Goal: Information Seeking & Learning: Learn about a topic

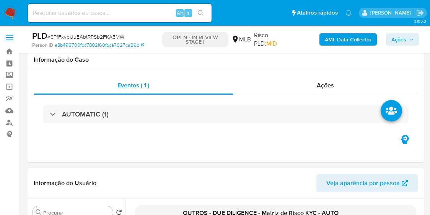
select select "10"
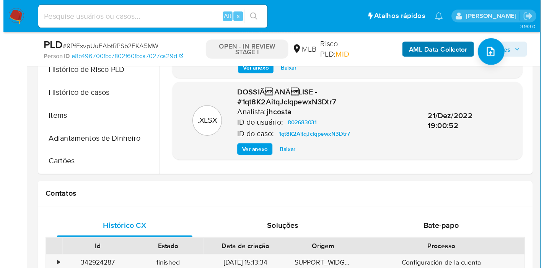
scroll to position [64, 0]
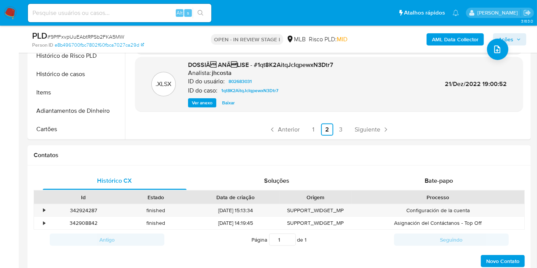
click at [430, 44] on b "AML Data Collector" at bounding box center [455, 39] width 47 height 12
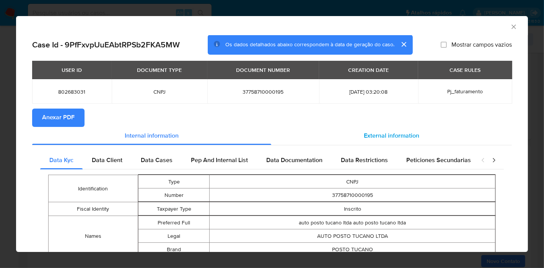
click at [364, 133] on span "External information" at bounding box center [391, 136] width 55 height 9
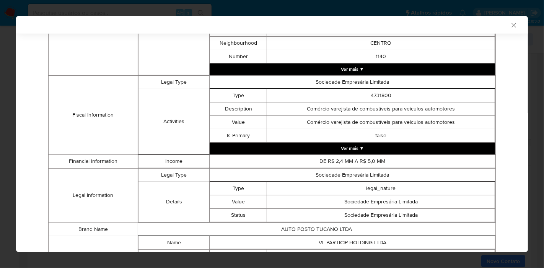
scroll to position [253, 0]
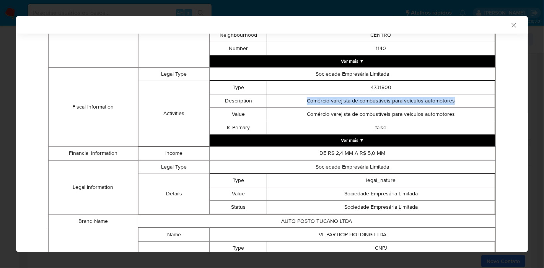
copy td "Comércio varejista de combustíveis para veículos automotores"
drag, startPoint x: 301, startPoint y: 102, endPoint x: 470, endPoint y: 104, distance: 168.7
click at [430, 104] on td "Comércio varejista de combustíveis para veículos automotores" at bounding box center [381, 100] width 228 height 13
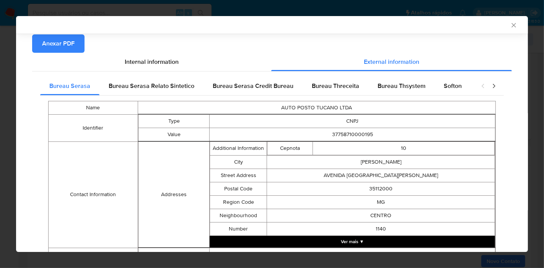
scroll to position [70, 0]
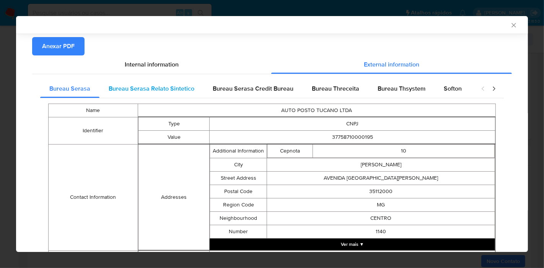
click at [166, 81] on div "Bureau Serasa Relato Sintetico" at bounding box center [151, 89] width 104 height 18
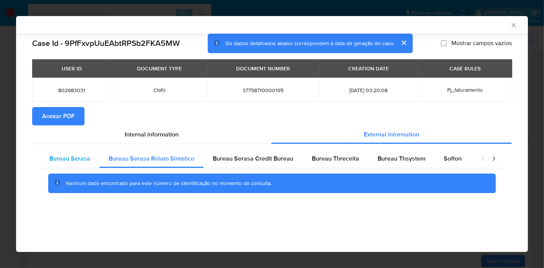
click at [75, 163] on div "Bureau Serasa" at bounding box center [69, 159] width 59 height 18
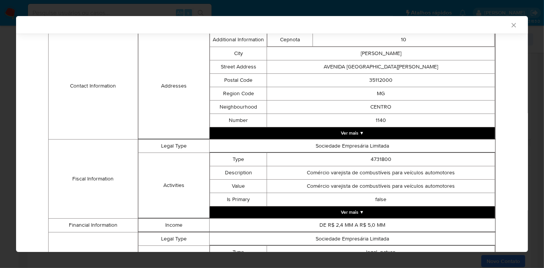
scroll to position [253, 0]
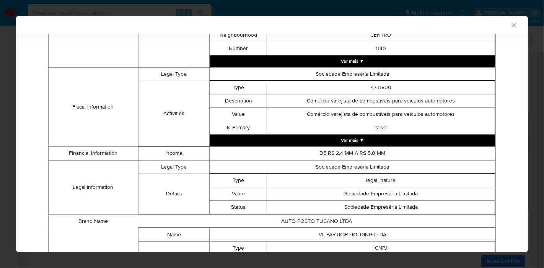
click at [350, 141] on button "Ver mais ▼" at bounding box center [352, 140] width 285 height 11
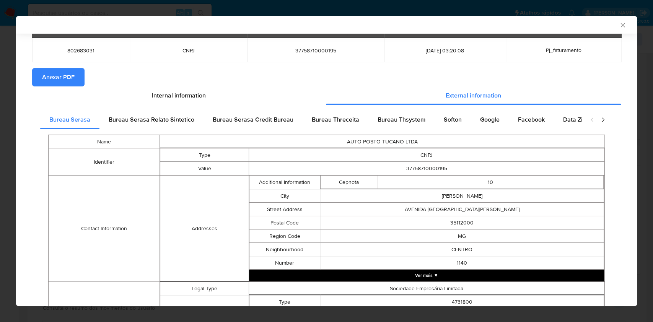
scroll to position [151, 0]
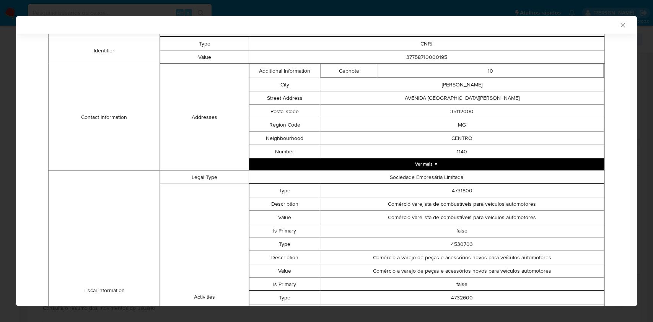
click at [425, 166] on button "Ver mais ▼" at bounding box center [426, 163] width 355 height 11
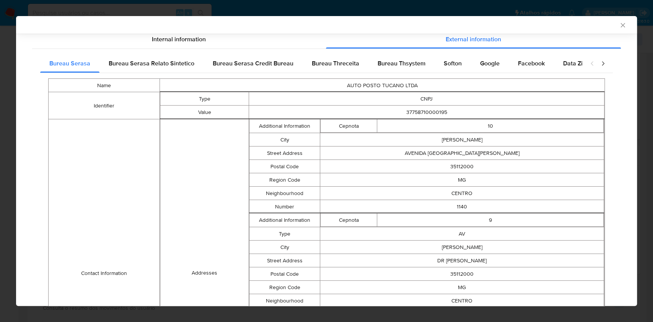
scroll to position [70, 0]
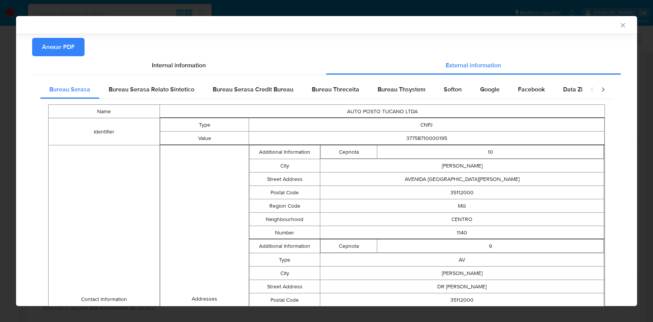
click at [257, 96] on div "Bureau Serasa Credit Bureau" at bounding box center [253, 89] width 99 height 18
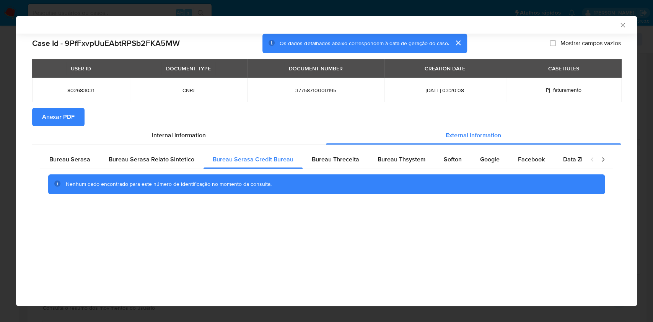
scroll to position [0, 0]
click at [332, 161] on span "Bureau Threceita" at bounding box center [335, 159] width 47 height 9
click at [412, 163] on span "Bureau Thsystem" at bounding box center [402, 159] width 48 height 9
click at [430, 163] on span "Softon" at bounding box center [453, 159] width 18 height 9
click at [430, 160] on span "Google" at bounding box center [490, 159] width 20 height 9
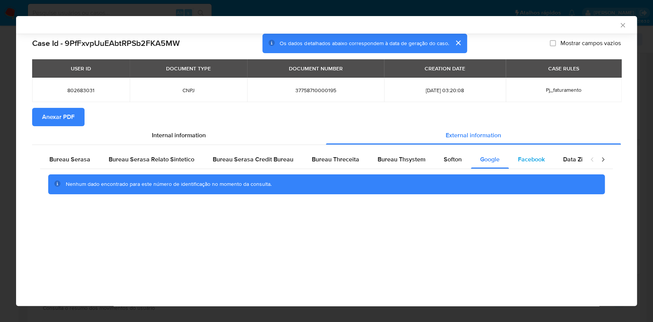
click at [430, 155] on div "Facebook" at bounding box center [531, 159] width 45 height 18
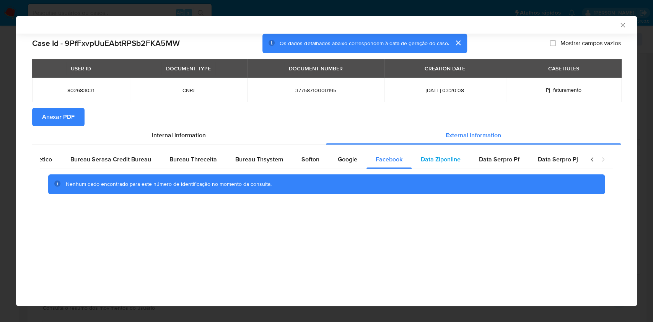
click at [421, 155] on span "Data Ziponline" at bounding box center [441, 159] width 40 height 9
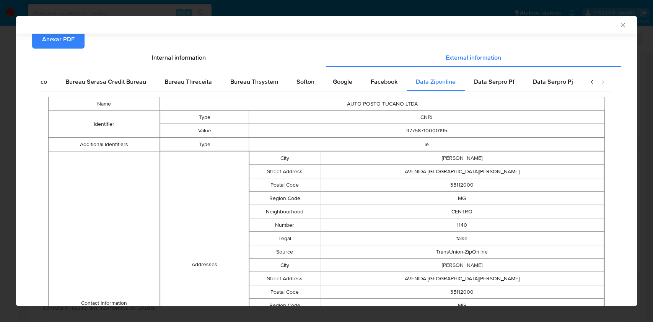
scroll to position [75, 0]
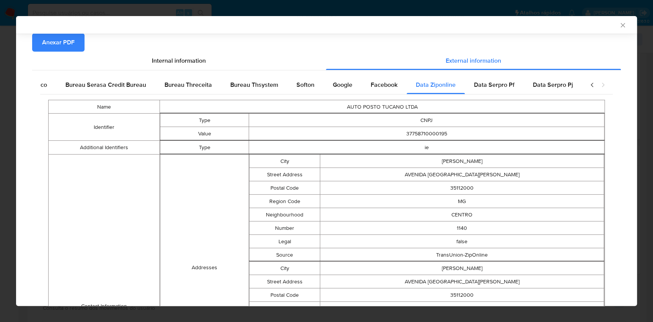
click at [419, 134] on td "37758710000195" at bounding box center [426, 133] width 355 height 13
copy td "37758710000195"
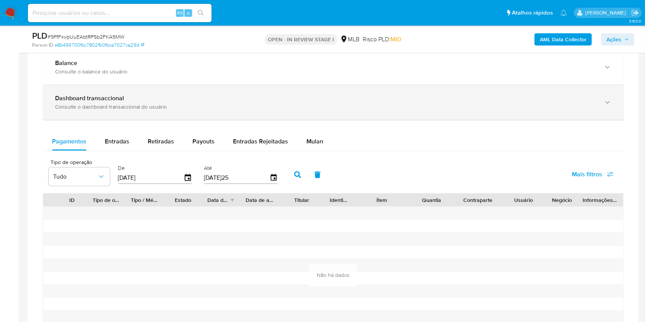
scroll to position [408, 0]
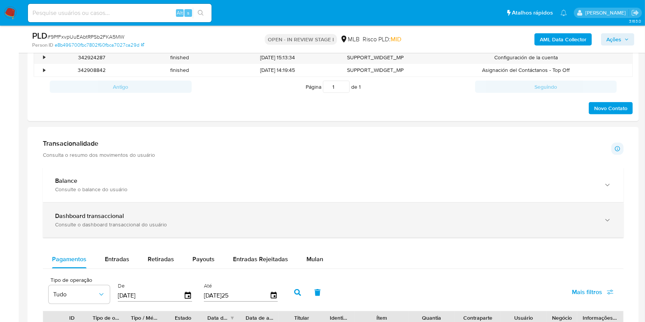
click at [96, 214] on div "Dashboard transaccional Consulte o dashboard transaccional do usuário" at bounding box center [333, 220] width 581 height 35
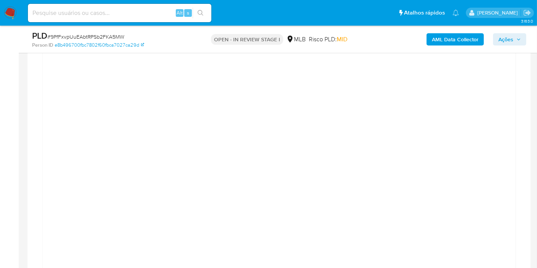
scroll to position [646, 0]
click at [430, 35] on span "Ações" at bounding box center [506, 39] width 15 height 12
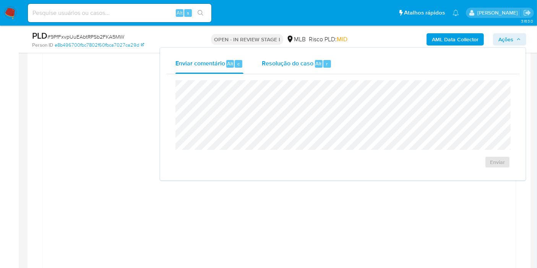
click at [271, 69] on div "Resolução do caso Alt r" at bounding box center [297, 64] width 70 height 20
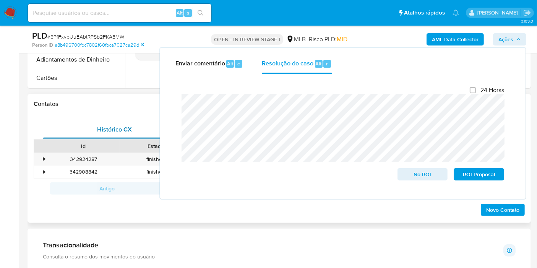
scroll to position [136, 0]
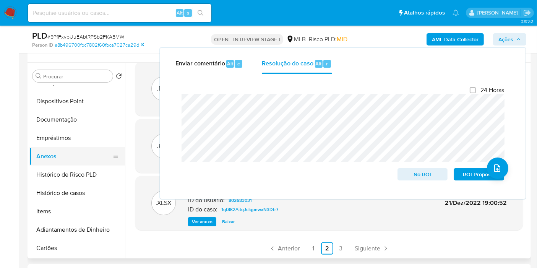
click at [80, 159] on button "Anexos" at bounding box center [74, 156] width 90 height 18
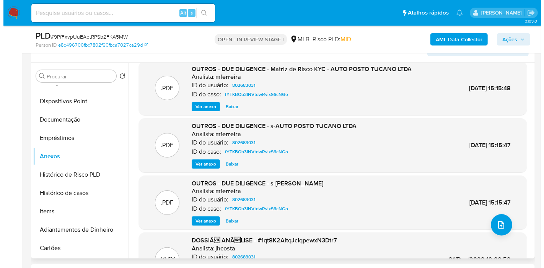
scroll to position [0, 0]
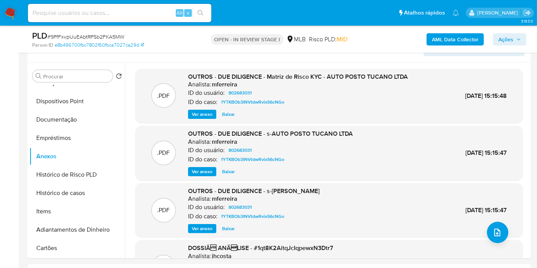
click at [430, 38] on b "AML Data Collector" at bounding box center [455, 39] width 47 height 12
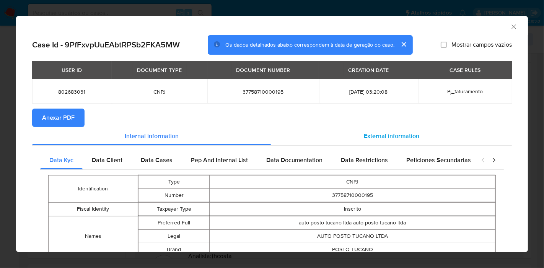
click at [399, 133] on span "External information" at bounding box center [391, 136] width 55 height 9
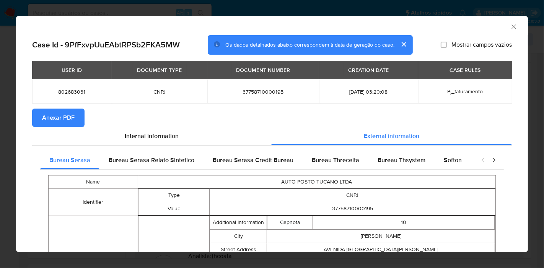
click at [75, 110] on button "Anexar PDF" at bounding box center [58, 118] width 52 height 18
click at [430, 24] on icon "Fechar a janela" at bounding box center [514, 27] width 8 height 8
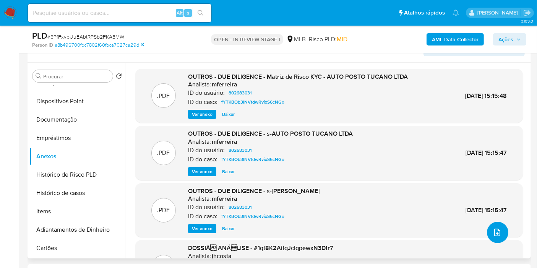
click at [430, 214] on icon "upload-file" at bounding box center [497, 232] width 9 height 9
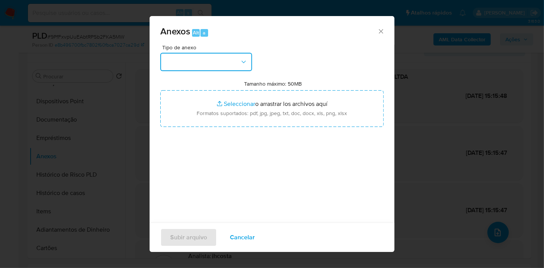
drag, startPoint x: 220, startPoint y: 56, endPoint x: 219, endPoint y: 61, distance: 5.4
click at [220, 57] on button "button" at bounding box center [206, 62] width 92 height 18
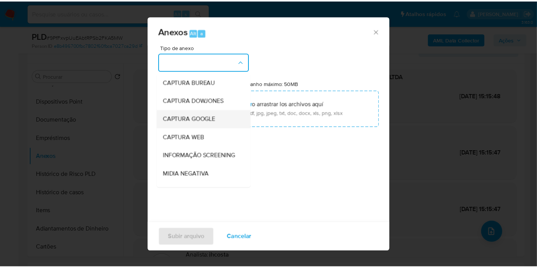
scroll to position [85, 0]
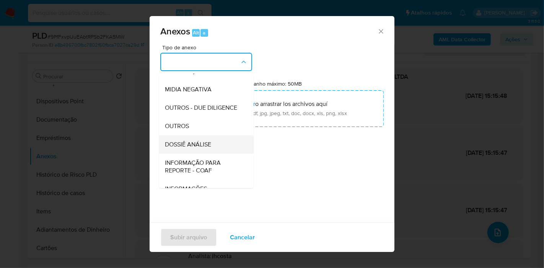
click at [207, 148] on span "DOSSIÊ ANÁLISE" at bounding box center [188, 145] width 46 height 8
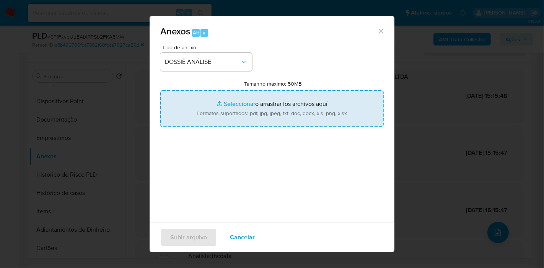
click at [234, 106] on input "Tamanho máximo: 50MB Seleccionar archivos" at bounding box center [271, 108] width 223 height 37
type input "C:\fakepath\DECLÍNIO - Caselog 9PfFxvpUuEAbtRPSb2FKA5MW_2025_10_15_09_25_29.pdf"
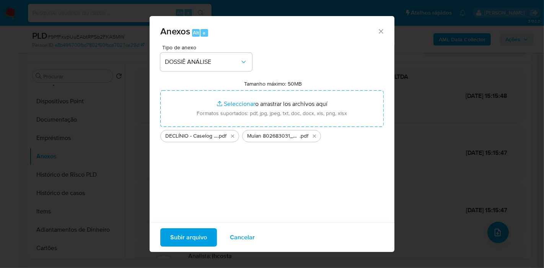
click at [179, 214] on span "Subir arquivo" at bounding box center [188, 237] width 37 height 17
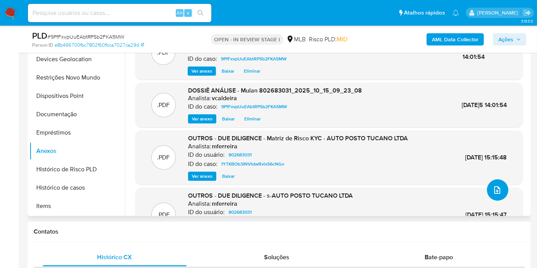
scroll to position [0, 0]
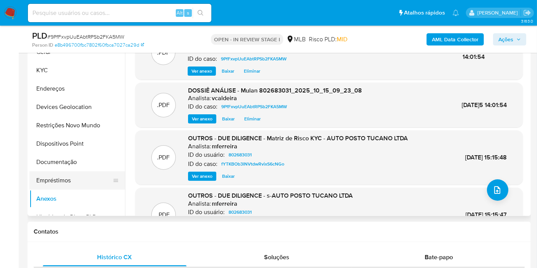
click at [46, 182] on button "Empréstimos" at bounding box center [74, 180] width 90 height 18
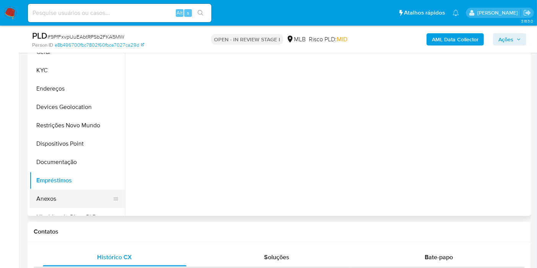
click at [42, 195] on button "Anexos" at bounding box center [74, 199] width 90 height 18
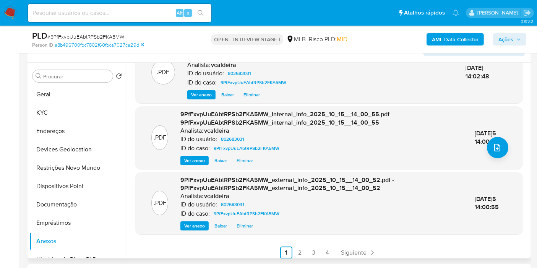
scroll to position [42, 0]
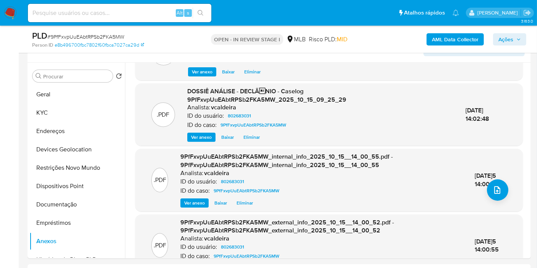
click at [430, 43] on span "Ações" at bounding box center [506, 39] width 15 height 12
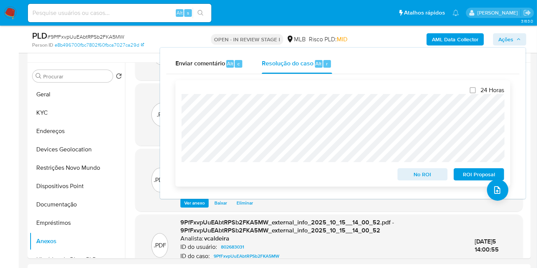
click at [416, 177] on span "No ROI" at bounding box center [423, 174] width 40 height 11
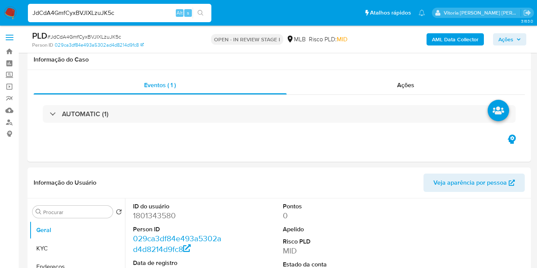
select select "10"
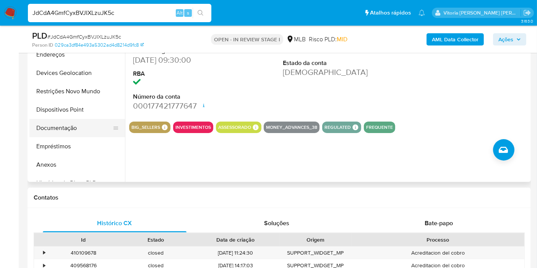
click at [45, 133] on button "Documentação" at bounding box center [74, 128] width 90 height 18
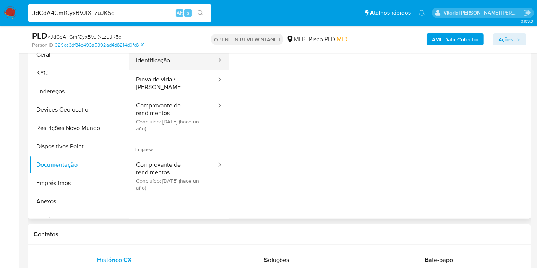
scroll to position [127, 0]
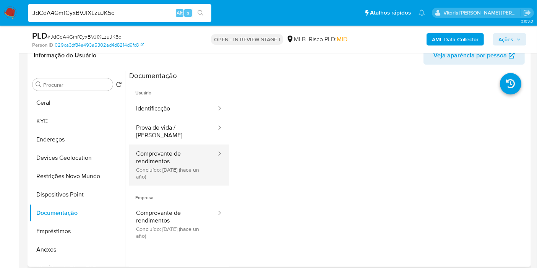
click at [174, 168] on button "Comprovante de rendimentos Concluído: [DATE] (hace un año)" at bounding box center [173, 165] width 88 height 41
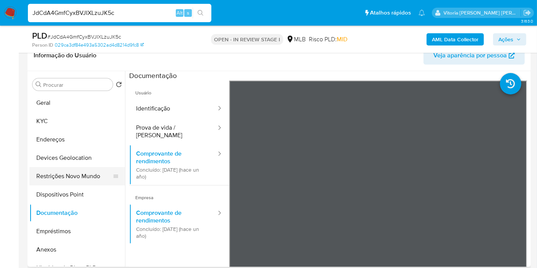
scroll to position [127, 0]
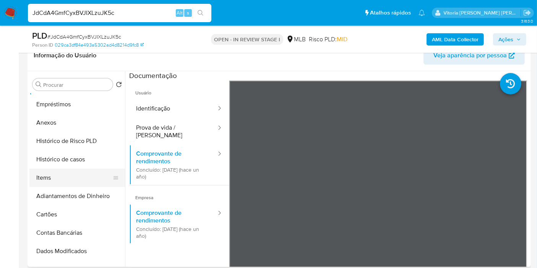
click at [71, 169] on button "Items" at bounding box center [74, 178] width 90 height 18
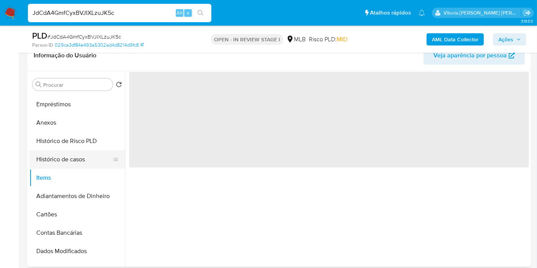
click at [73, 162] on button "Histórico de casos" at bounding box center [74, 159] width 90 height 18
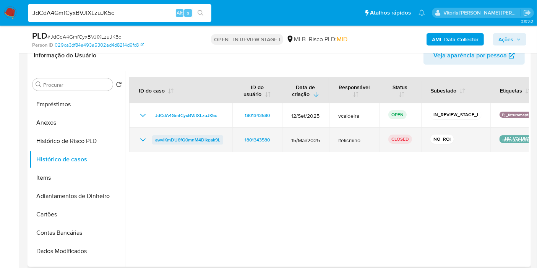
click at [214, 141] on span "awvlKmDU6fQ0mnM4DIkgak9L" at bounding box center [187, 139] width 65 height 9
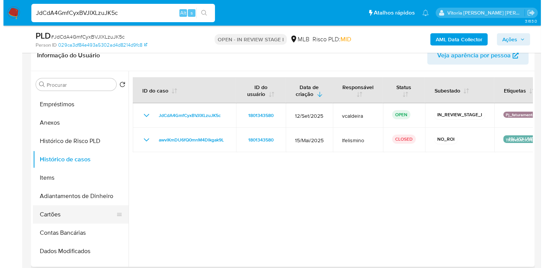
scroll to position [42, 0]
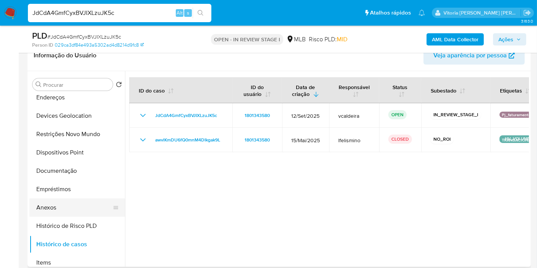
click at [66, 208] on button "Anexos" at bounding box center [74, 208] width 90 height 18
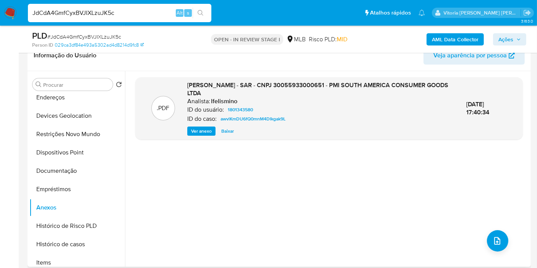
click at [202, 130] on span "Ver anexo" at bounding box center [201, 131] width 21 height 8
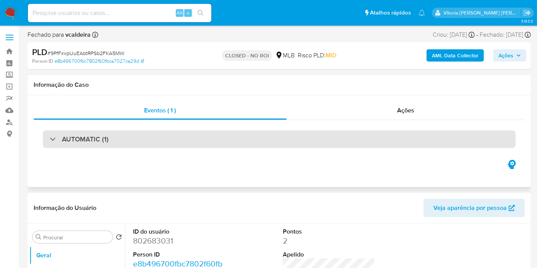
select select "10"
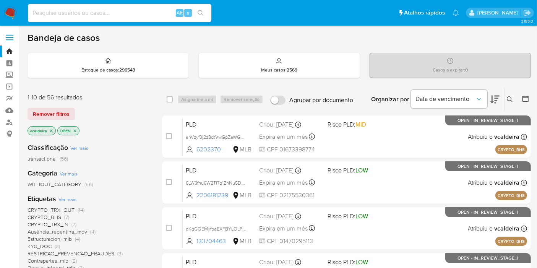
click at [106, 12] on input at bounding box center [120, 13] width 184 height 10
paste input "JdCdA4GmfCyxBVJIXLzuJK5c"
type input "JdCdA4GmfCyxBVJIXLzuJK5c"
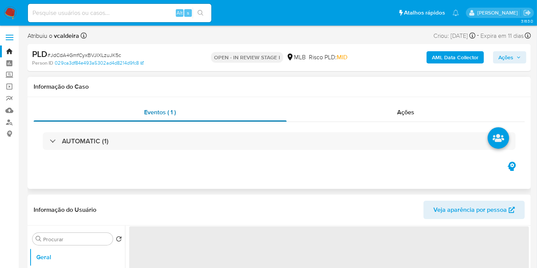
select select "10"
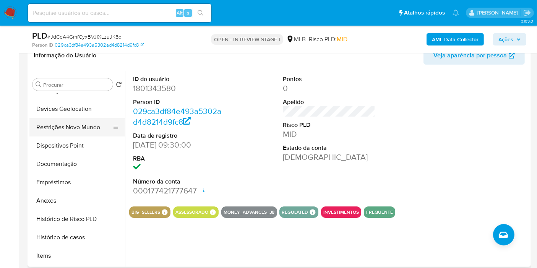
scroll to position [85, 0]
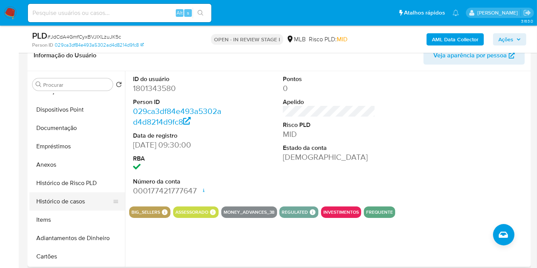
click at [64, 200] on button "Histórico de casos" at bounding box center [74, 201] width 90 height 18
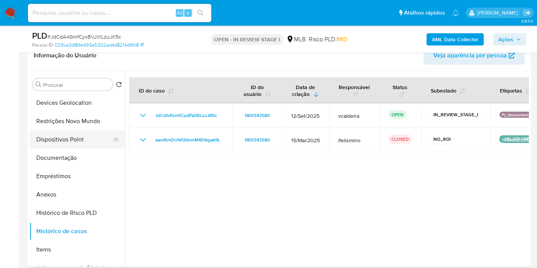
scroll to position [42, 0]
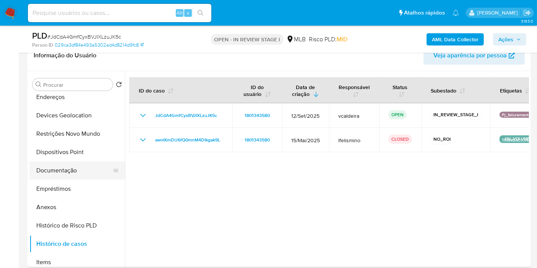
click at [69, 169] on button "Documentação" at bounding box center [74, 170] width 90 height 18
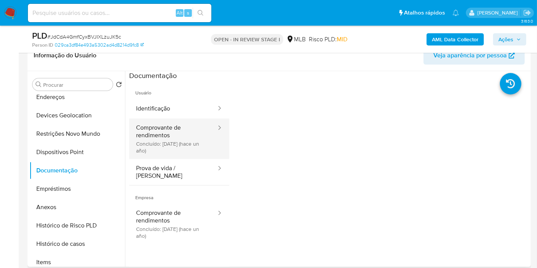
click at [161, 146] on button "Comprovante de rendimentos Concluído: 20/09/2024 (hace un año)" at bounding box center [173, 139] width 88 height 41
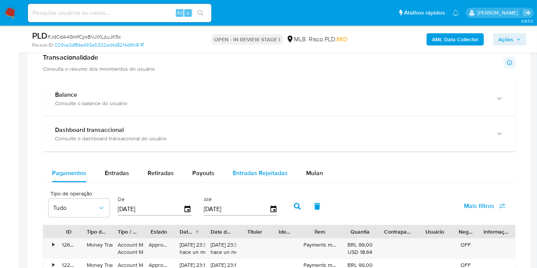
scroll to position [552, 0]
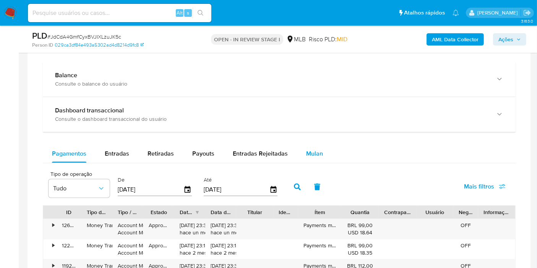
click at [306, 150] on span "Mulan" at bounding box center [314, 153] width 17 height 9
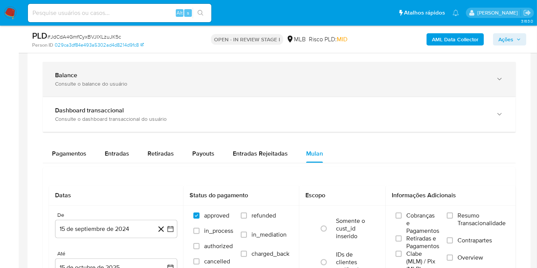
click at [126, 75] on div "Balance" at bounding box center [271, 76] width 433 height 8
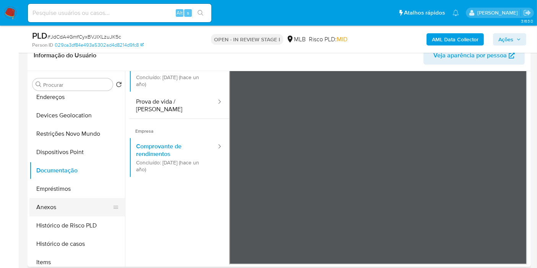
scroll to position [0, 0]
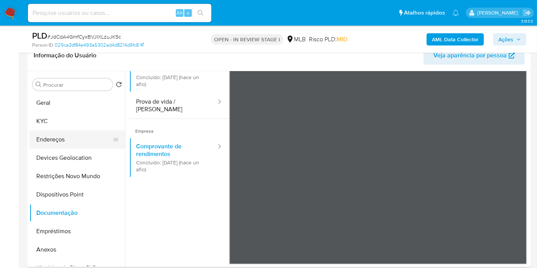
click at [61, 136] on button "Endereços" at bounding box center [74, 139] width 90 height 18
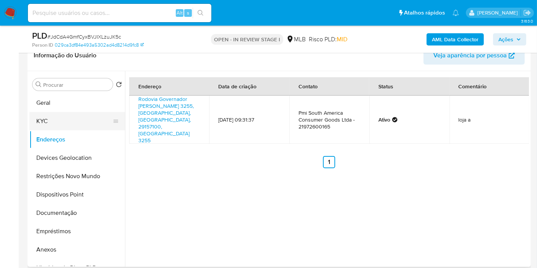
click at [54, 118] on button "KYC" at bounding box center [74, 121] width 90 height 18
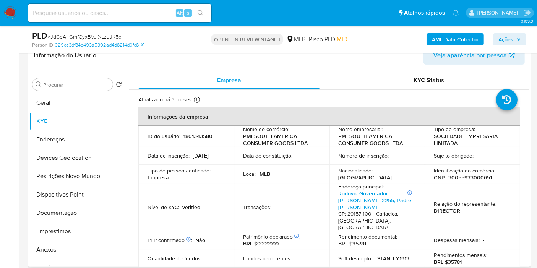
click at [453, 177] on p "CNPJ 30055933000651" at bounding box center [463, 177] width 58 height 7
copy p "30055933000651"
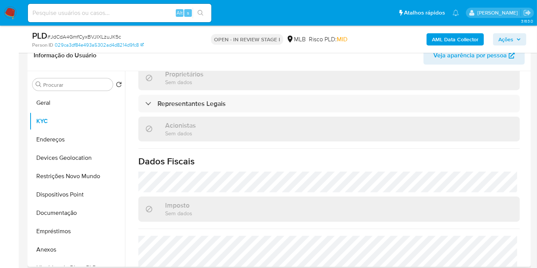
scroll to position [485, 0]
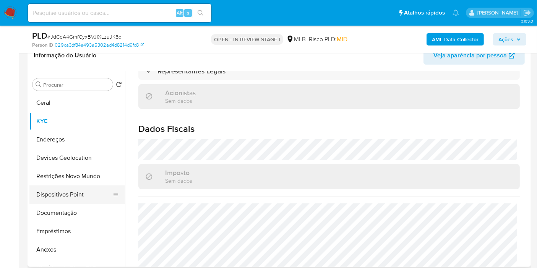
click at [67, 186] on button "Dispositivos Point" at bounding box center [74, 195] width 90 height 18
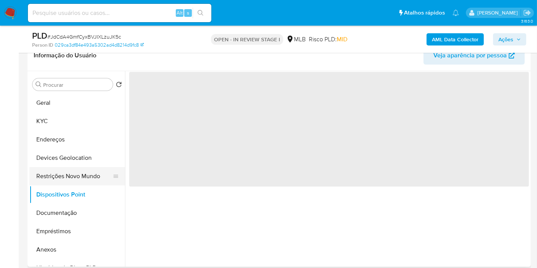
click at [65, 179] on button "Restrições Novo Mundo" at bounding box center [74, 176] width 90 height 18
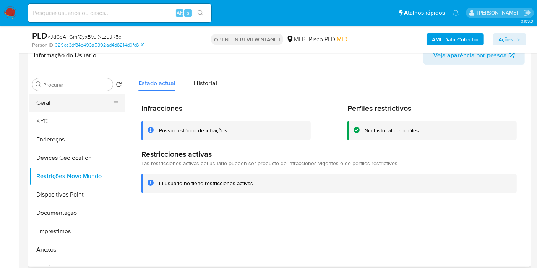
click at [41, 103] on button "Geral" at bounding box center [74, 103] width 90 height 18
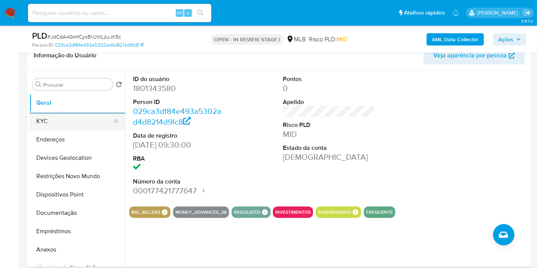
click at [88, 122] on button "KYC" at bounding box center [74, 121] width 90 height 18
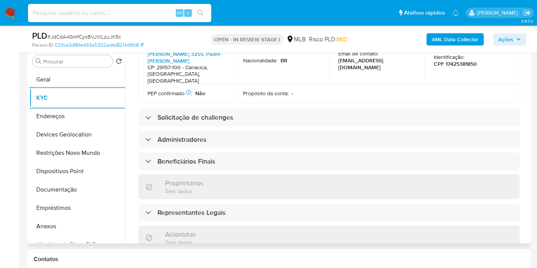
scroll to position [340, 0]
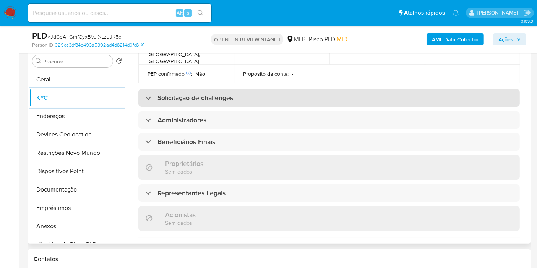
click at [204, 94] on h3 "Solicitação de challenges" at bounding box center [196, 98] width 76 height 8
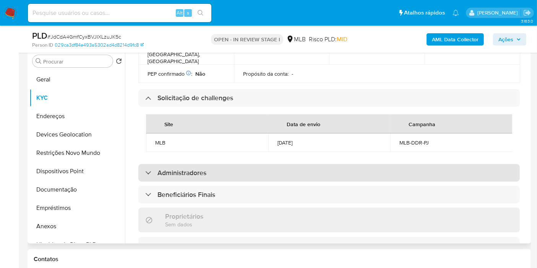
click at [163, 169] on h3 "Administradores" at bounding box center [182, 173] width 49 height 8
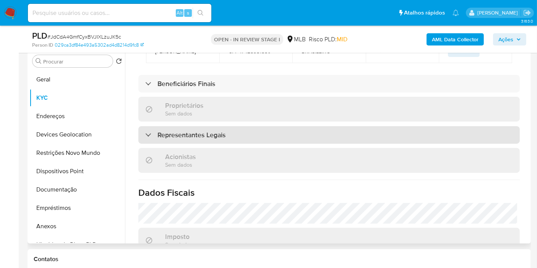
scroll to position [552, 0]
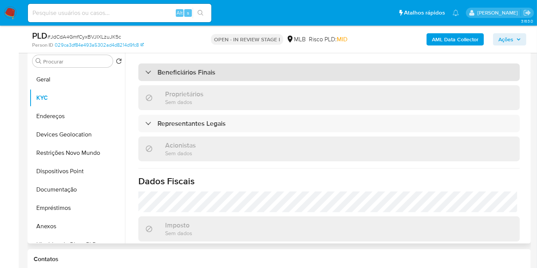
click at [195, 68] on h3 "Beneficiários Finais" at bounding box center [187, 72] width 58 height 8
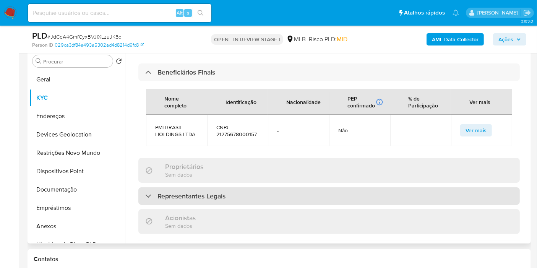
click at [177, 192] on h3 "Representantes Legais" at bounding box center [192, 196] width 68 height 8
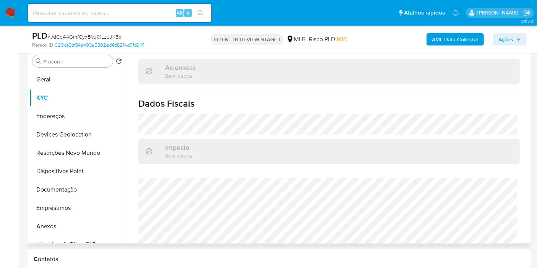
scroll to position [832, 0]
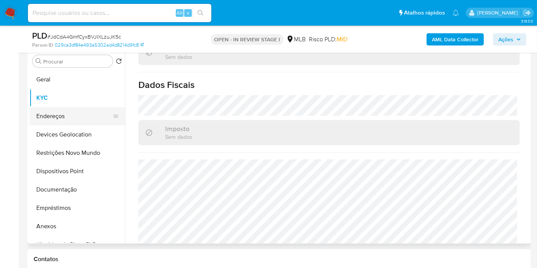
click at [54, 122] on button "Endereços" at bounding box center [74, 116] width 90 height 18
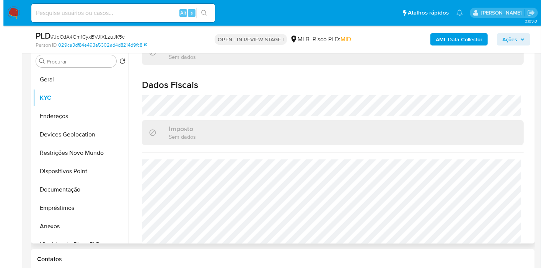
scroll to position [0, 0]
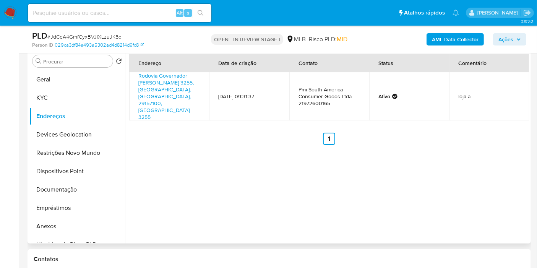
click at [443, 200] on div "Endereço Data de criação Contato Status Comentário Rodovia Governador Mário Cov…" at bounding box center [327, 146] width 404 height 196
click at [62, 136] on button "Devices Geolocation" at bounding box center [74, 134] width 90 height 18
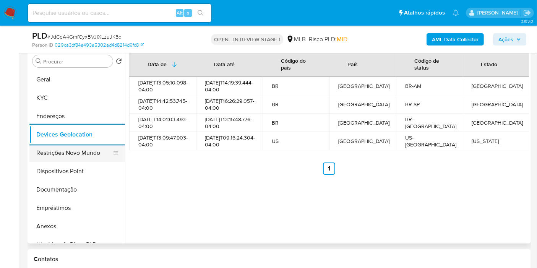
click at [51, 154] on button "Restrições Novo Mundo" at bounding box center [74, 153] width 90 height 18
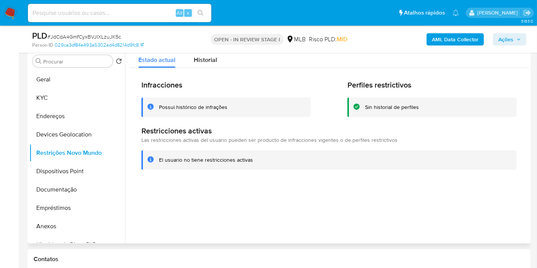
click at [457, 197] on div at bounding box center [327, 146] width 404 height 196
click at [70, 164] on button "Dispositivos Point" at bounding box center [74, 171] width 90 height 18
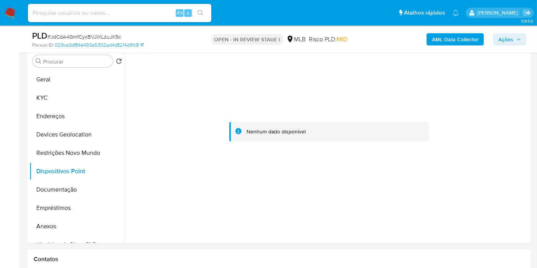
click at [443, 37] on b "AML Data Collector" at bounding box center [455, 39] width 47 height 12
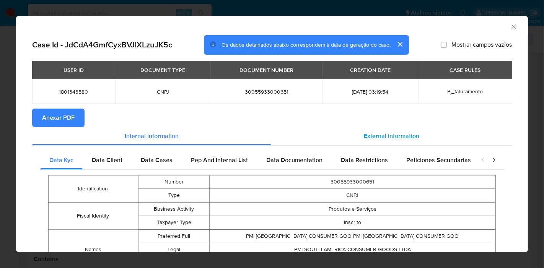
click at [365, 134] on span "External information" at bounding box center [391, 136] width 55 height 9
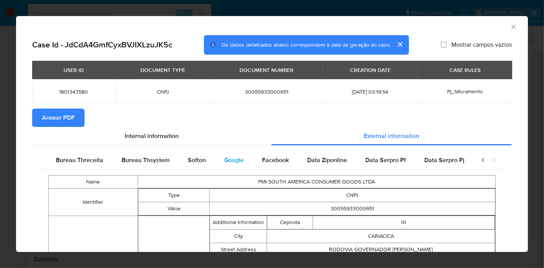
scroll to position [0, 257]
click at [237, 162] on span "Google" at bounding box center [234, 160] width 20 height 9
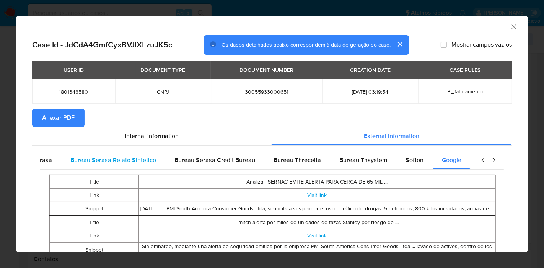
scroll to position [0, 0]
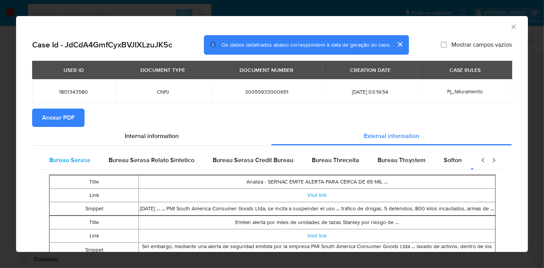
click at [62, 160] on span "Bureau Serasa" at bounding box center [69, 160] width 41 height 9
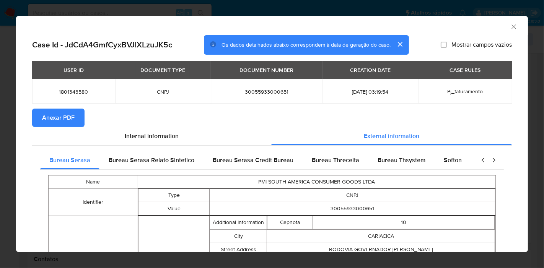
click at [73, 122] on span "Anexar PDF" at bounding box center [58, 117] width 33 height 17
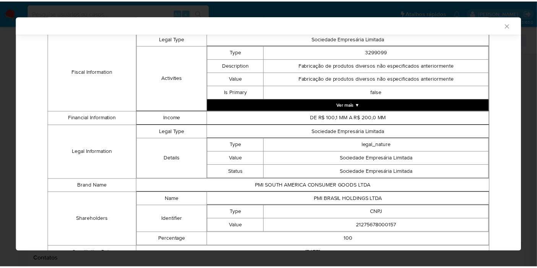
scroll to position [339, 0]
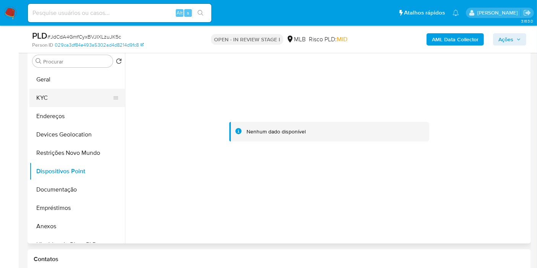
click at [61, 91] on button "KYC" at bounding box center [74, 98] width 90 height 18
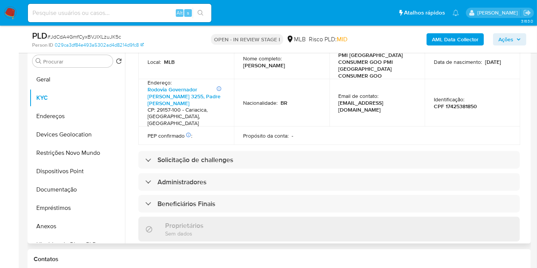
scroll to position [485, 0]
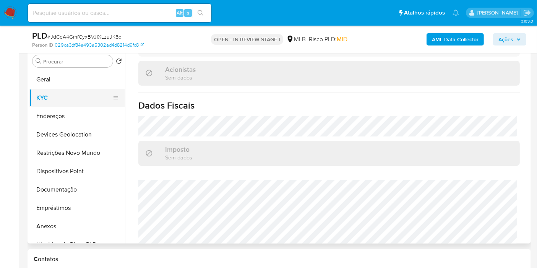
click at [51, 95] on button "KYC" at bounding box center [74, 98] width 90 height 18
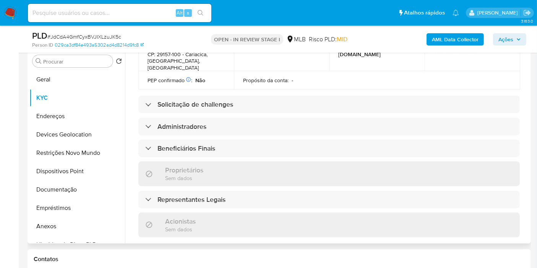
scroll to position [315, 0]
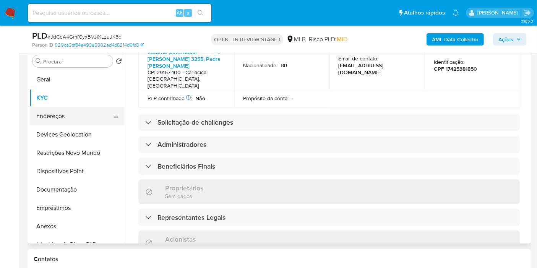
click at [45, 117] on button "Endereços" at bounding box center [74, 116] width 90 height 18
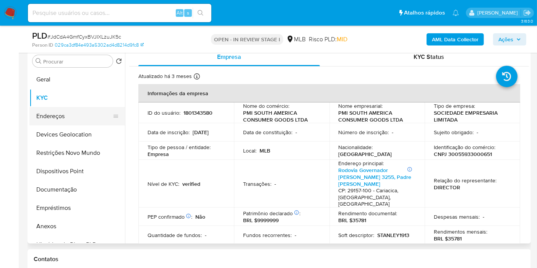
click at [45, 117] on button "Endereços" at bounding box center [74, 116] width 90 height 18
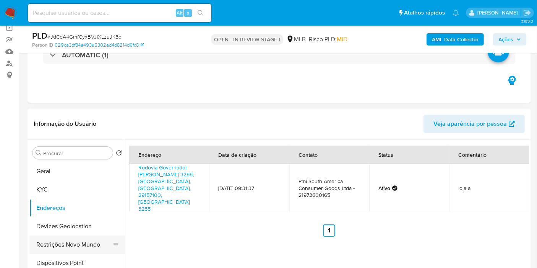
scroll to position [127, 0]
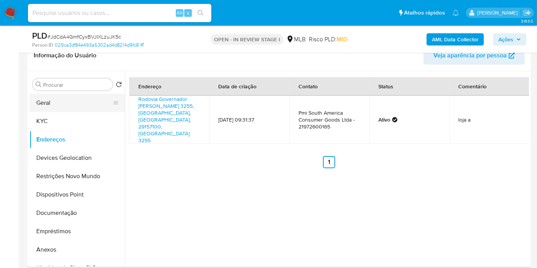
click at [40, 106] on button "Geral" at bounding box center [74, 103] width 90 height 18
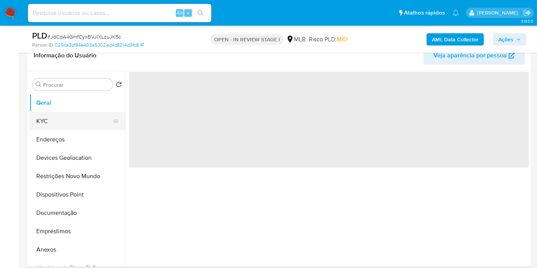
click at [40, 117] on button "KYC" at bounding box center [74, 121] width 90 height 18
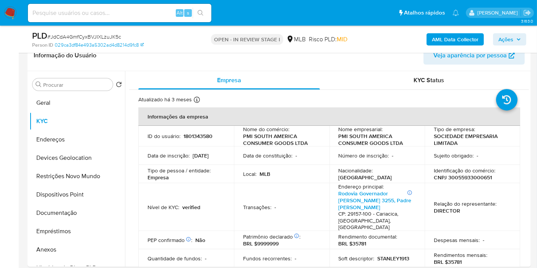
click at [500, 41] on span "Ações" at bounding box center [506, 39] width 15 height 12
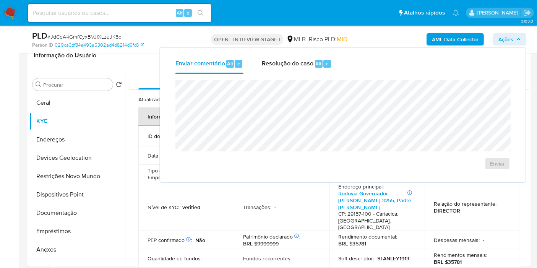
click at [288, 64] on span "Resolução do caso" at bounding box center [288, 63] width 52 height 9
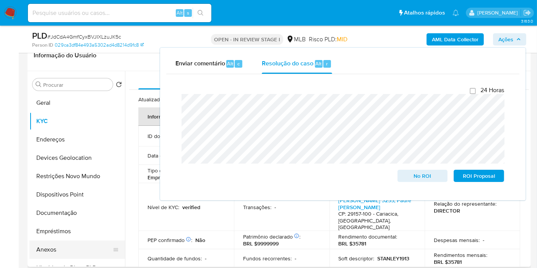
click at [60, 244] on button "Anexos" at bounding box center [74, 250] width 90 height 18
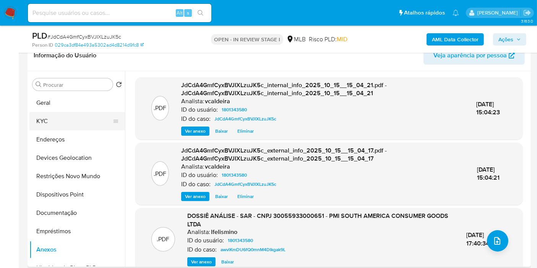
click at [46, 122] on button "KYC" at bounding box center [74, 121] width 90 height 18
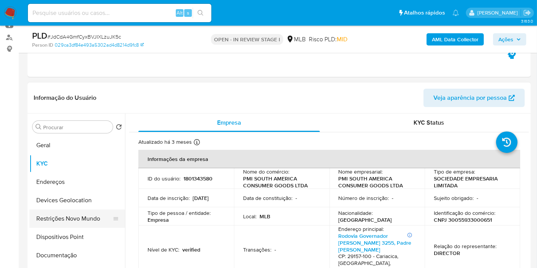
scroll to position [85, 0]
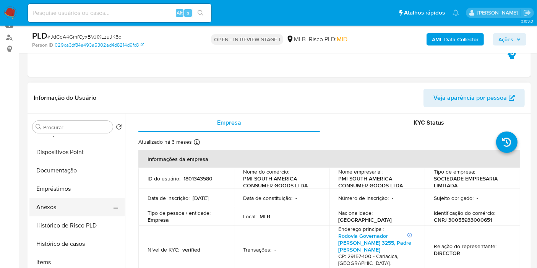
click at [54, 208] on button "Anexos" at bounding box center [74, 207] width 90 height 18
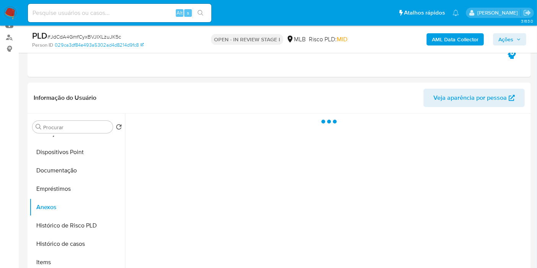
click at [509, 43] on span "Ações" at bounding box center [506, 39] width 15 height 12
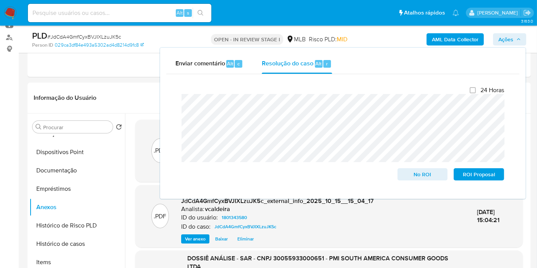
click at [509, 42] on span "Ações" at bounding box center [506, 39] width 15 height 12
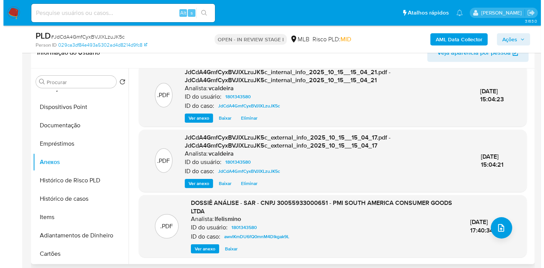
scroll to position [170, 0]
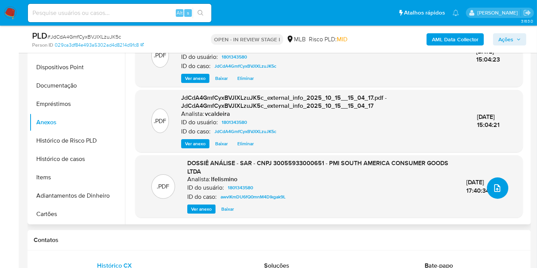
click at [497, 187] on icon "upload-file" at bounding box center [498, 188] width 6 height 8
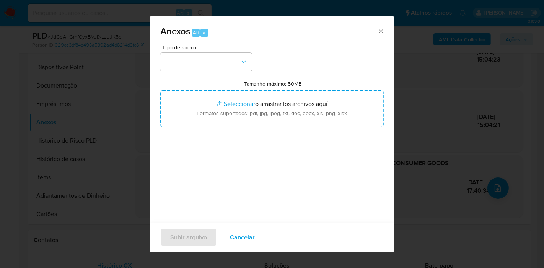
click at [224, 73] on div "Tipo de anexo Tamanho máximo: 50MB Seleccionar archivos Seleccionar o arrastrar…" at bounding box center [271, 135] width 223 height 181
drag, startPoint x: 215, startPoint y: 66, endPoint x: 212, endPoint y: 69, distance: 4.9
click at [213, 67] on button "button" at bounding box center [206, 62] width 92 height 18
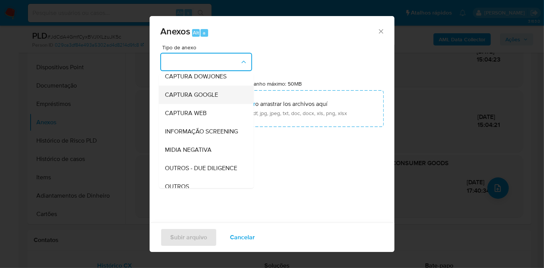
scroll to position [85, 0]
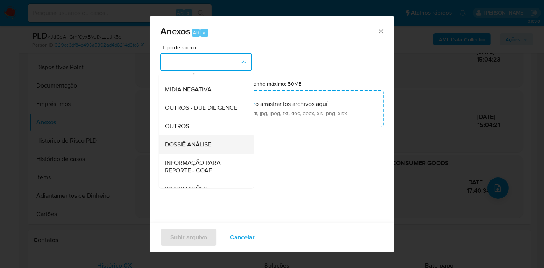
click at [191, 151] on div "DOSSIÊ ANÁLISE" at bounding box center [204, 144] width 78 height 18
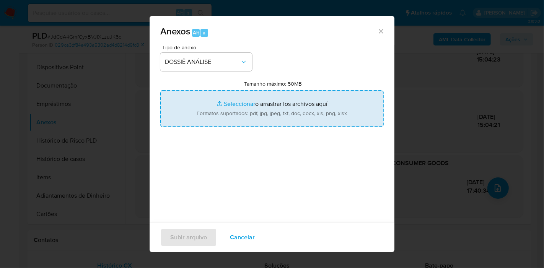
click at [199, 109] on input "Tamanho máximo: 50MB Seleccionar archivos" at bounding box center [271, 108] width 223 height 37
type input "C:\fakepath\DECLÍNIO - Caselog JdCdA4GmfCyxBVJIXLzuJK5c_2025_10_15_09_23_02.pdf"
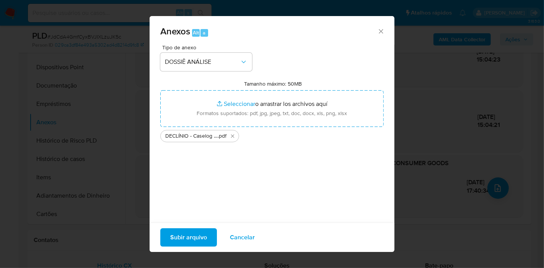
click at [198, 237] on span "Subir arquivo" at bounding box center [188, 237] width 37 height 17
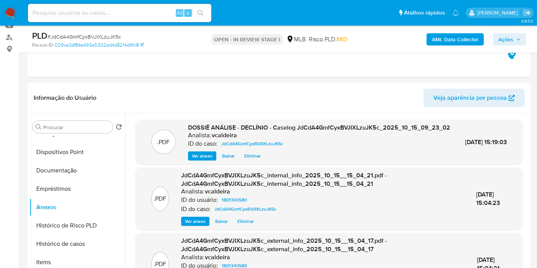
click at [513, 39] on span "Ações" at bounding box center [506, 39] width 15 height 12
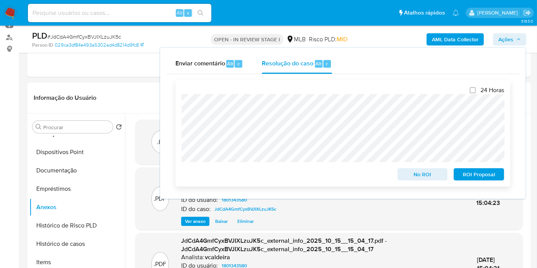
click at [412, 177] on span "No ROI" at bounding box center [423, 174] width 40 height 11
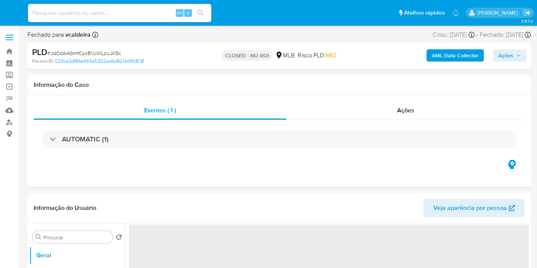
select select "10"
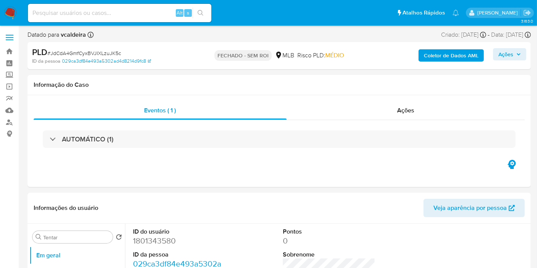
click at [123, 13] on input at bounding box center [120, 13] width 184 height 10
paste input "fjZC9oLFdxSMprZsHlRDTPYV"
type input "fjZC9oLFdxSMprZsHlRDTPYV"
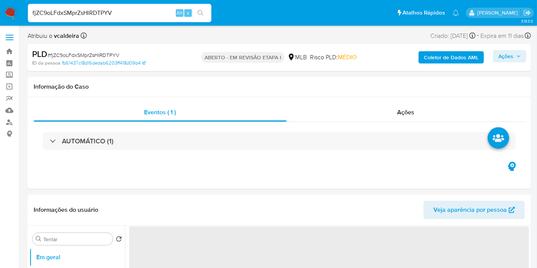
select select "10"
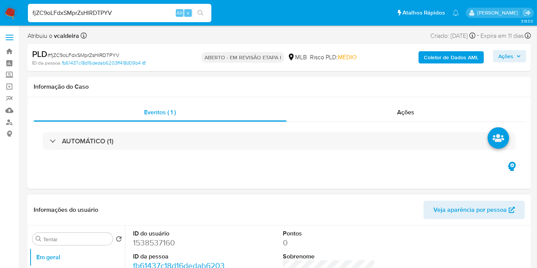
click at [150, 235] on font "ID do usuário" at bounding box center [151, 233] width 36 height 9
click at [133, 240] on font "1538537160" at bounding box center [154, 242] width 42 height 11
copy font "1538537160"
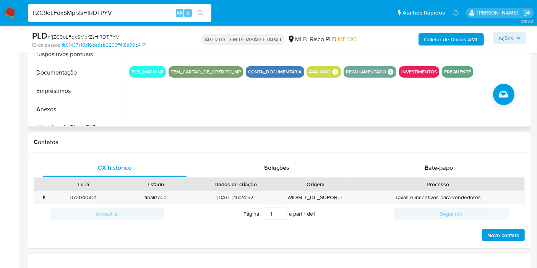
scroll to position [255, 0]
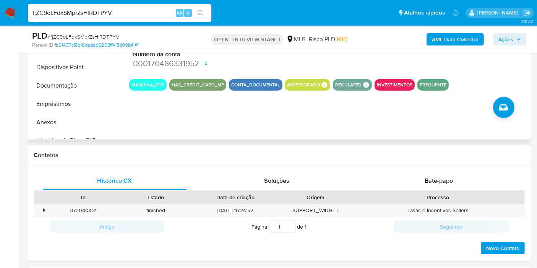
click at [231, 122] on div "ID do usuário 1538537160 Person ID fb61437c18d16dedab6203ff418d09b4 Data de reg…" at bounding box center [327, 42] width 404 height 196
click at [72, 82] on button "Documentação" at bounding box center [74, 86] width 90 height 18
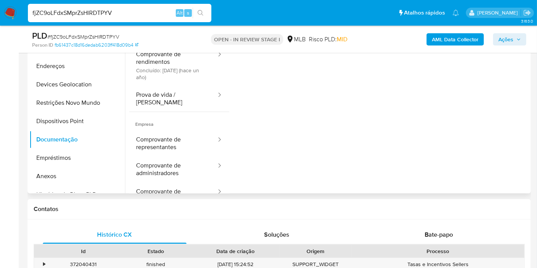
scroll to position [170, 0]
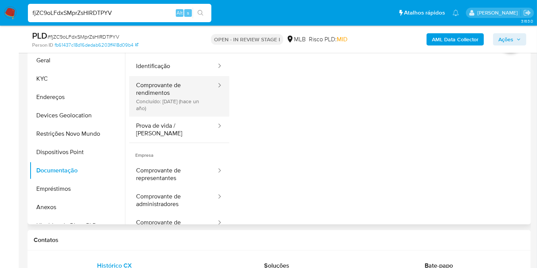
click at [151, 81] on button "Comprovante de rendimentos Concluído: 15/09/2024 (hace un año)" at bounding box center [173, 96] width 88 height 41
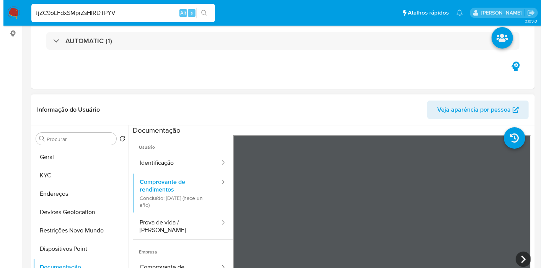
scroll to position [127, 0]
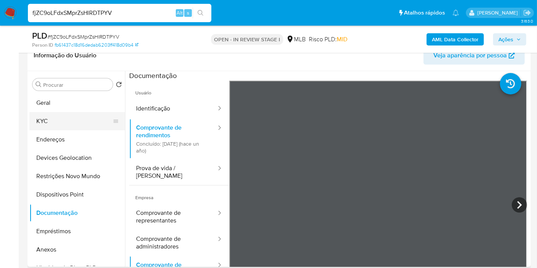
click at [59, 122] on button "KYC" at bounding box center [74, 121] width 90 height 18
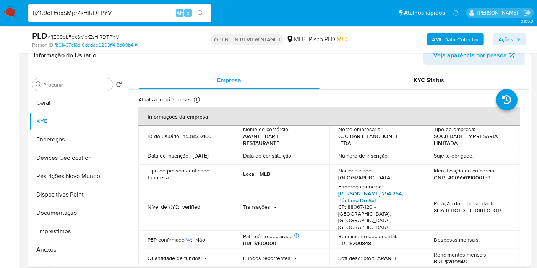
click at [354, 196] on link "Abelardo Otacilool Gomes 254 254, Pântano Do Sul" at bounding box center [371, 197] width 65 height 15
click at [477, 33] on b "AML Data Collector" at bounding box center [455, 39] width 47 height 12
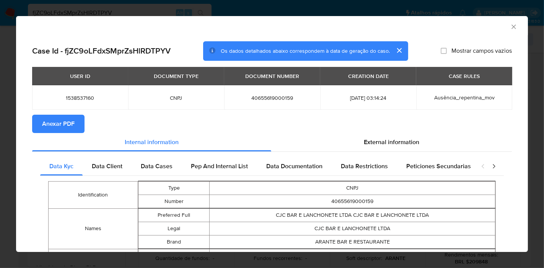
click at [408, 132] on section "Anexar PDF" at bounding box center [272, 124] width 480 height 18
click at [375, 138] on span "External information" at bounding box center [391, 142] width 55 height 9
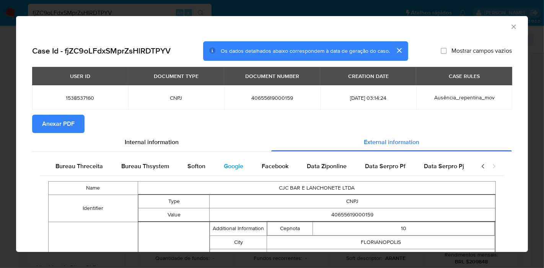
click at [232, 164] on span "Google" at bounding box center [234, 166] width 20 height 9
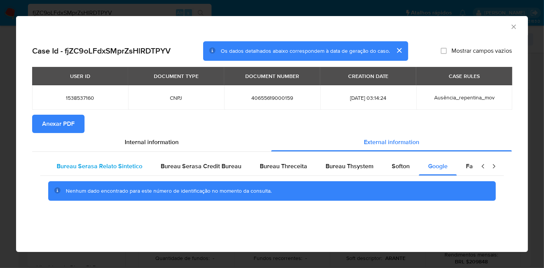
scroll to position [0, 0]
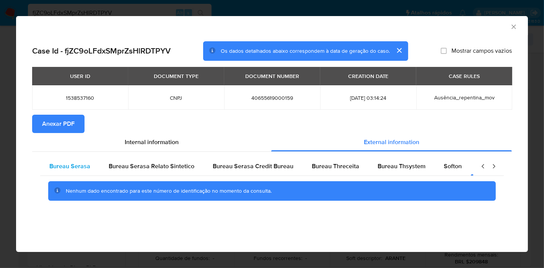
click at [68, 171] on div "Bureau Serasa" at bounding box center [69, 166] width 59 height 18
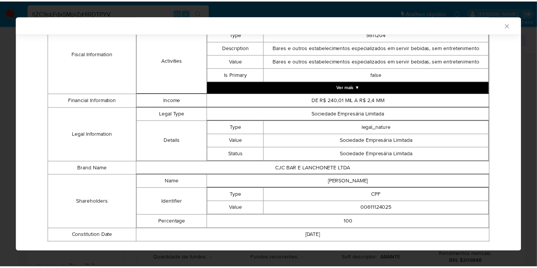
scroll to position [331, 0]
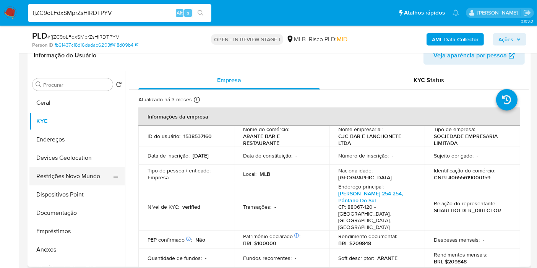
click at [49, 177] on button "Restrições Novo Mundo" at bounding box center [74, 176] width 90 height 18
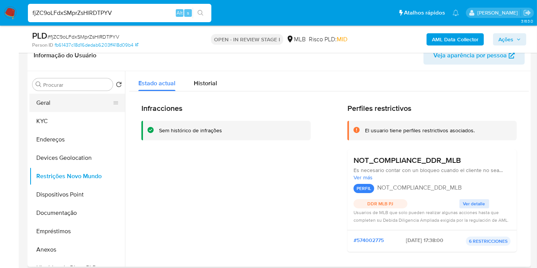
click at [44, 101] on button "Geral" at bounding box center [74, 103] width 90 height 18
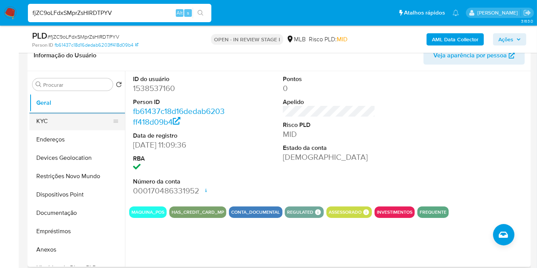
click at [59, 118] on button "KYC" at bounding box center [74, 121] width 90 height 18
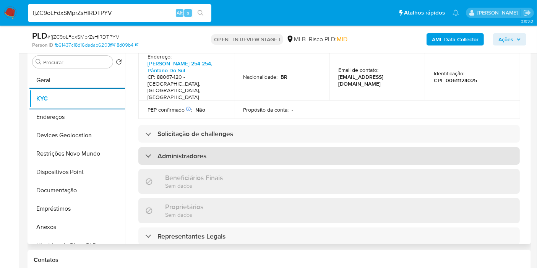
scroll to position [340, 0]
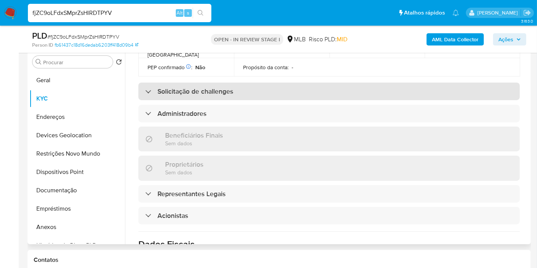
click at [213, 87] on h3 "Solicitação de challenges" at bounding box center [196, 91] width 76 height 8
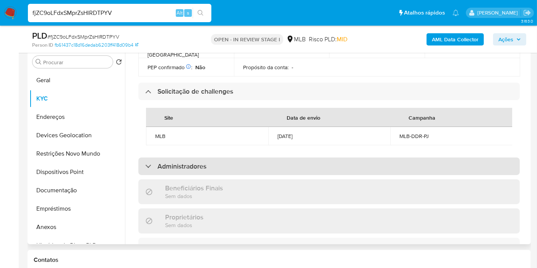
click at [158, 162] on h3 "Administradores" at bounding box center [182, 166] width 49 height 8
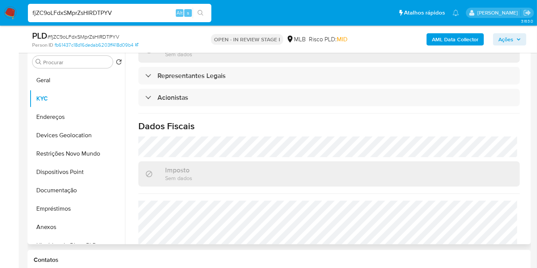
scroll to position [589, 0]
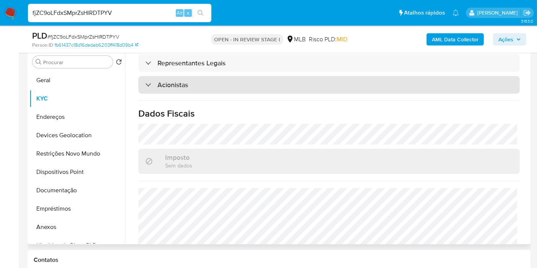
click at [184, 81] on h3 "Acionistas" at bounding box center [173, 85] width 31 height 8
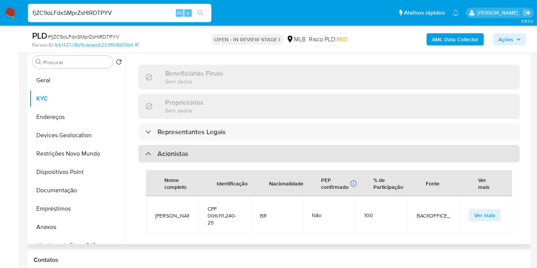
scroll to position [504, 0]
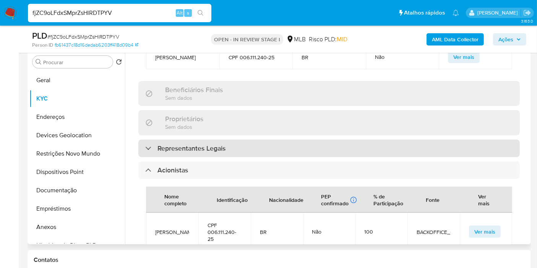
click at [184, 144] on h3 "Representantes Legais" at bounding box center [192, 148] width 68 height 8
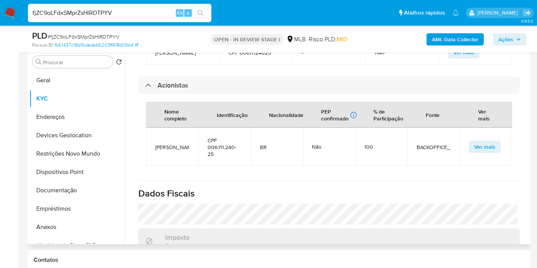
scroll to position [741, 0]
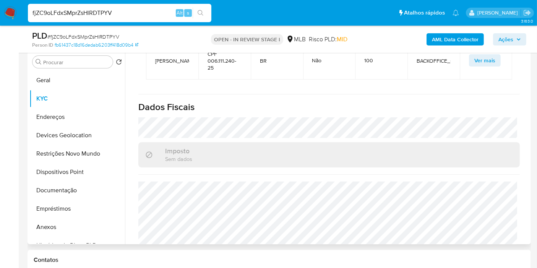
click at [228, 101] on h1 "Dados Fiscais" at bounding box center [329, 106] width 382 height 11
click at [67, 119] on button "Endereços" at bounding box center [74, 117] width 90 height 18
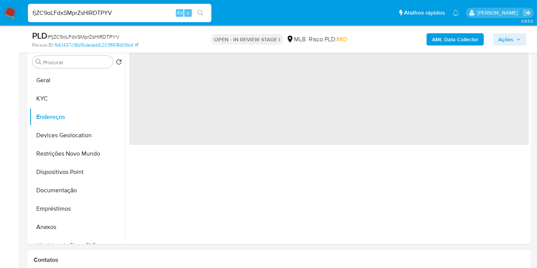
scroll to position [0, 0]
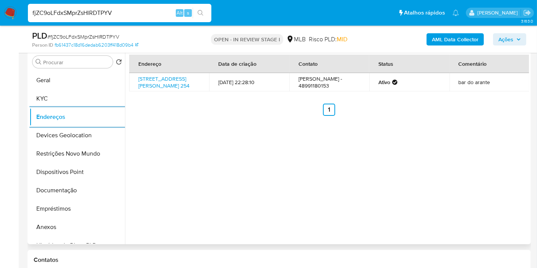
click at [214, 112] on div "Endereço Data de criação Contato Status Comentário Rua Abelardo Otacílio Gomes …" at bounding box center [329, 85] width 400 height 61
click at [72, 136] on button "Devices Geolocation" at bounding box center [74, 135] width 90 height 18
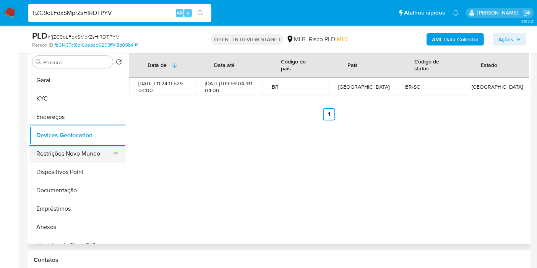
click at [50, 155] on button "Restrições Novo Mundo" at bounding box center [74, 154] width 90 height 18
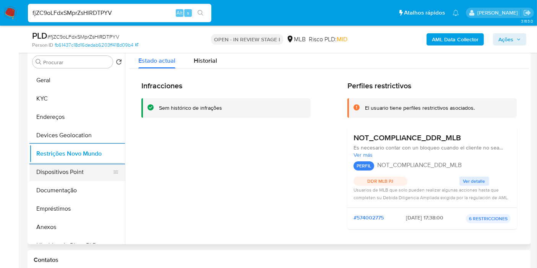
click at [78, 174] on button "Dispositivos Point" at bounding box center [74, 172] width 90 height 18
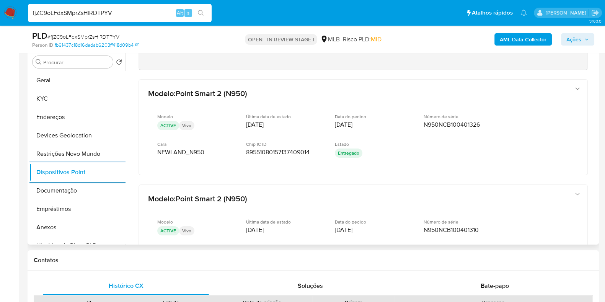
scroll to position [77, 0]
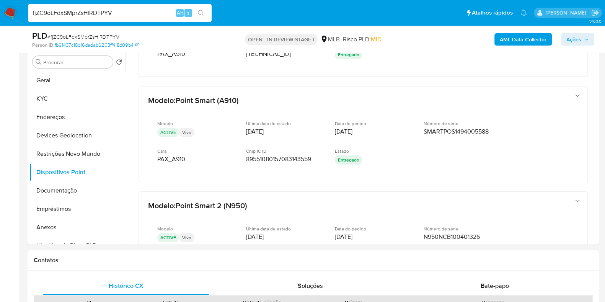
click at [122, 20] on div "fjZC9oLFdxSMprZsHlRDTPYV Alt s" at bounding box center [120, 13] width 184 height 18
click at [60, 12] on input "fjZC9oLFdxSMprZsHlRDTPYV" at bounding box center [120, 13] width 184 height 10
click at [34, 99] on button "KYC" at bounding box center [74, 99] width 90 height 18
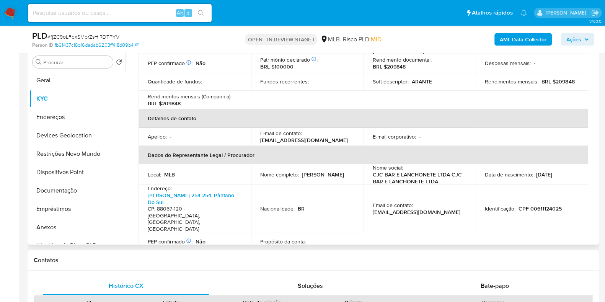
scroll to position [8, 0]
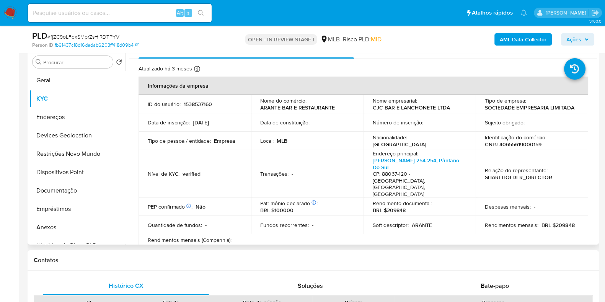
click at [515, 135] on p "Identificação do comércio :" at bounding box center [516, 137] width 62 height 7
click at [505, 144] on p "CNPJ 40655619000159" at bounding box center [513, 144] width 57 height 7
copy p "40655619000159"
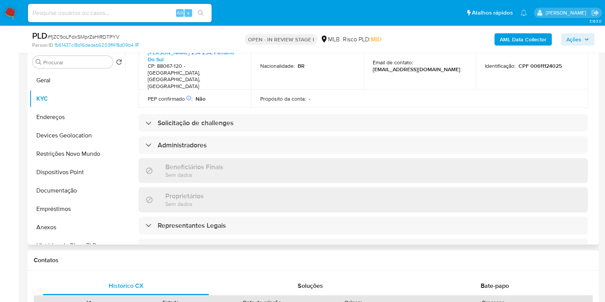
scroll to position [295, 0]
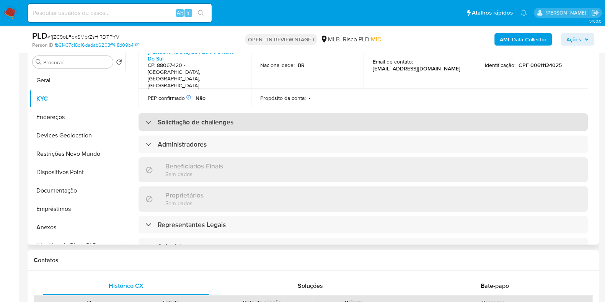
click at [196, 118] on h3 "Solicitação de challenges" at bounding box center [196, 122] width 76 height 8
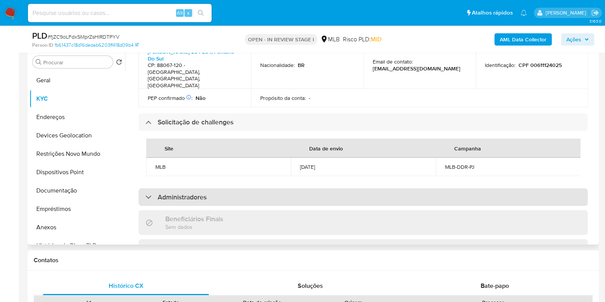
click at [181, 188] on div "Administradores" at bounding box center [362, 197] width 449 height 18
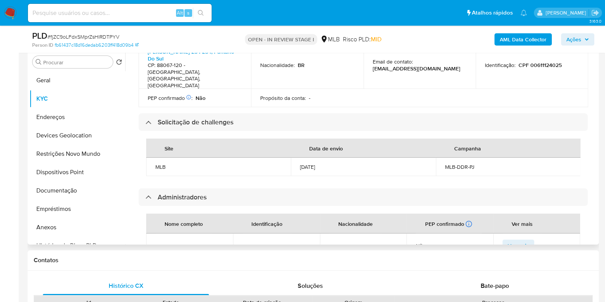
scroll to position [391, 0]
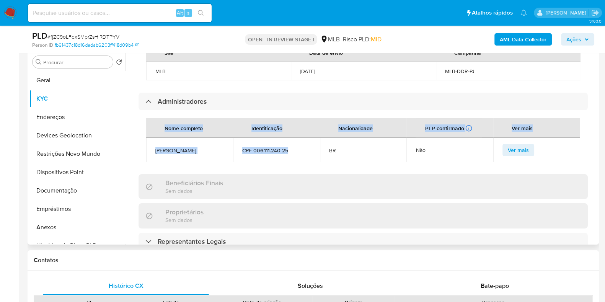
drag, startPoint x: 269, startPoint y: 129, endPoint x: 145, endPoint y: 131, distance: 123.6
click at [145, 131] on div "Nome completo Identificação Nacionalidade PEP confirmado Recuperado de listas i…" at bounding box center [362, 140] width 449 height 60
click at [144, 131] on div "Nome completo Identificação Nacionalidade PEP confirmado Recuperado de listas i…" at bounding box center [362, 140] width 449 height 60
drag, startPoint x: 156, startPoint y: 131, endPoint x: 287, endPoint y: 133, distance: 131.2
click at [287, 138] on tr "Marcel Martins Barbosa CPF 006.111.240-25 BR Não Ver mais" at bounding box center [363, 150] width 434 height 24
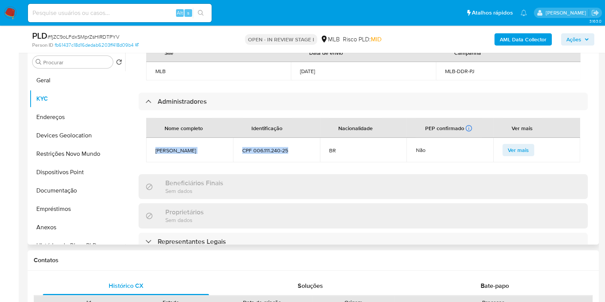
copy tr "Marcel Martins Barbosa CPF 006.111.240-25"
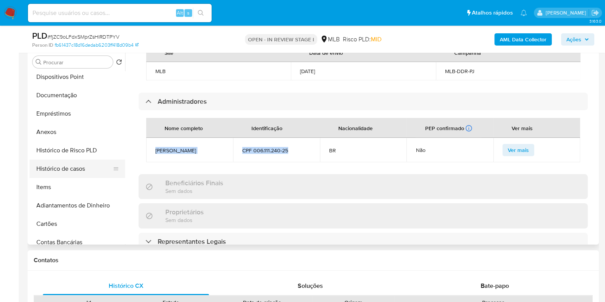
click at [74, 167] on button "Histórico de casos" at bounding box center [74, 169] width 90 height 18
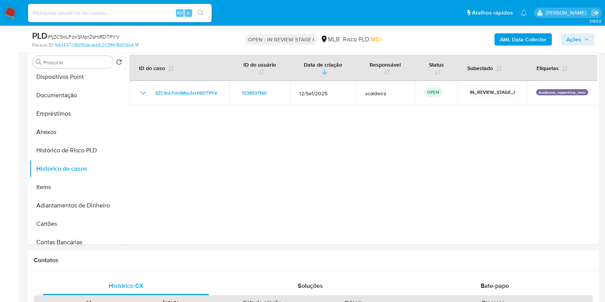
click at [537, 43] on span "Ações" at bounding box center [573, 39] width 15 height 12
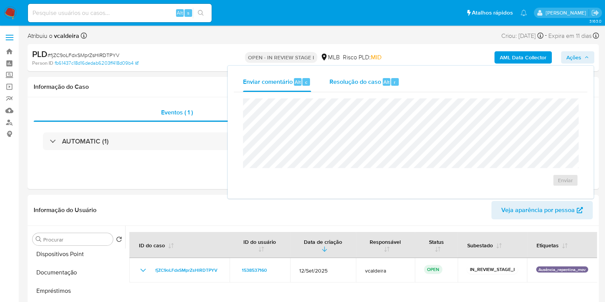
click at [360, 80] on span "Resolução do caso" at bounding box center [355, 81] width 52 height 9
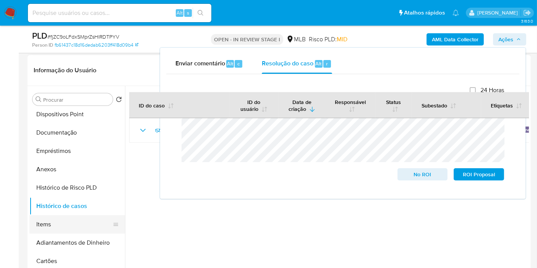
scroll to position [212, 0]
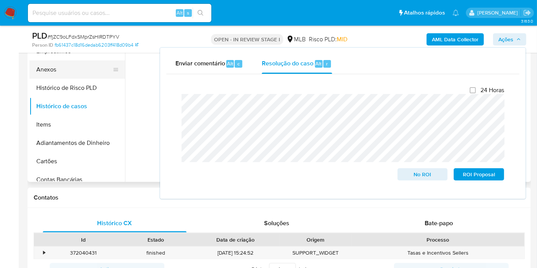
click at [57, 67] on button "Anexos" at bounding box center [74, 69] width 90 height 18
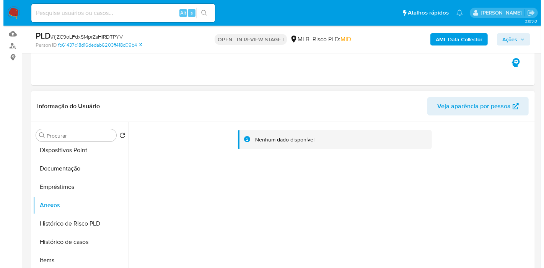
scroll to position [127, 0]
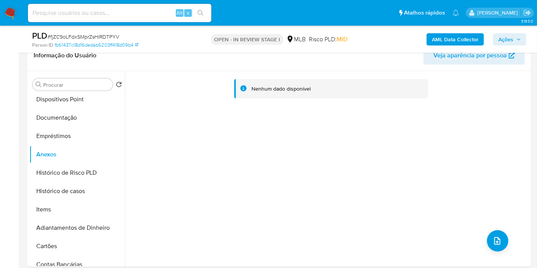
click at [439, 38] on b "AML Data Collector" at bounding box center [455, 39] width 47 height 12
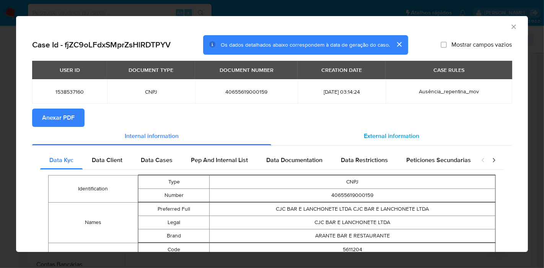
click at [381, 135] on span "External information" at bounding box center [391, 136] width 55 height 9
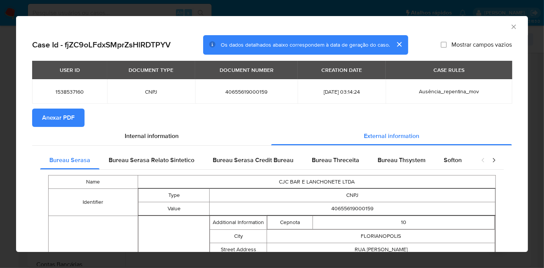
click at [57, 120] on span "Anexar PDF" at bounding box center [58, 117] width 33 height 17
click at [510, 30] on icon "Fechar a janela" at bounding box center [514, 27] width 8 height 8
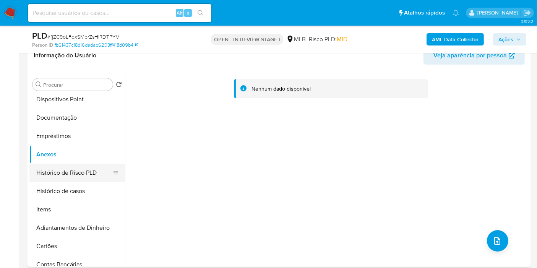
click at [51, 170] on button "Histórico de Risco PLD" at bounding box center [74, 173] width 90 height 18
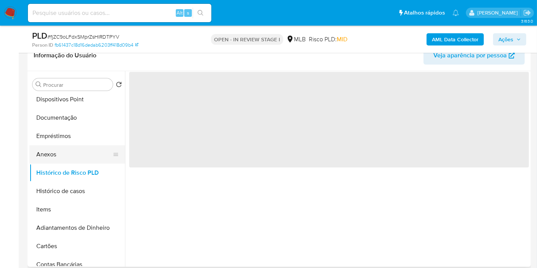
click at [47, 147] on button "Anexos" at bounding box center [74, 154] width 90 height 18
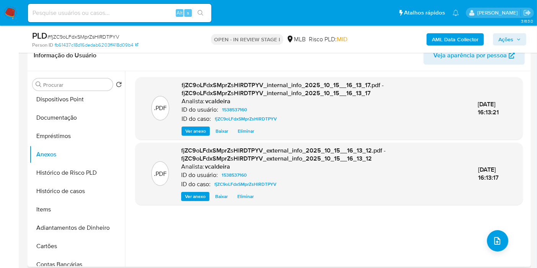
click at [480, 243] on div ".PDF fjZC9oLFdxSMprZsHlRDTPYV_internal_info_2025_10_15__16_13_17.pdf - fjZC9oLF…" at bounding box center [329, 169] width 388 height 184
click at [493, 239] on icon "upload-file" at bounding box center [497, 240] width 9 height 9
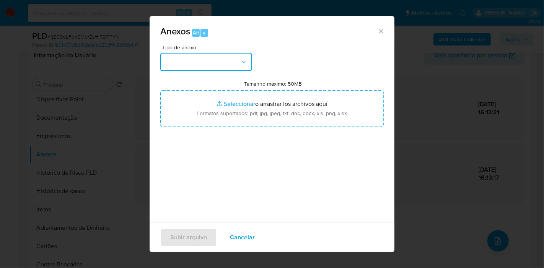
click at [243, 65] on icon "button" at bounding box center [244, 62] width 8 height 8
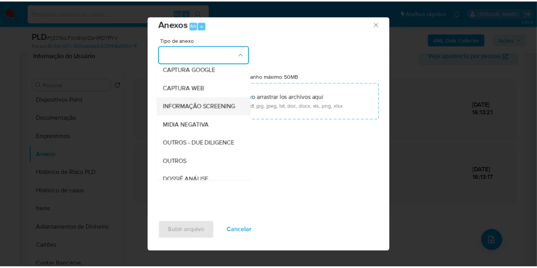
scroll to position [117, 0]
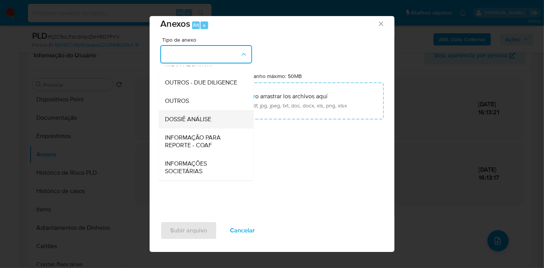
click at [190, 121] on span "DOSSIÊ ANÁLISE" at bounding box center [188, 120] width 46 height 8
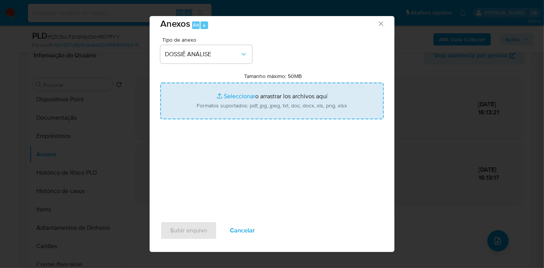
click at [213, 106] on input "Tamanho máximo: 50MB Seleccionar archivos" at bounding box center [271, 101] width 223 height 37
type input "C:\fakepath\SAR - (xxx) - CNPJ 40655619000159 - CJC BAR E LANCHONETE LTDA.pdf"
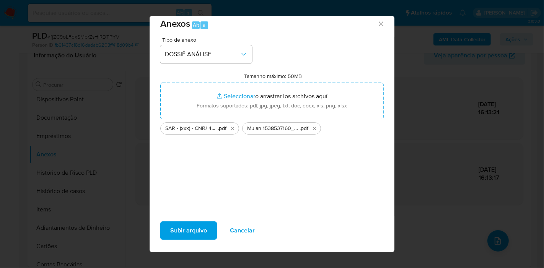
click at [174, 231] on span "Subir arquivo" at bounding box center [188, 230] width 37 height 17
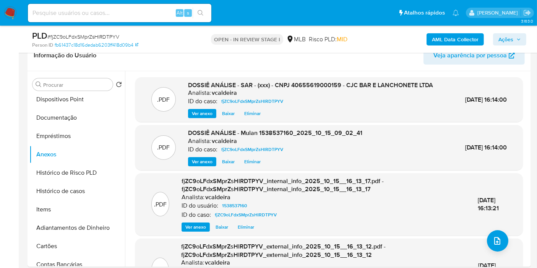
click at [511, 39] on span "Ações" at bounding box center [506, 39] width 15 height 12
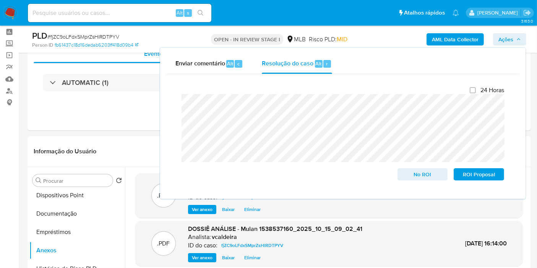
scroll to position [0, 0]
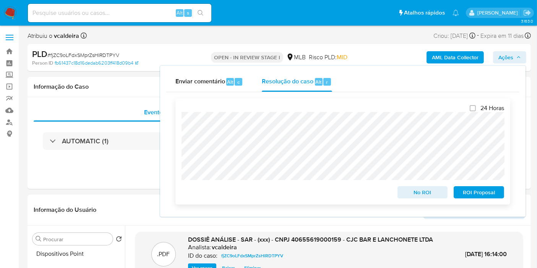
click at [475, 192] on span "ROI Proposal" at bounding box center [479, 192] width 40 height 11
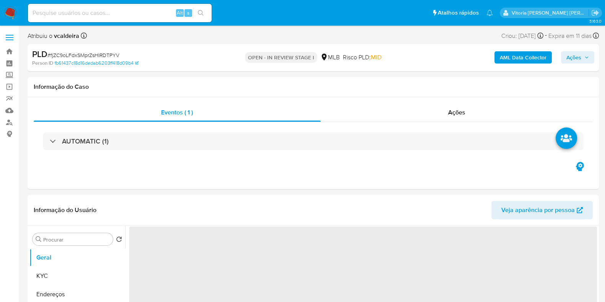
select select "10"
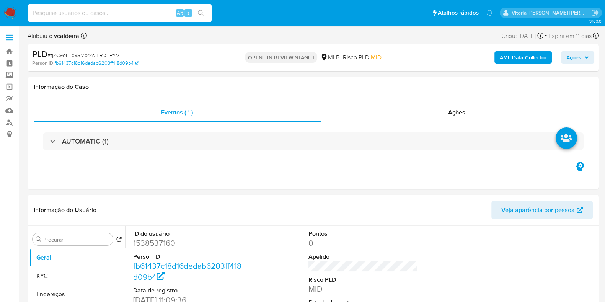
drag, startPoint x: 49, startPoint y: 13, endPoint x: 59, endPoint y: 13, distance: 9.6
click at [49, 13] on input at bounding box center [120, 13] width 184 height 10
paste input "1545162038"
type input "1545162038"
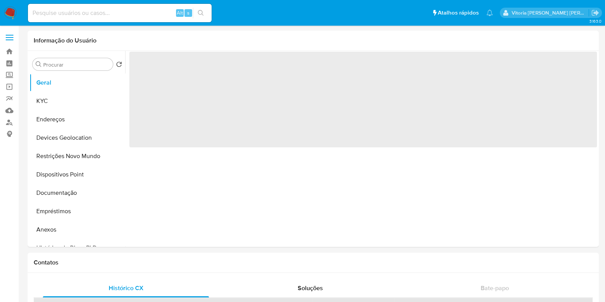
select select "10"
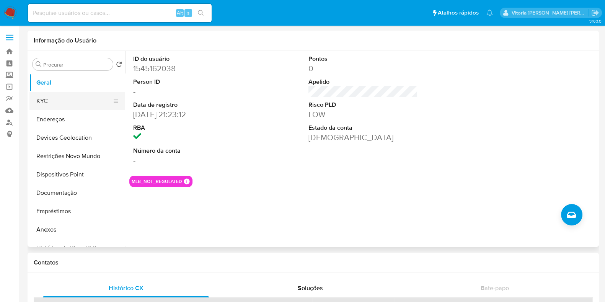
click at [65, 98] on button "KYC" at bounding box center [74, 101] width 90 height 18
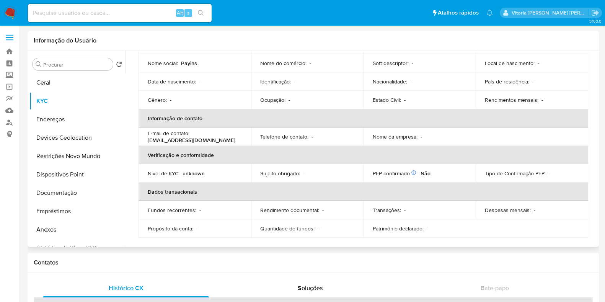
scroll to position [73, 0]
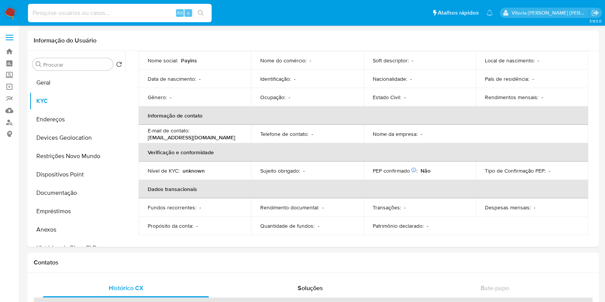
click at [99, 16] on input at bounding box center [120, 13] width 184 height 10
paste input "1545162038"
type input "1545162038"
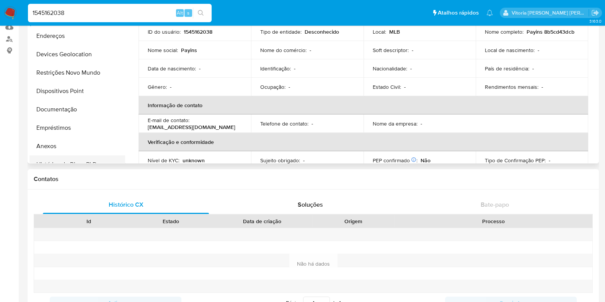
scroll to position [0, 0]
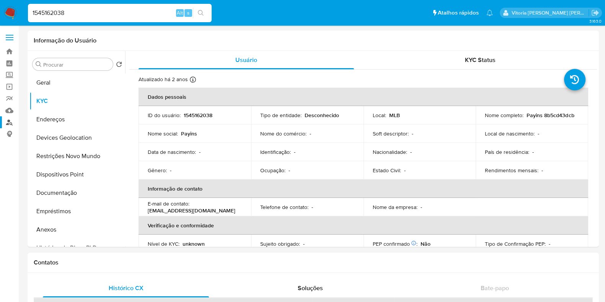
click at [11, 125] on link "Localizador de pessoas" at bounding box center [45, 122] width 91 height 12
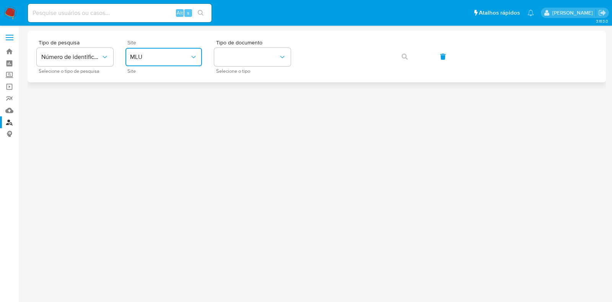
click at [197, 62] on button "MLU" at bounding box center [163, 57] width 77 height 18
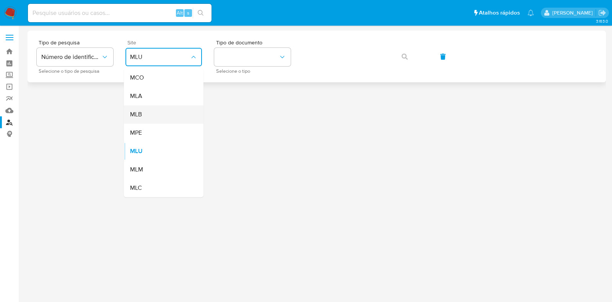
click at [158, 117] on div "MLB" at bounding box center [161, 114] width 63 height 18
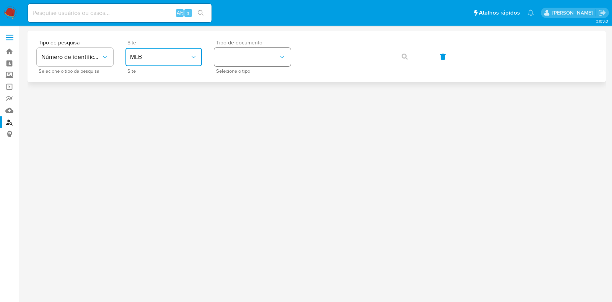
click at [252, 60] on button "identificationType" at bounding box center [252, 57] width 77 height 18
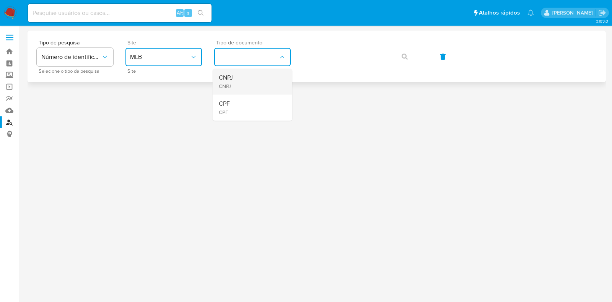
click at [243, 81] on div "CNPJ CNPJ" at bounding box center [250, 81] width 63 height 26
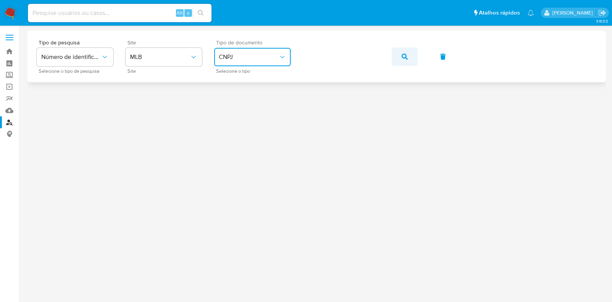
click at [402, 54] on icon "button" at bounding box center [405, 57] width 6 height 6
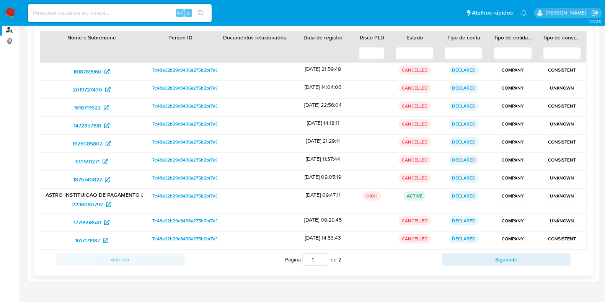
scroll to position [109, 0]
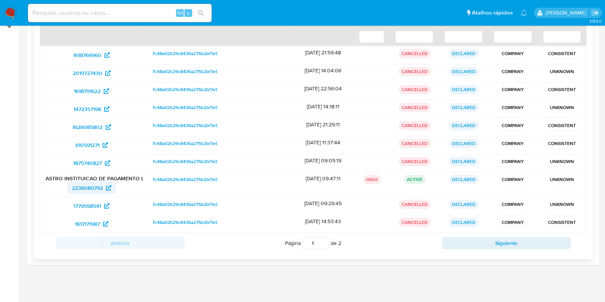
click at [86, 182] on span "2236080792" at bounding box center [87, 188] width 31 height 12
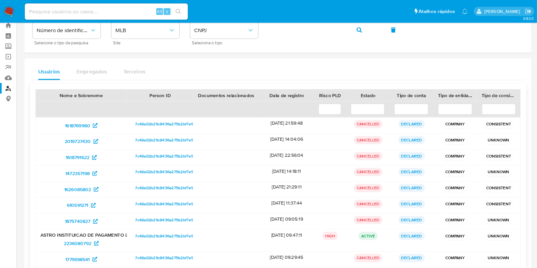
scroll to position [0, 0]
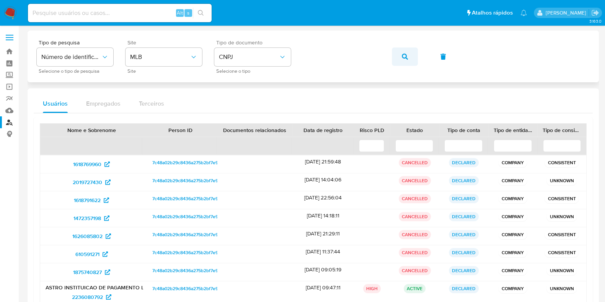
click at [406, 54] on icon "button" at bounding box center [405, 57] width 6 height 6
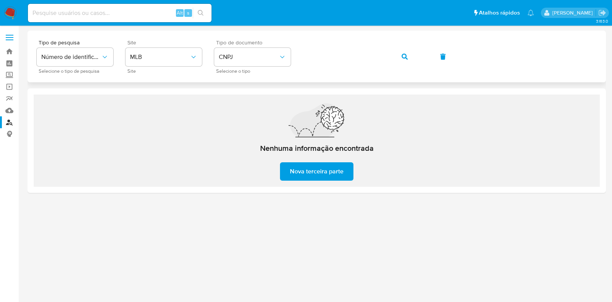
click at [403, 58] on icon "button" at bounding box center [405, 57] width 6 height 6
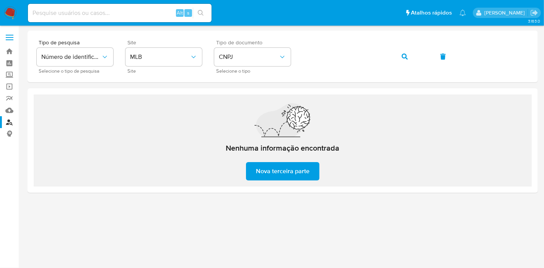
click at [72, 16] on input at bounding box center [120, 13] width 184 height 10
paste input "lXtzQdUvEG4e6adtFnzPR8mn"
type input "lXtzQdUvEG4e6adtFnzPR8mn"
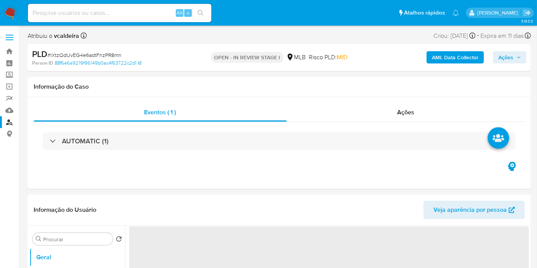
select select "10"
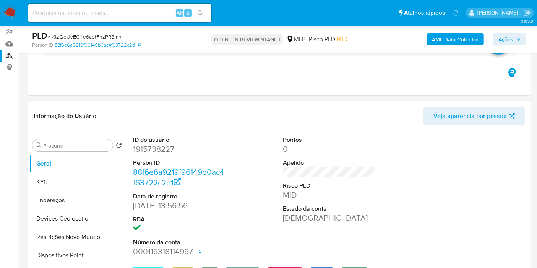
scroll to position [85, 0]
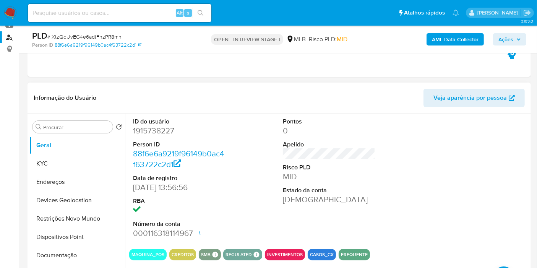
click at [149, 130] on dd "1915738227" at bounding box center [179, 130] width 93 height 11
copy dd "1915738227"
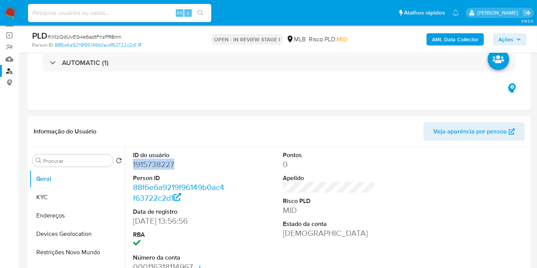
scroll to position [42, 0]
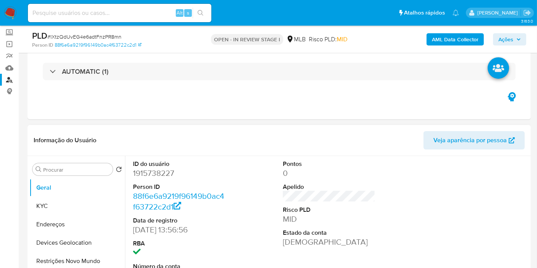
click at [140, 179] on dl "ID do usuário 1915738227 Person ID 88f6e6a9219f96149b0ac4f63722c2d1 Data de reg…" at bounding box center [179, 221] width 93 height 122
click at [146, 173] on dd "1915738227" at bounding box center [179, 173] width 93 height 11
copy dd "1915738227"
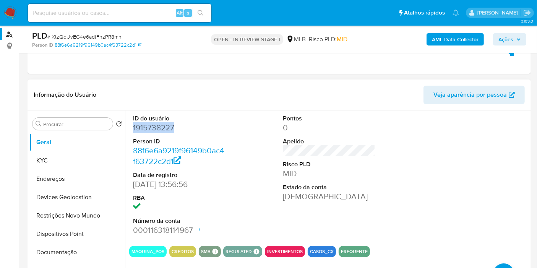
scroll to position [212, 0]
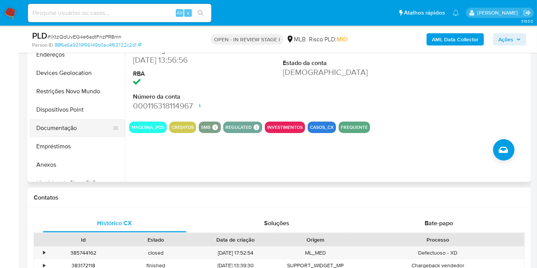
click at [42, 130] on button "Documentação" at bounding box center [74, 128] width 90 height 18
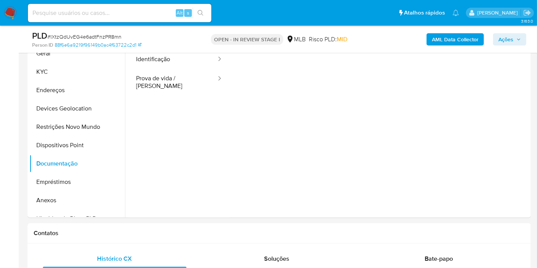
scroll to position [85, 0]
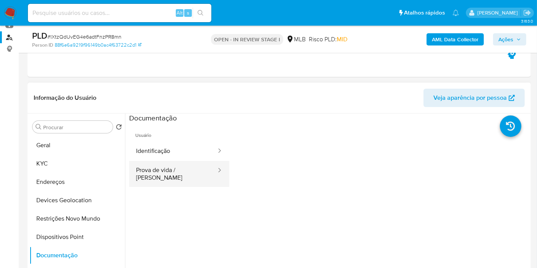
click at [184, 169] on button "Prova de vida / Selfie" at bounding box center [173, 174] width 88 height 26
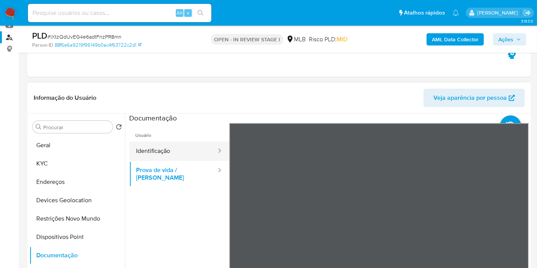
click at [156, 153] on button "Identificação" at bounding box center [173, 152] width 88 height 20
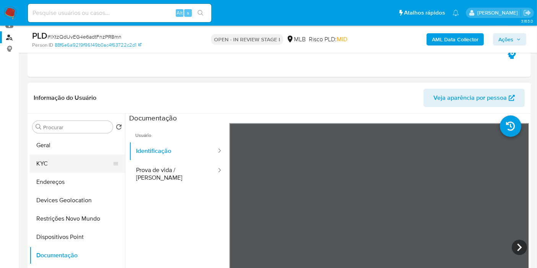
click at [65, 162] on button "KYC" at bounding box center [74, 164] width 90 height 18
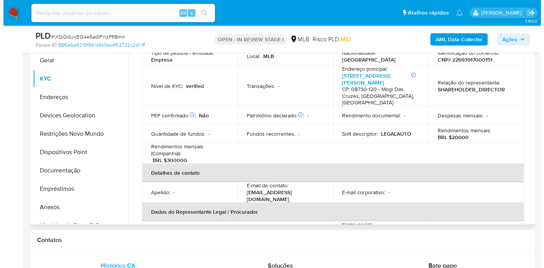
scroll to position [0, 0]
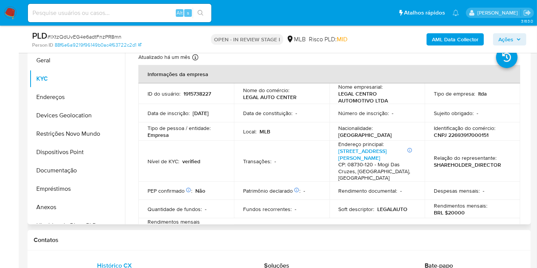
click at [457, 136] on p "CNPJ 22693917000151" at bounding box center [461, 135] width 55 height 7
copy p "22693917000151"
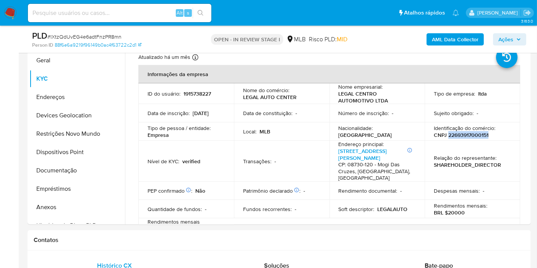
click at [437, 33] on b "AML Data Collector" at bounding box center [455, 39] width 47 height 12
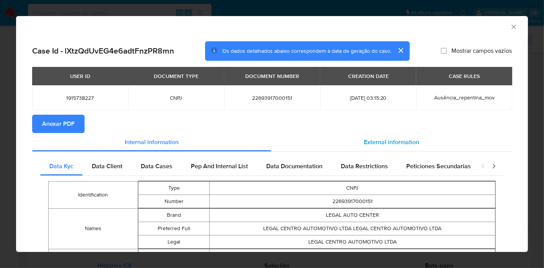
click at [370, 143] on span "External information" at bounding box center [391, 142] width 55 height 9
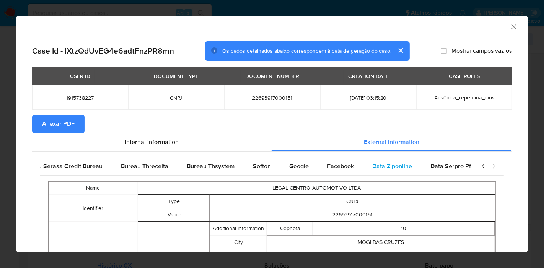
scroll to position [0, 257]
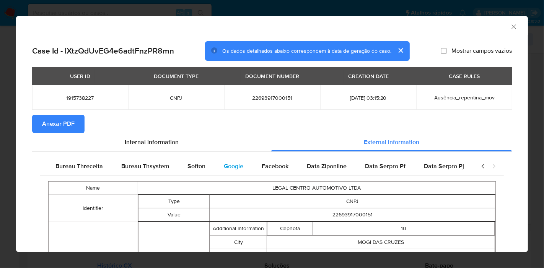
click at [231, 164] on span "Google" at bounding box center [234, 166] width 20 height 9
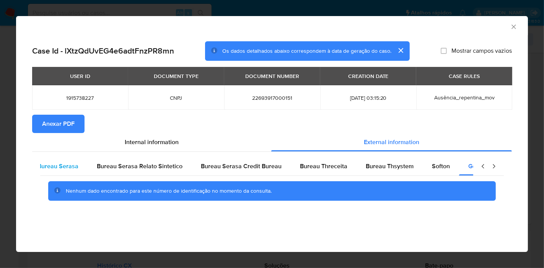
scroll to position [0, 0]
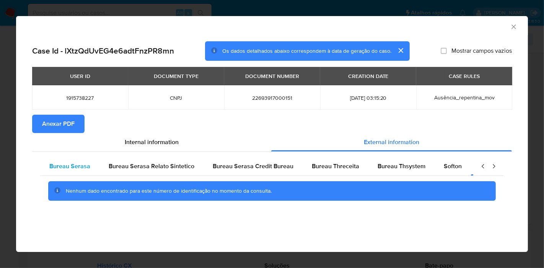
click at [72, 169] on span "Bureau Serasa" at bounding box center [69, 166] width 41 height 9
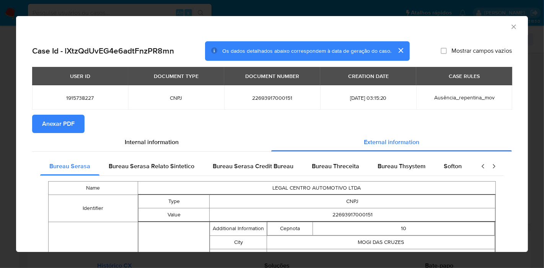
click at [62, 122] on span "Anexar PDF" at bounding box center [58, 124] width 33 height 17
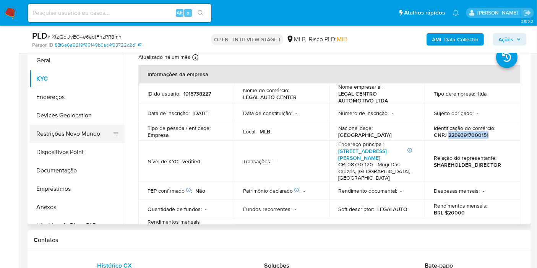
click at [63, 132] on button "Restrições Novo Mundo" at bounding box center [74, 134] width 90 height 18
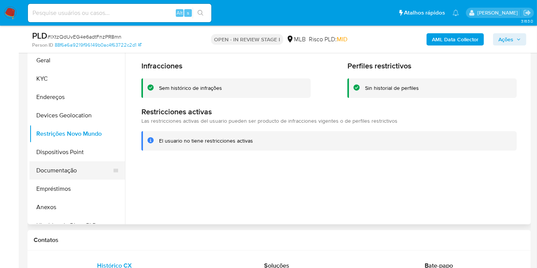
click at [53, 166] on button "Documentação" at bounding box center [74, 170] width 90 height 18
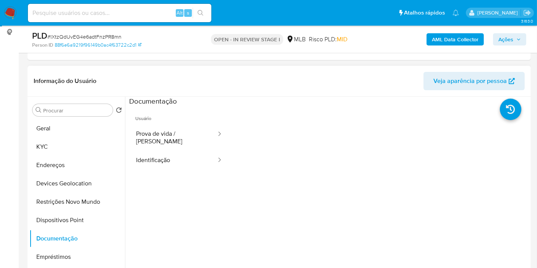
scroll to position [85, 0]
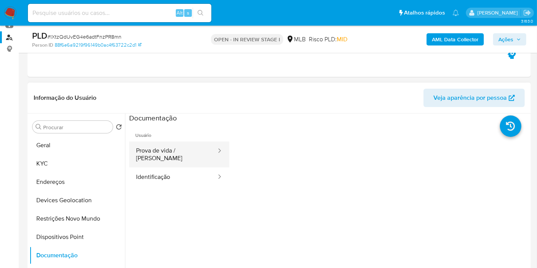
click at [170, 149] on button "Prova de vida / Selfie" at bounding box center [173, 155] width 88 height 26
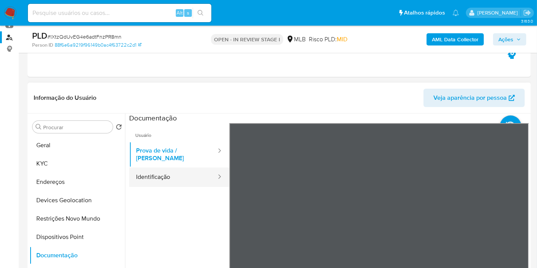
click at [154, 176] on button "Identificação" at bounding box center [173, 178] width 88 height 20
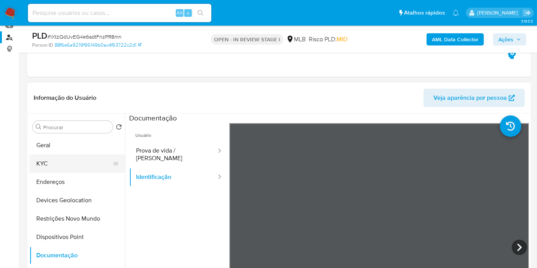
click at [39, 157] on button "KYC" at bounding box center [74, 164] width 90 height 18
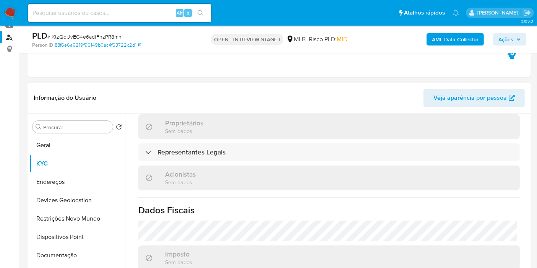
scroll to position [500, 0]
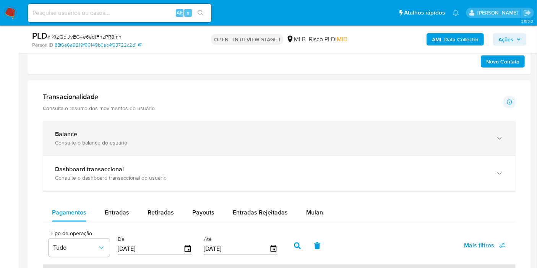
click at [136, 130] on div "Balance" at bounding box center [271, 134] width 433 height 8
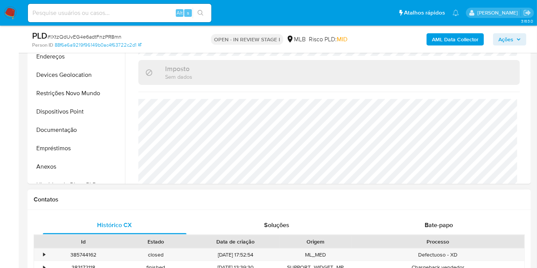
scroll to position [170, 0]
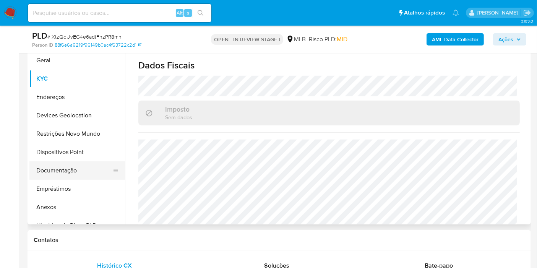
click at [70, 169] on button "Documentação" at bounding box center [74, 170] width 90 height 18
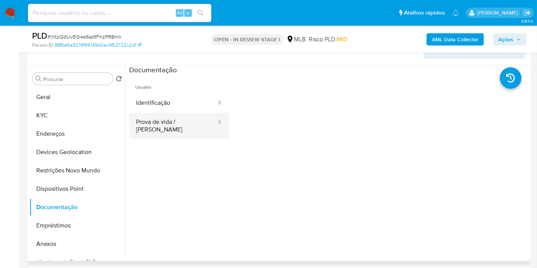
scroll to position [42, 0]
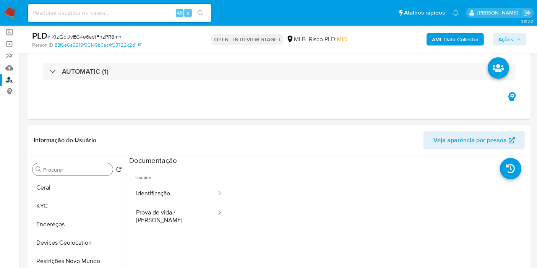
click at [58, 204] on button "KYC" at bounding box center [77, 206] width 96 height 18
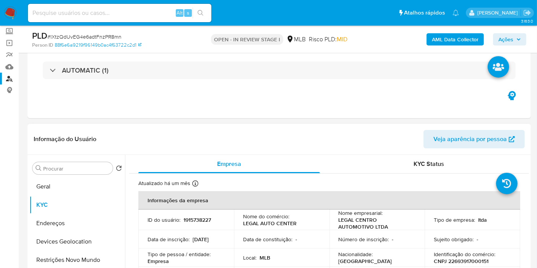
scroll to position [127, 0]
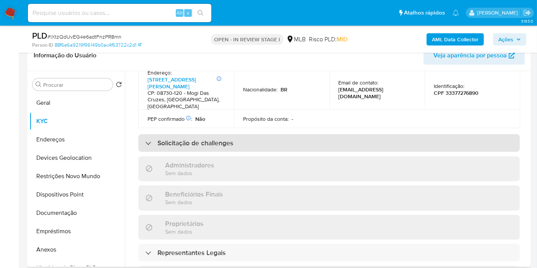
click at [174, 139] on h3 "Solicitação de challenges" at bounding box center [196, 143] width 76 height 8
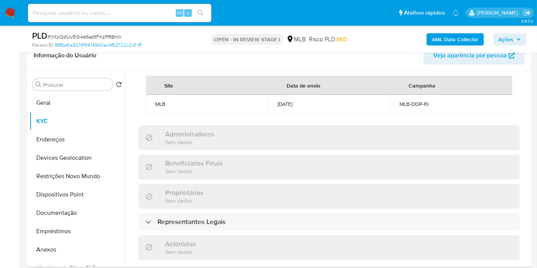
scroll to position [383, 0]
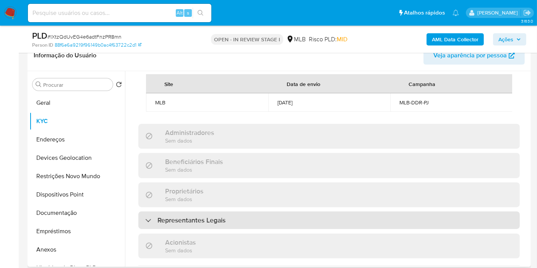
click at [188, 216] on h3 "Representantes Legais" at bounding box center [192, 220] width 68 height 8
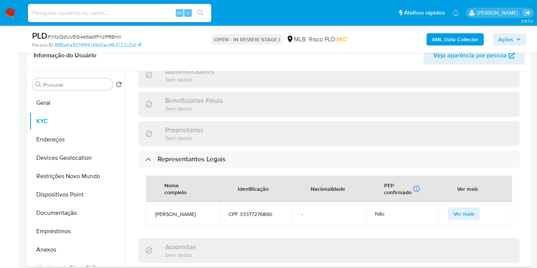
scroll to position [467, 0]
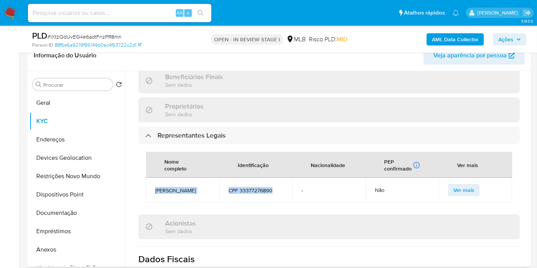
drag, startPoint x: 273, startPoint y: 184, endPoint x: 149, endPoint y: 182, distance: 124.3
click at [149, 182] on tr "JULIA DE LIMA VENANCIO CPF 33377276890 - Não Ver mais" at bounding box center [329, 190] width 366 height 24
copy tr "JULIA DE LIMA VENANCIO CPF 33377276890"
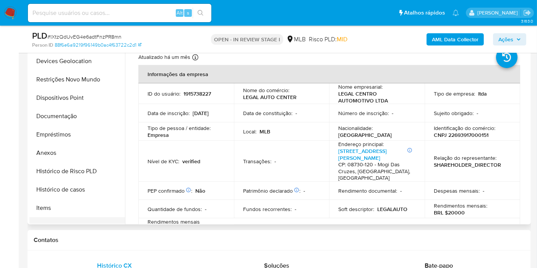
scroll to position [127, 0]
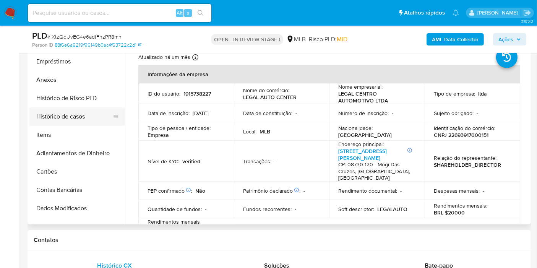
click at [67, 112] on button "Histórico de casos" at bounding box center [74, 116] width 90 height 18
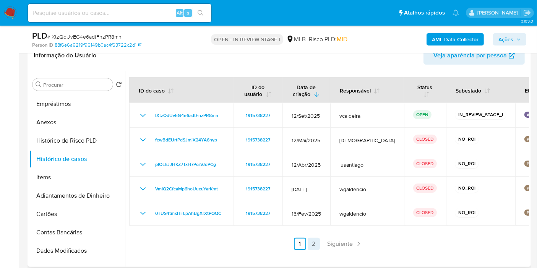
click at [310, 245] on link "2" at bounding box center [314, 244] width 12 height 12
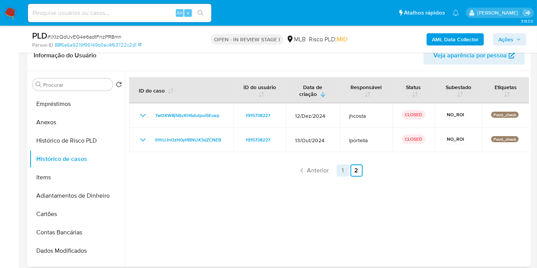
click at [344, 165] on link "1" at bounding box center [343, 170] width 12 height 12
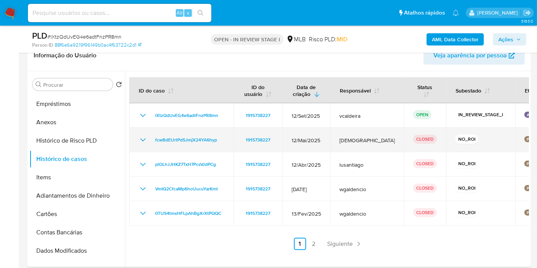
click at [140, 140] on icon "Mostrar/Ocultar" at bounding box center [142, 139] width 9 height 9
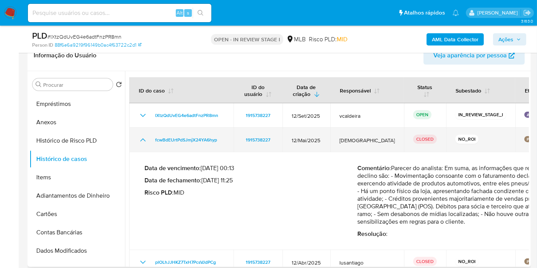
click at [140, 139] on icon "Mostrar/Ocultar" at bounding box center [142, 139] width 9 height 9
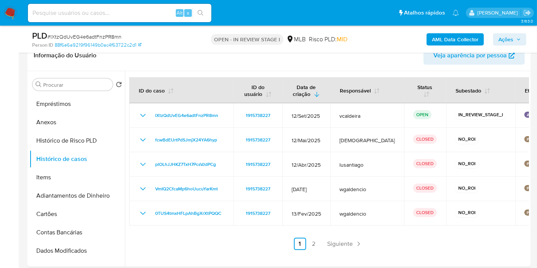
drag, startPoint x: 508, startPoint y: 44, endPoint x: 498, endPoint y: 45, distance: 9.3
click at [508, 44] on span "Ações" at bounding box center [506, 39] width 15 height 12
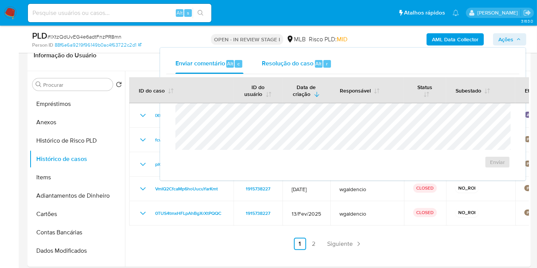
click at [294, 62] on span "Resolução do caso" at bounding box center [288, 63] width 52 height 9
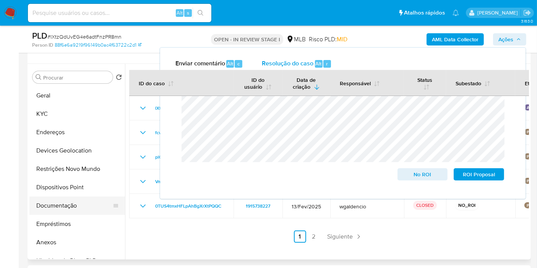
scroll to position [85, 0]
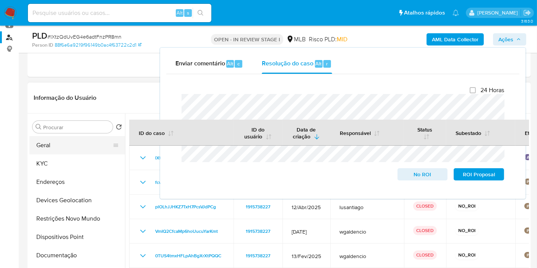
click at [54, 146] on button "Geral" at bounding box center [74, 145] width 90 height 18
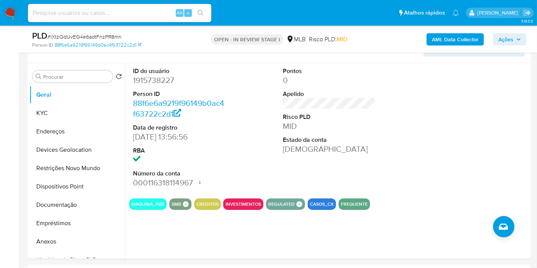
scroll to position [137, 0]
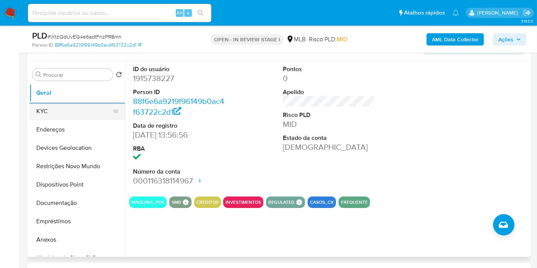
click at [77, 109] on button "KYC" at bounding box center [74, 111] width 90 height 18
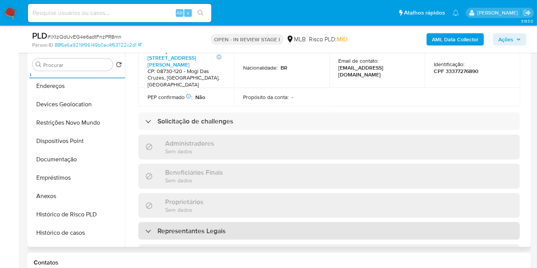
scroll to position [340, 0]
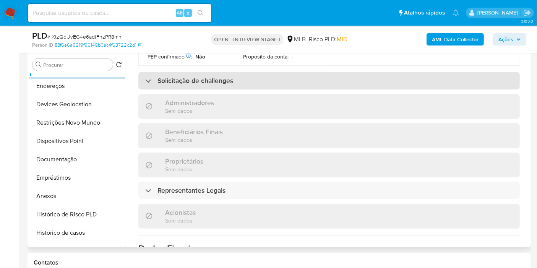
click at [244, 72] on div "Solicitação de challenges" at bounding box center [329, 81] width 382 height 18
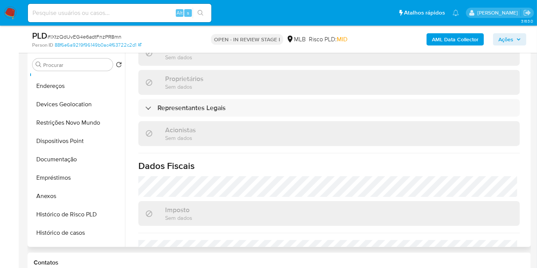
scroll to position [467, 0]
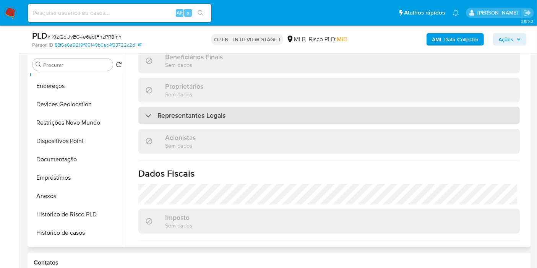
click at [197, 111] on div "Representantes Legais" at bounding box center [329, 116] width 382 height 18
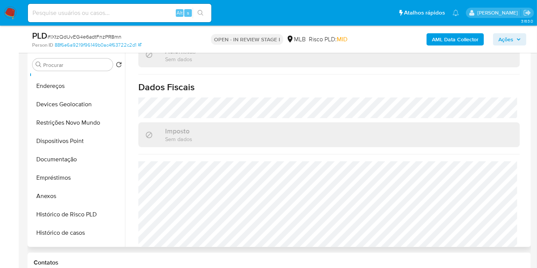
scroll to position [632, 0]
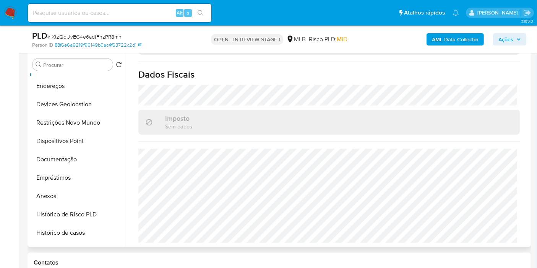
click at [355, 75] on h1 "Dados Fiscais" at bounding box center [329, 74] width 382 height 11
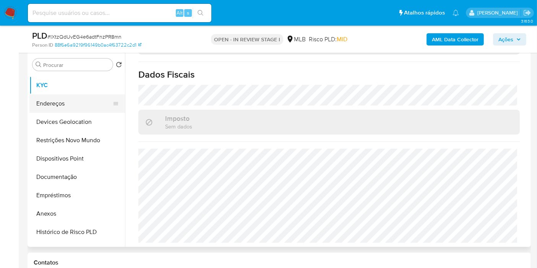
scroll to position [0, 0]
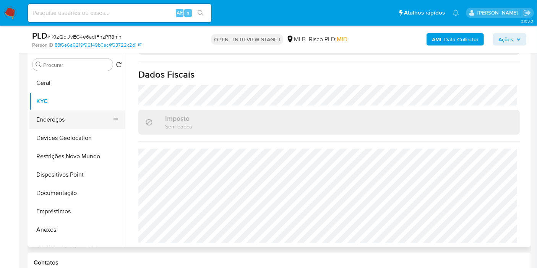
click at [65, 118] on button "Endereços" at bounding box center [74, 120] width 90 height 18
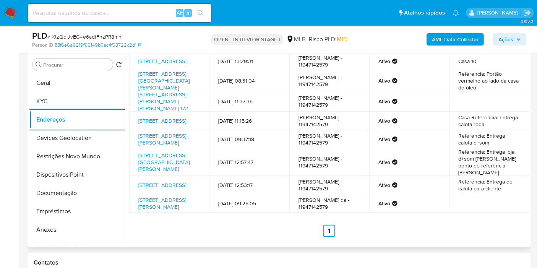
scroll to position [55, 0]
click at [63, 144] on button "Devices Geolocation" at bounding box center [74, 138] width 90 height 18
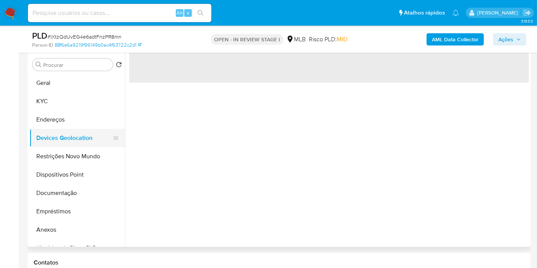
scroll to position [0, 0]
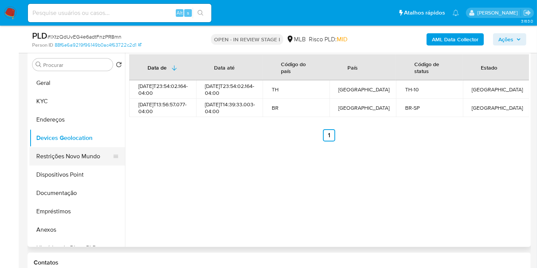
click at [67, 153] on button "Restrições Novo Mundo" at bounding box center [74, 156] width 90 height 18
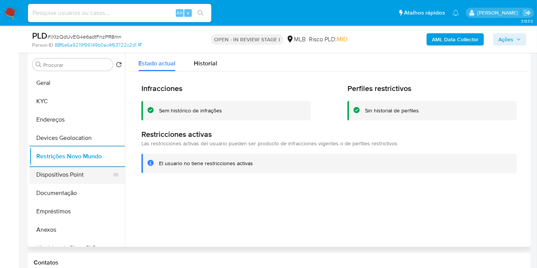
click at [81, 174] on button "Dispositivos Point" at bounding box center [74, 175] width 90 height 18
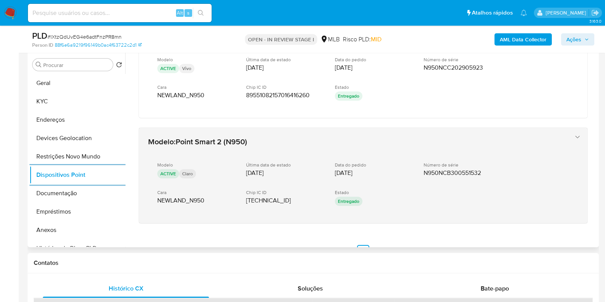
scroll to position [59, 0]
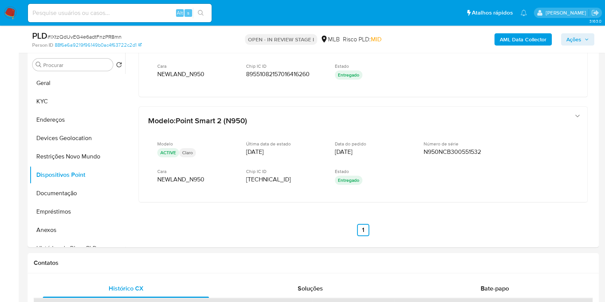
click at [584, 50] on div "PLD # lXtzQdUvEG4e6adtFnzPR8mn Person ID 88f6e6a9219f96149b0ac4f63722c2d1 OPEN …" at bounding box center [313, 39] width 571 height 27
click at [583, 46] on div "AML Data Collector Ações" at bounding box center [501, 39] width 185 height 18
click at [571, 40] on span "Ações" at bounding box center [573, 39] width 15 height 12
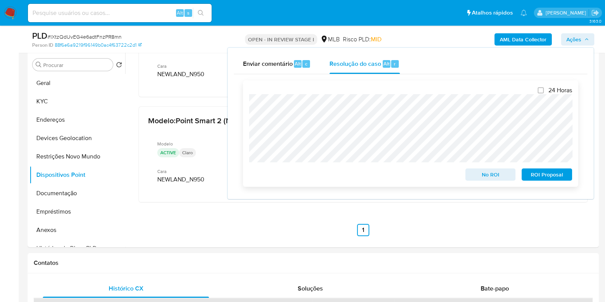
click at [248, 103] on div "24 Horas No ROI ROI Proposal" at bounding box center [410, 133] width 335 height 106
click at [57, 229] on button "Anexos" at bounding box center [74, 230] width 90 height 18
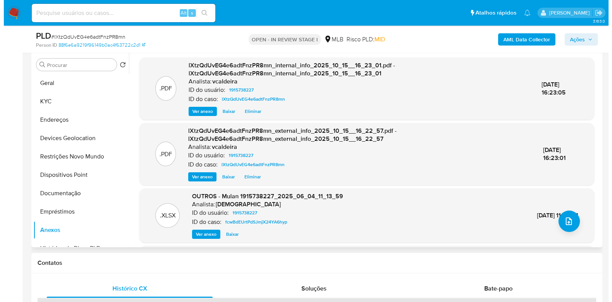
scroll to position [99, 0]
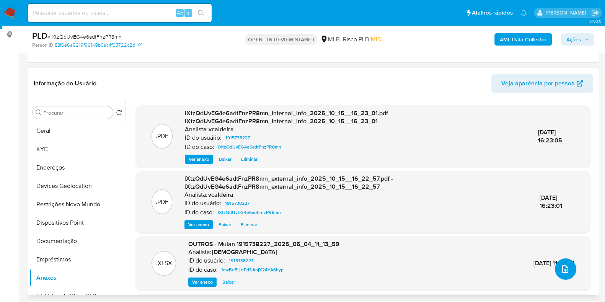
click at [568, 269] on button "upload-file" at bounding box center [565, 268] width 21 height 21
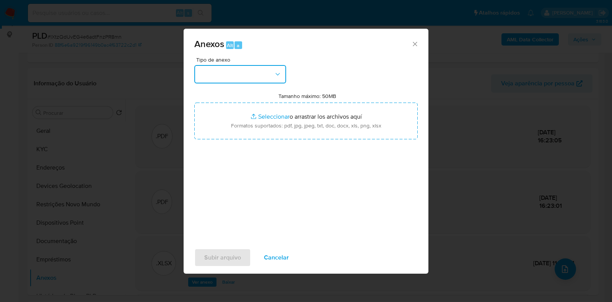
click at [261, 71] on button "button" at bounding box center [240, 74] width 92 height 18
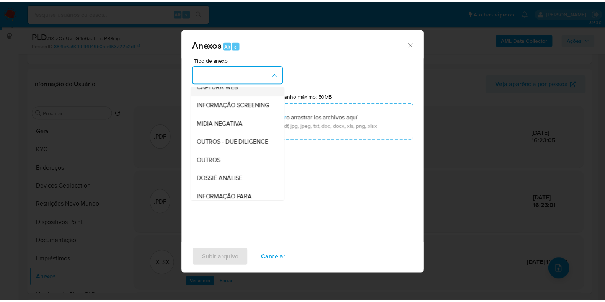
scroll to position [95, 0]
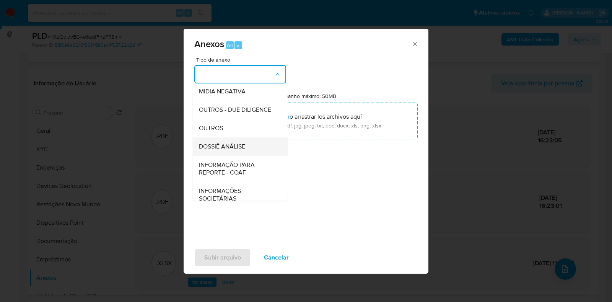
click at [228, 150] on span "DOSSIÊ ANÁLISE" at bounding box center [222, 147] width 46 height 8
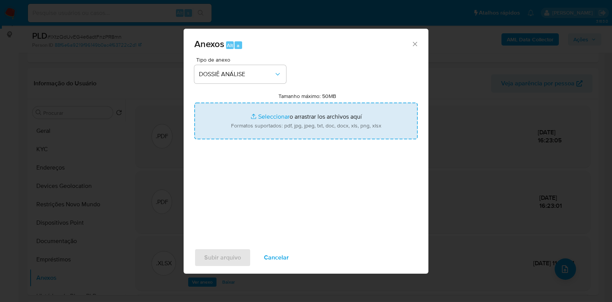
click at [249, 125] on input "Tamanho máximo: 50MB Seleccionar archivos" at bounding box center [305, 121] width 223 height 37
type input "C:\fakepath\SAR - lXtzQdUvEG4e6adtFnzPR8mn - CNPJ 22693917000151 - LEGAL CENTRO…"
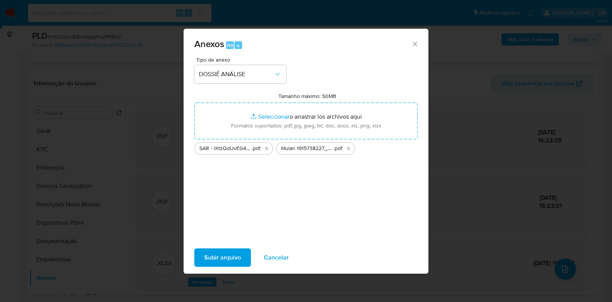
click at [220, 263] on span "Subir arquivo" at bounding box center [222, 257] width 37 height 17
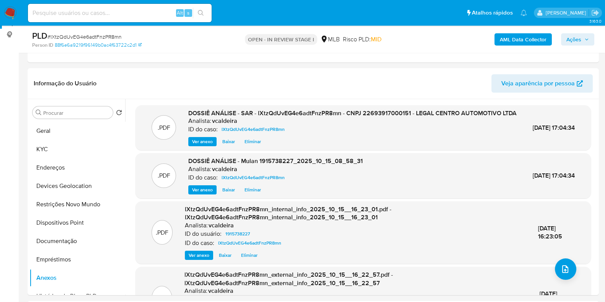
click at [583, 40] on span "Ações" at bounding box center [577, 39] width 23 height 11
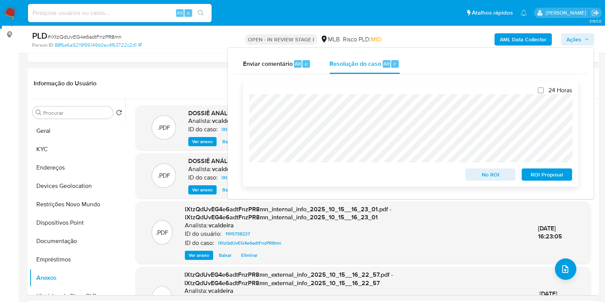
click at [544, 173] on span "ROI Proposal" at bounding box center [547, 174] width 40 height 11
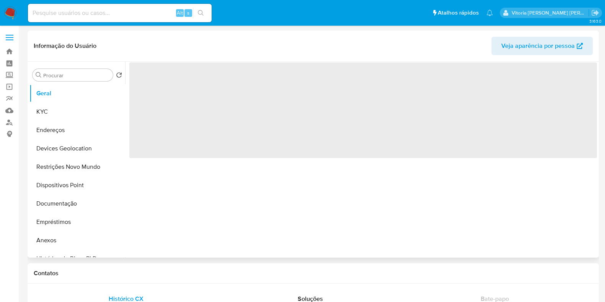
select select "10"
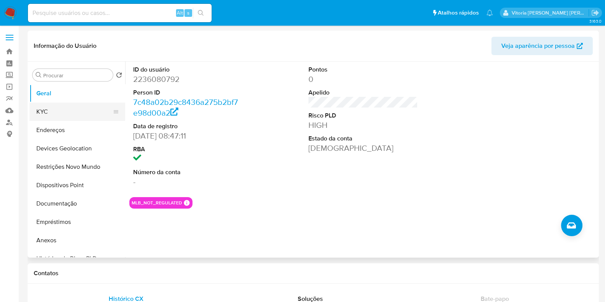
click at [68, 112] on button "KYC" at bounding box center [74, 112] width 90 height 18
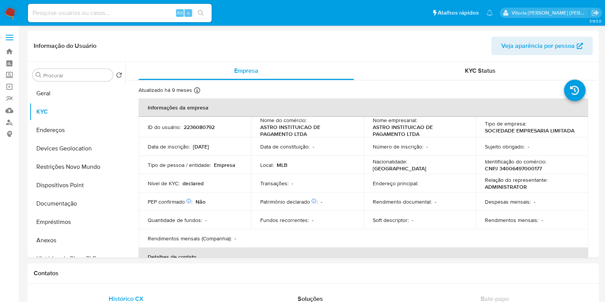
click at [72, 18] on input at bounding box center [120, 13] width 184 height 10
paste input "1545162038"
type input "1545162038"
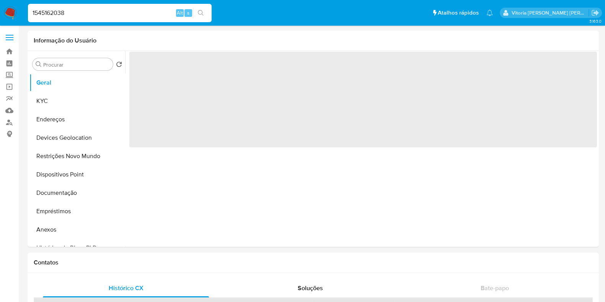
select select "10"
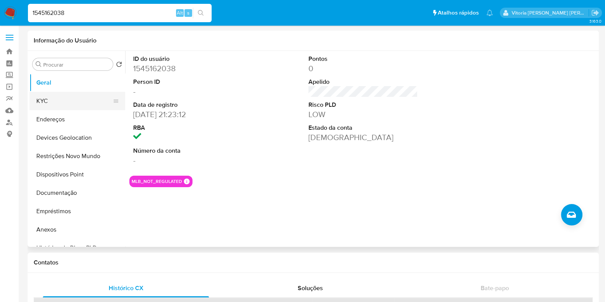
click at [42, 94] on button "KYC" at bounding box center [74, 101] width 90 height 18
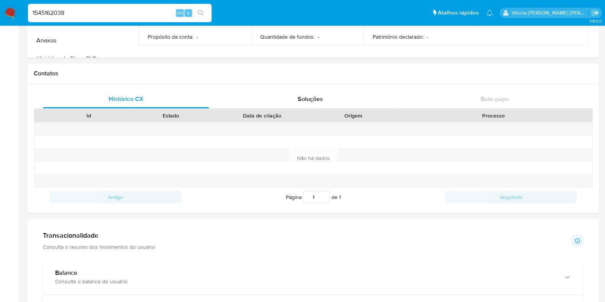
scroll to position [191, 0]
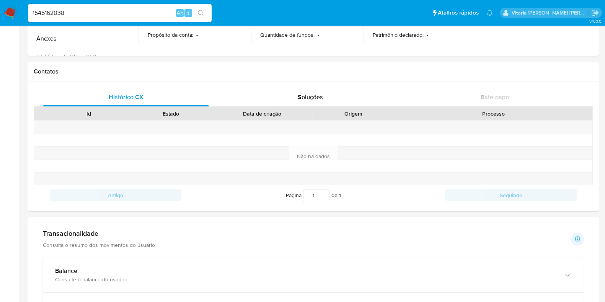
drag, startPoint x: 98, startPoint y: 13, endPoint x: 2, endPoint y: 13, distance: 96.0
click at [2, 13] on nav "Pausado Ver notificaciones 1545162038 Alt s Atalhos rápidos Presiona las siguie…" at bounding box center [302, 13] width 605 height 26
click at [205, 14] on button "search-icon" at bounding box center [201, 13] width 16 height 11
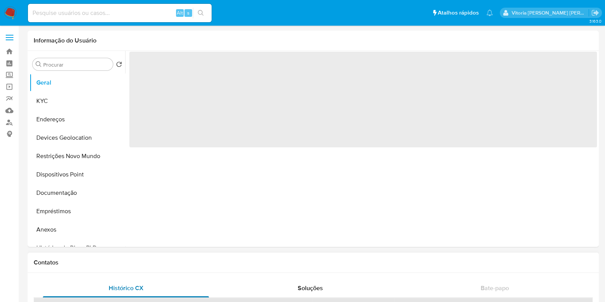
select select "10"
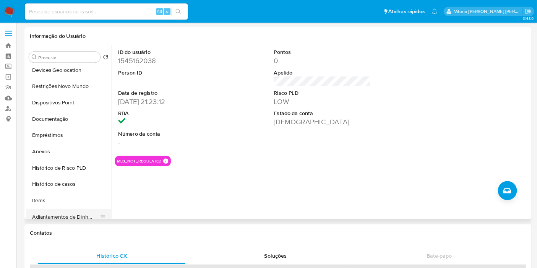
scroll to position [47, 0]
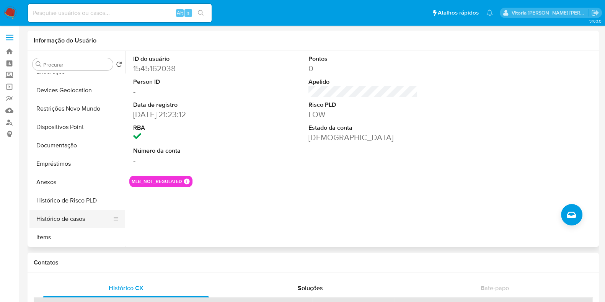
click at [71, 220] on button "Histórico de casos" at bounding box center [74, 219] width 90 height 18
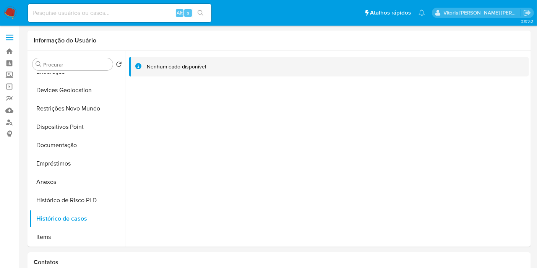
scroll to position [48, 0]
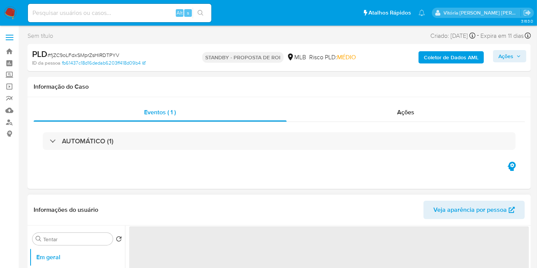
select select "10"
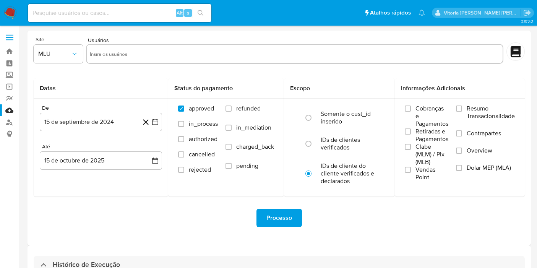
select select "10"
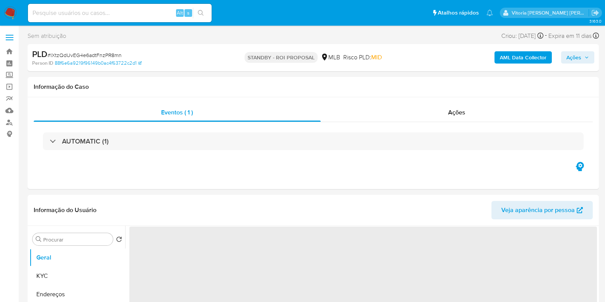
select select "10"
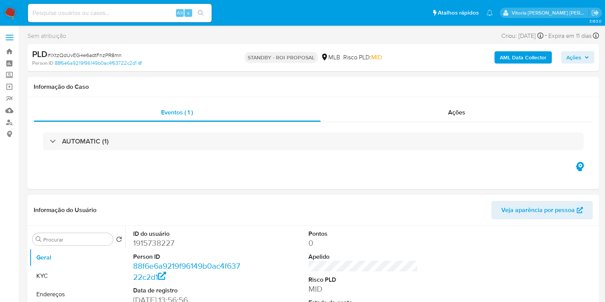
click at [126, 15] on input at bounding box center [120, 13] width 184 height 10
paste input "[PERSON_NAME] relevantes concluídos pelo analista: Os recursos são oriundos rec…"
type input "[PERSON_NAME] relevantes concluídos pelo analista: Os recursos são oriundos rec…"
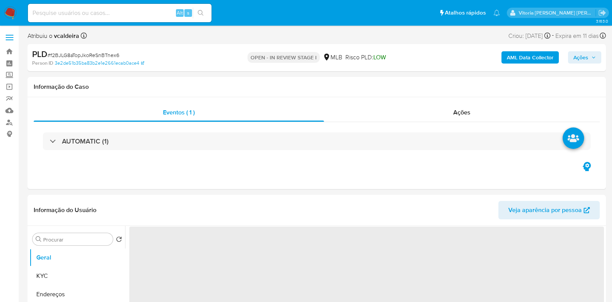
select select "10"
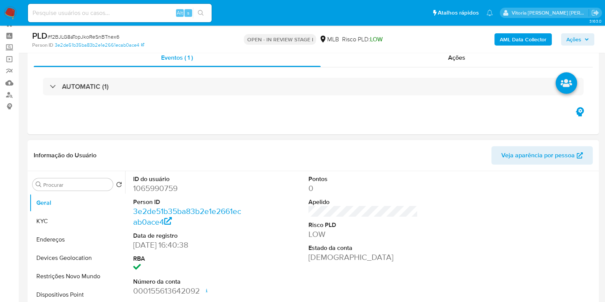
scroll to position [47, 0]
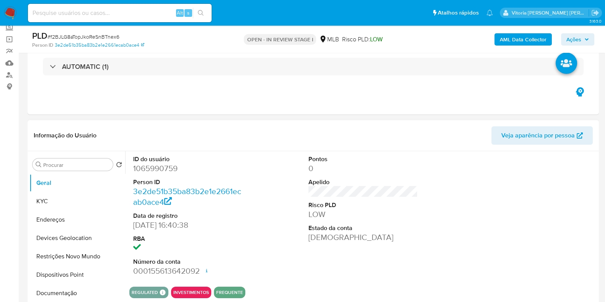
click at [155, 166] on dd "1065990759" at bounding box center [187, 168] width 109 height 11
copy dd "1065990759"
click at [163, 166] on dd "1065990759" at bounding box center [187, 168] width 109 height 11
click at [161, 168] on dd "1065990759" at bounding box center [187, 168] width 109 height 11
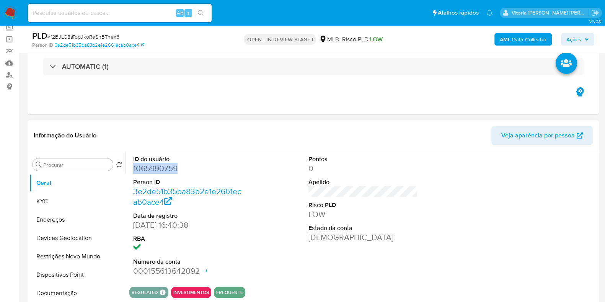
click at [161, 168] on dd "1065990759" at bounding box center [187, 168] width 109 height 11
copy dd "1065990759"
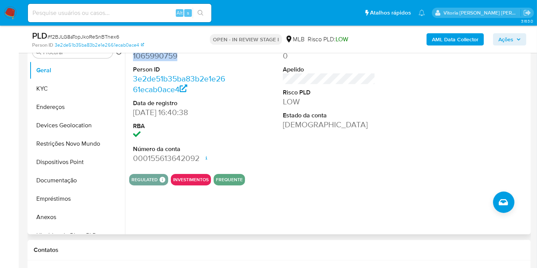
scroll to position [148, 0]
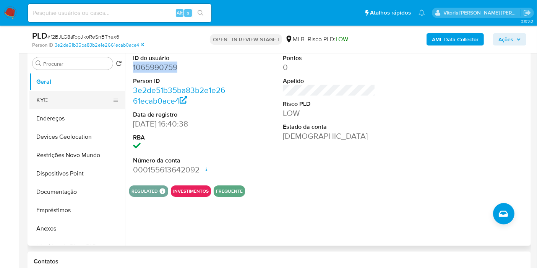
click at [63, 102] on button "KYC" at bounding box center [74, 100] width 90 height 18
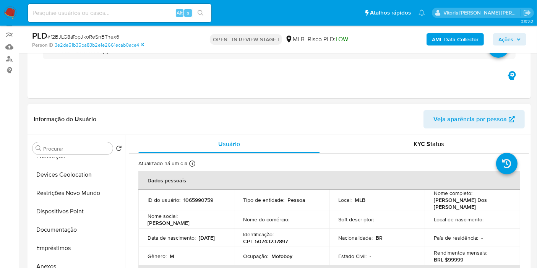
scroll to position [85, 0]
click at [67, 193] on button "Documentação" at bounding box center [74, 192] width 90 height 18
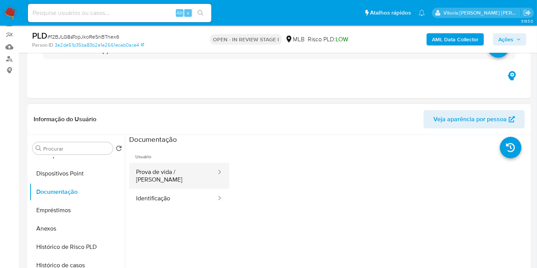
click at [166, 178] on button "Prova de vida / [PERSON_NAME]" at bounding box center [173, 176] width 88 height 26
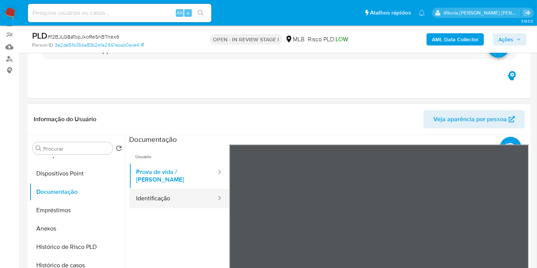
click at [162, 196] on button "Identificação" at bounding box center [173, 199] width 88 height 20
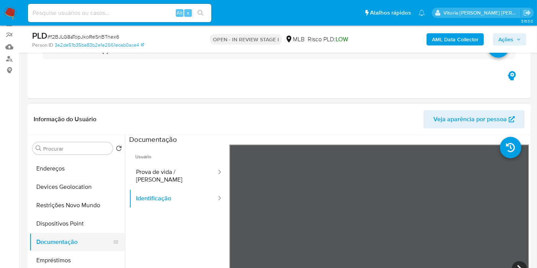
scroll to position [0, 0]
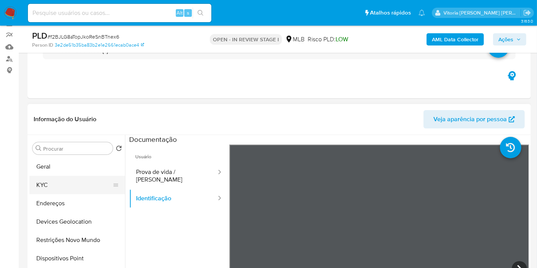
click at [50, 190] on button "KYC" at bounding box center [74, 185] width 90 height 18
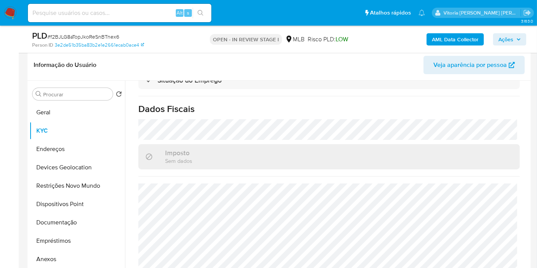
scroll to position [148, 0]
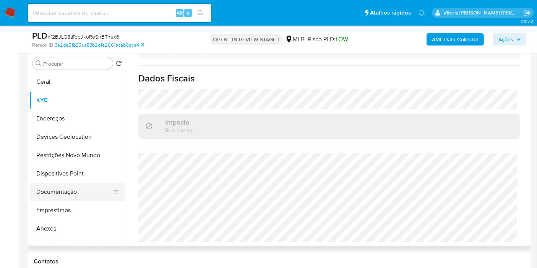
click at [60, 189] on button "Documentação" at bounding box center [74, 192] width 90 height 18
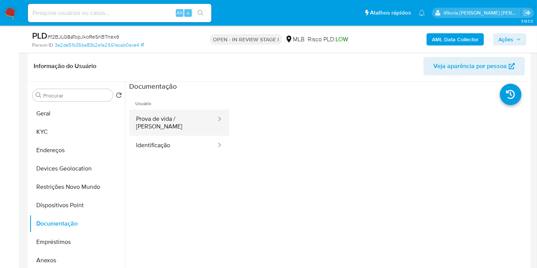
scroll to position [106, 0]
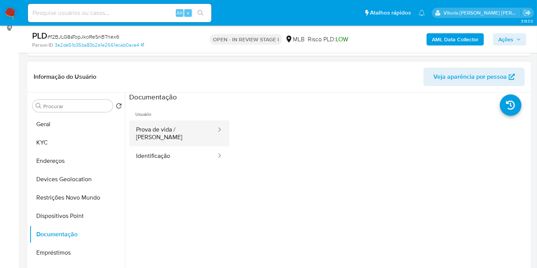
click at [166, 129] on button "Prova de vida / [PERSON_NAME]" at bounding box center [173, 133] width 88 height 26
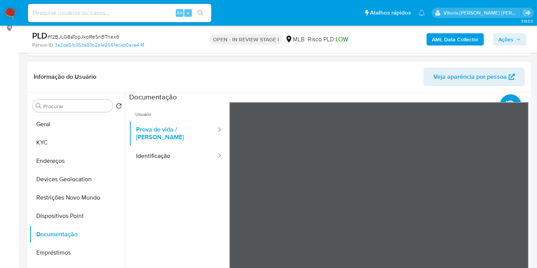
drag, startPoint x: 137, startPoint y: 155, endPoint x: 199, endPoint y: 98, distance: 83.6
click at [138, 153] on button "Identificação" at bounding box center [173, 157] width 88 height 20
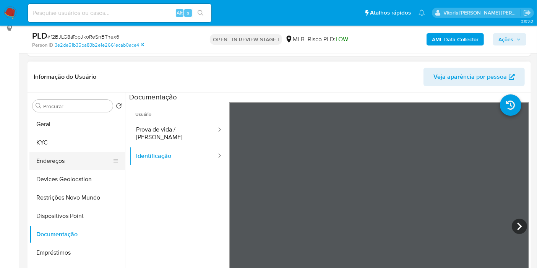
click at [57, 160] on button "Endereços" at bounding box center [74, 161] width 90 height 18
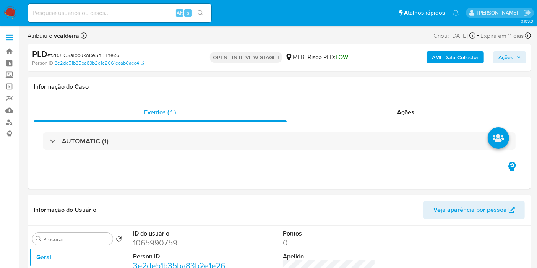
select select "10"
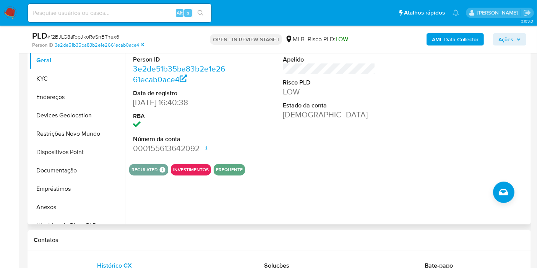
scroll to position [127, 0]
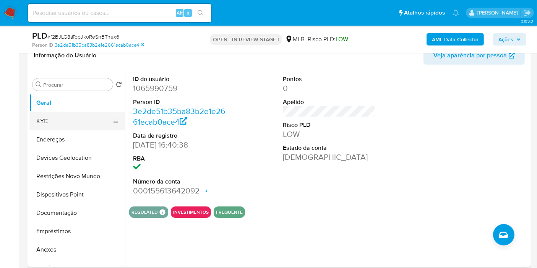
drag, startPoint x: 62, startPoint y: 115, endPoint x: 120, endPoint y: 114, distance: 58.5
click at [62, 115] on button "KYC" at bounding box center [74, 121] width 90 height 18
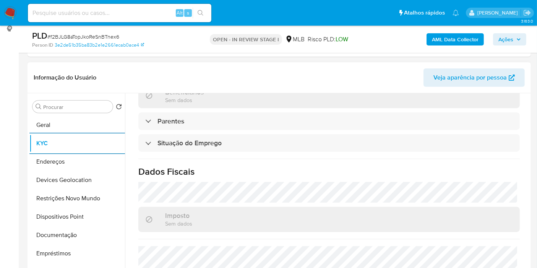
scroll to position [350, 0]
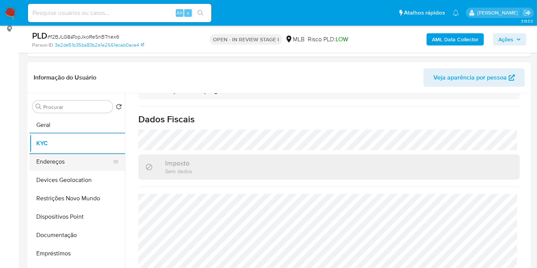
click at [54, 159] on button "Endereços" at bounding box center [74, 162] width 90 height 18
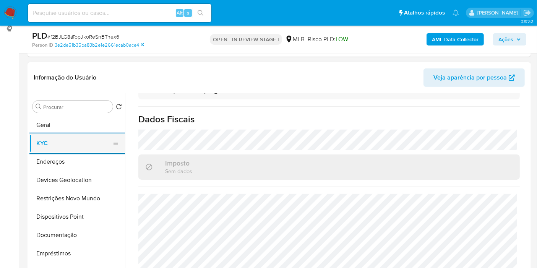
scroll to position [0, 0]
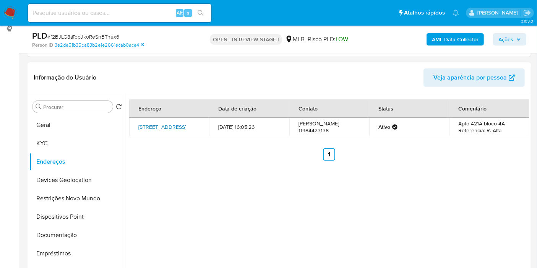
click at [177, 126] on link "[STREET_ADDRESS]" at bounding box center [162, 127] width 48 height 8
click at [270, 172] on div "Endereço Data de criação Contato Status Comentário [STREET_ADDRESS] 257 [DATE] …" at bounding box center [327, 191] width 404 height 196
click at [59, 176] on button "Devices Geolocation" at bounding box center [74, 180] width 90 height 18
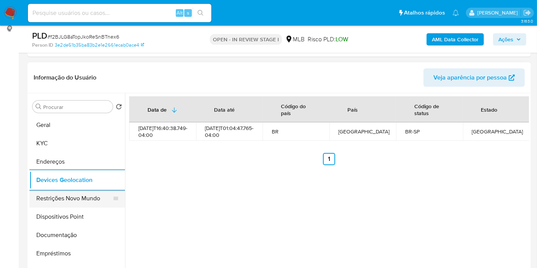
click at [45, 199] on button "Restrições Novo Mundo" at bounding box center [74, 198] width 90 height 18
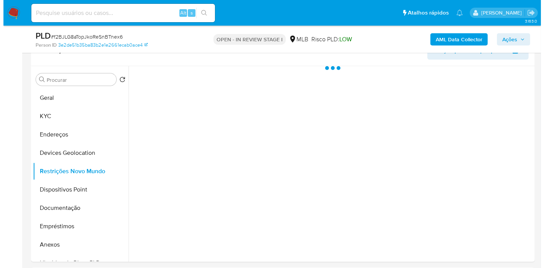
scroll to position [138, 0]
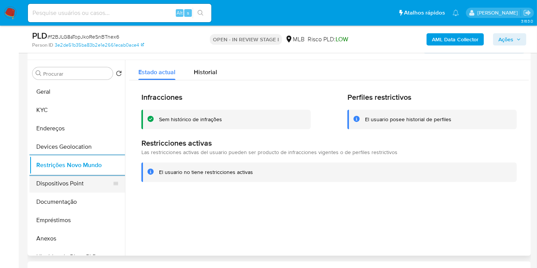
click at [78, 183] on button "Dispositivos Point" at bounding box center [74, 183] width 90 height 18
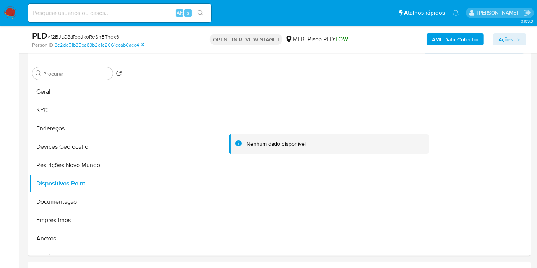
click at [446, 40] on b "AML Data Collector" at bounding box center [455, 39] width 47 height 12
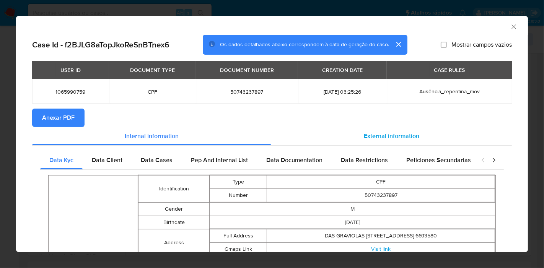
click at [371, 135] on span "External information" at bounding box center [391, 136] width 55 height 9
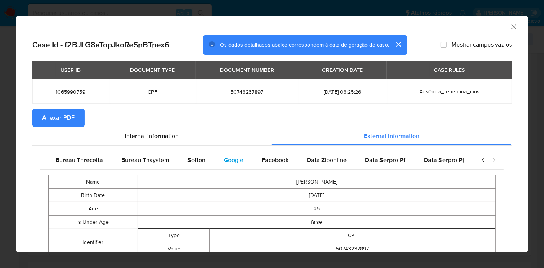
click at [238, 163] on span "Google" at bounding box center [234, 160] width 20 height 9
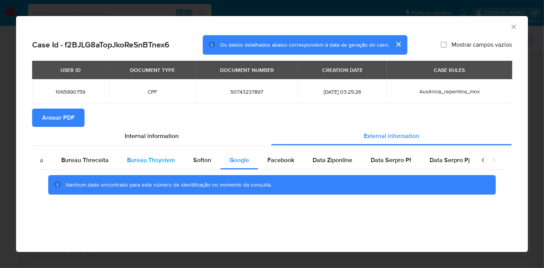
scroll to position [0, 0]
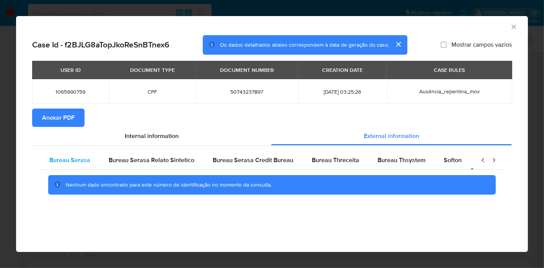
click at [95, 163] on div "Bureau Serasa" at bounding box center [69, 160] width 59 height 18
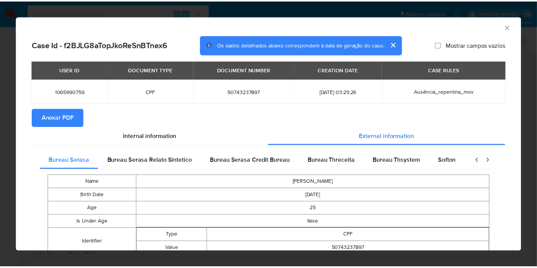
scroll to position [253, 0]
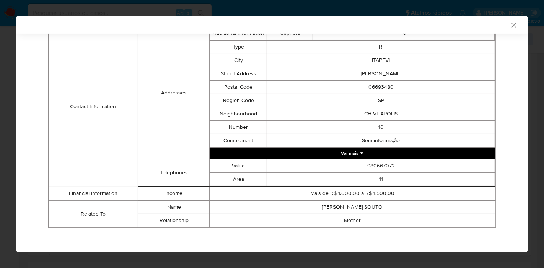
click at [510, 28] on icon "Fechar a janela" at bounding box center [514, 25] width 8 height 8
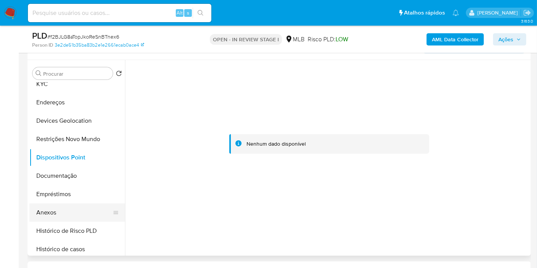
scroll to position [85, 0]
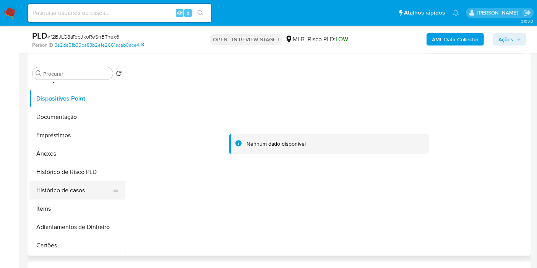
click at [75, 187] on button "Histórico de casos" at bounding box center [74, 190] width 90 height 18
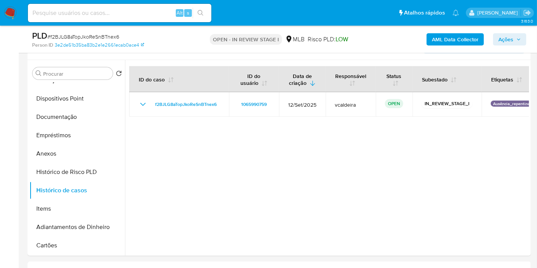
click at [500, 41] on span "Ações" at bounding box center [506, 39] width 15 height 12
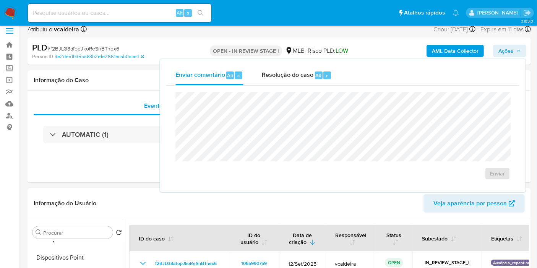
scroll to position [0, 0]
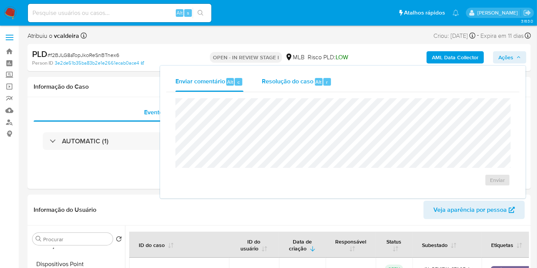
click at [290, 75] on div "Resolução do caso Alt r" at bounding box center [297, 82] width 70 height 20
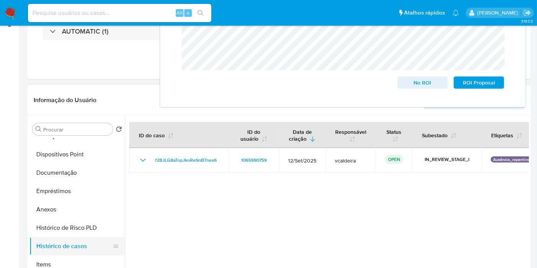
scroll to position [170, 0]
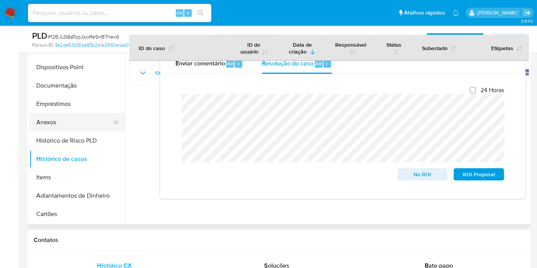
click at [63, 122] on button "Anexos" at bounding box center [74, 122] width 90 height 18
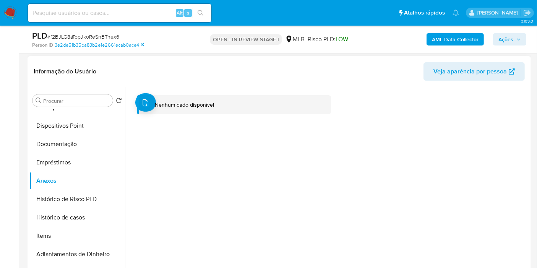
scroll to position [42, 0]
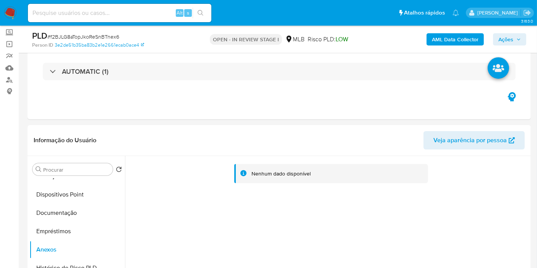
click at [454, 39] on b "AML Data Collector" at bounding box center [455, 39] width 47 height 12
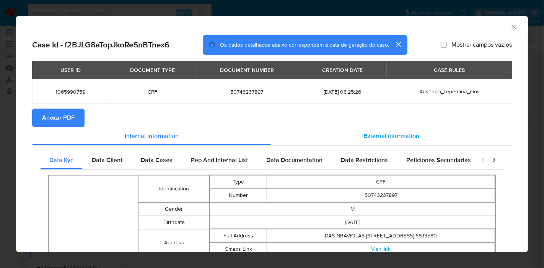
click at [370, 137] on span "External information" at bounding box center [391, 136] width 55 height 9
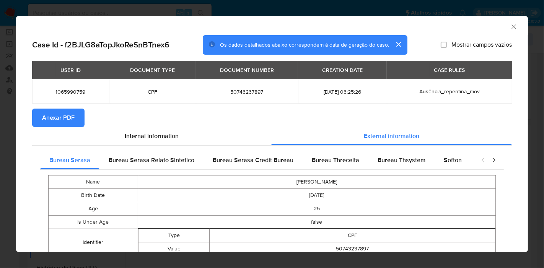
click at [75, 119] on button "Anexar PDF" at bounding box center [58, 118] width 52 height 18
click at [510, 24] on icon "Fechar a janela" at bounding box center [514, 27] width 8 height 8
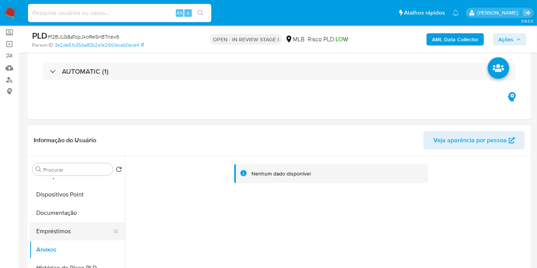
click at [54, 230] on button "Empréstimos" at bounding box center [74, 231] width 90 height 18
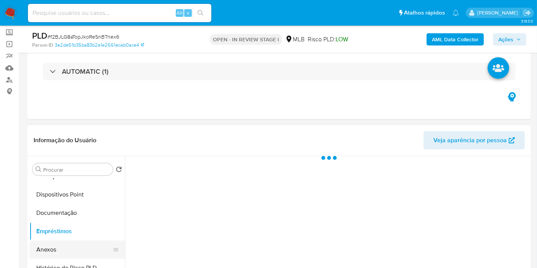
click at [54, 245] on button "Anexos" at bounding box center [74, 250] width 90 height 18
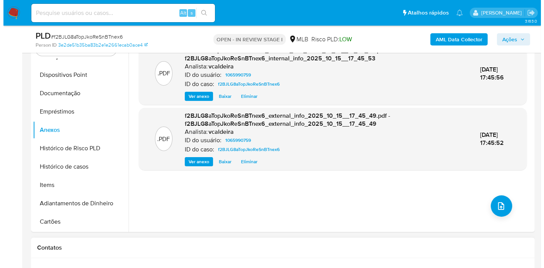
scroll to position [297, 0]
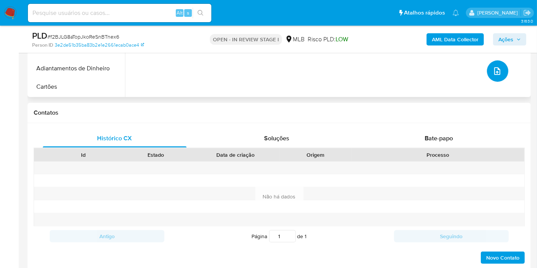
click at [502, 70] on button "upload-file" at bounding box center [497, 70] width 21 height 21
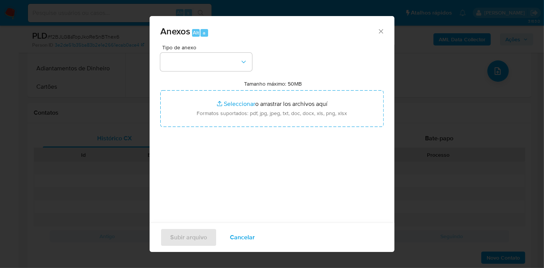
click at [254, 64] on div "Tipo de anexo Tamanho máximo: 50MB Seleccionar archivos Seleccionar o arrastrar…" at bounding box center [271, 135] width 223 height 181
click at [250, 63] on button "button" at bounding box center [206, 62] width 92 height 18
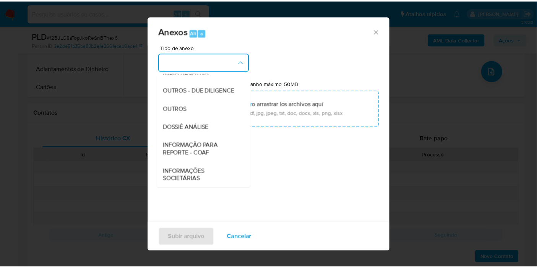
scroll to position [117, 0]
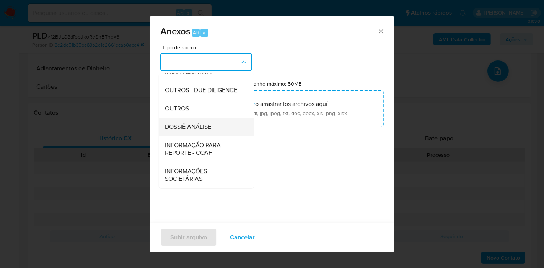
click at [210, 128] on span "DOSSIÊ ANÁLISE" at bounding box center [188, 127] width 46 height 8
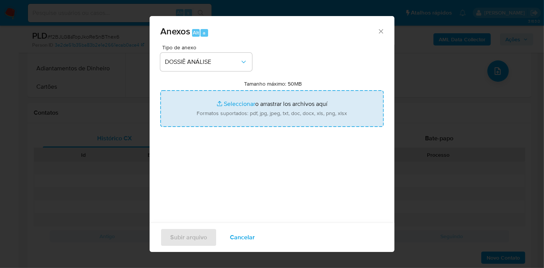
click at [253, 120] on input "Tamanho máximo: 50MB Seleccionar archivos" at bounding box center [271, 108] width 223 height 37
type input "C:\fakepath\SAR - (xxx) - CPF 50743237897 - MATHEUS SOUTO OLIVEIRA DOS SANTOS.p…"
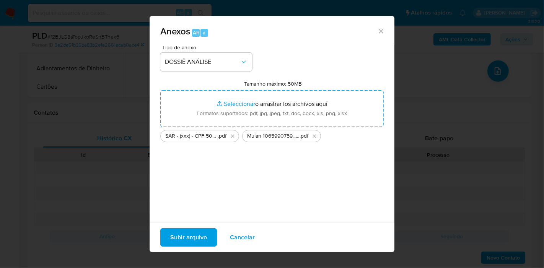
click at [190, 239] on span "Subir arquivo" at bounding box center [188, 237] width 37 height 17
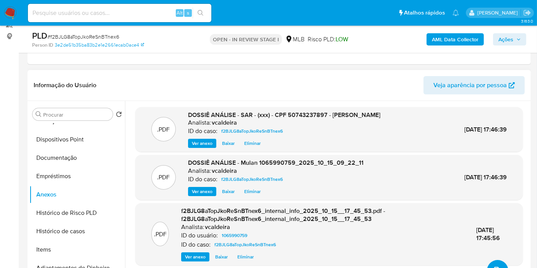
scroll to position [85, 0]
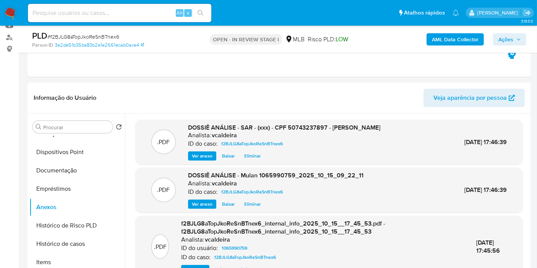
click at [495, 34] on button "Ações" at bounding box center [509, 39] width 33 height 12
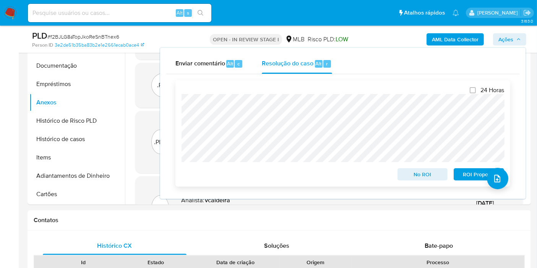
scroll to position [297, 0]
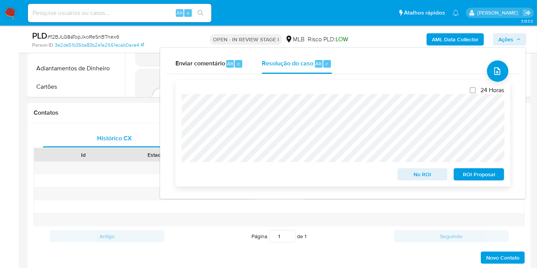
click at [467, 173] on span "ROI Proposal" at bounding box center [479, 174] width 40 height 11
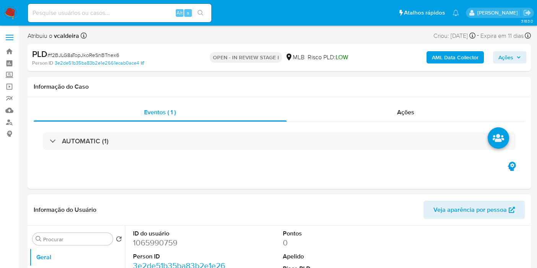
select select "10"
click at [143, 11] on input at bounding box center [120, 13] width 184 height 10
paste input "604029581"
type input "604029581"
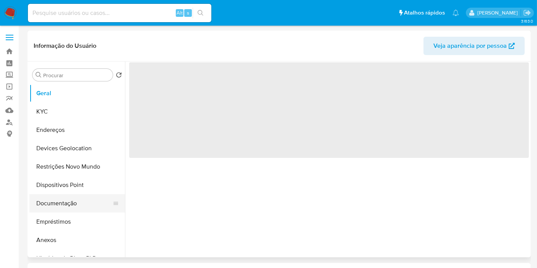
select select "10"
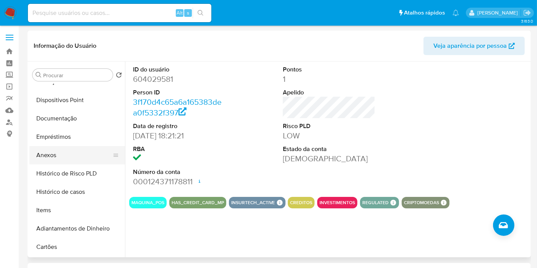
scroll to position [170, 0]
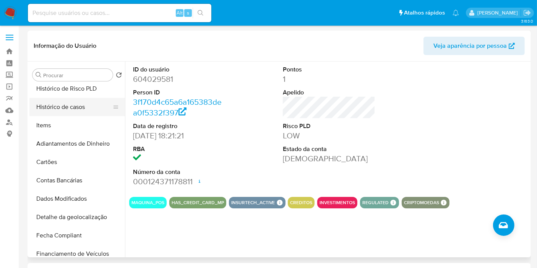
click at [80, 111] on button "Histórico de casos" at bounding box center [74, 107] width 90 height 18
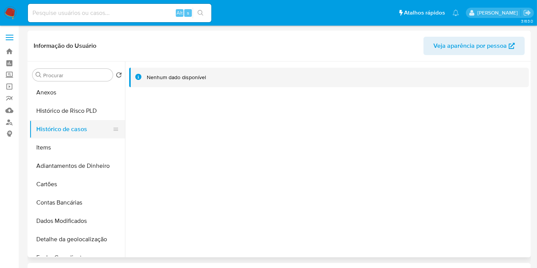
scroll to position [127, 0]
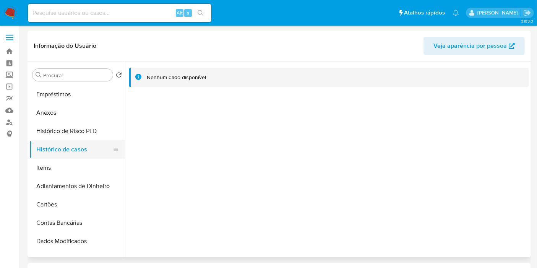
click at [37, 148] on button "Histórico de casos" at bounding box center [74, 149] width 90 height 18
click at [119, 11] on input at bounding box center [120, 13] width 184 height 10
paste input "QGb9S03PeuWVKZJA8L8GyexC"
type input "QGb9S03PeuWVKZJA8L8GyexC"
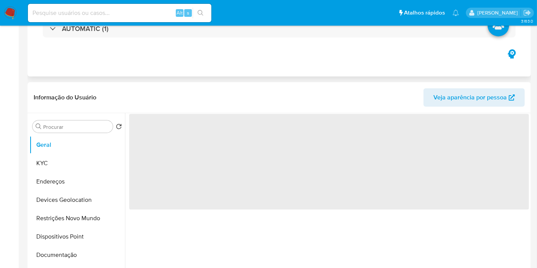
select select "10"
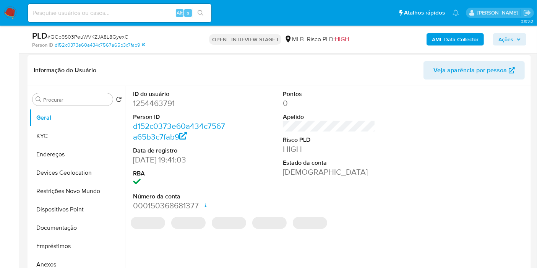
scroll to position [127, 0]
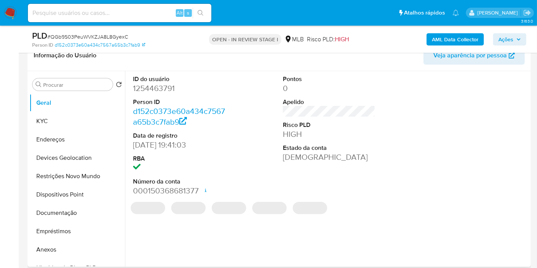
click at [163, 89] on dd "1254463791" at bounding box center [179, 88] width 93 height 11
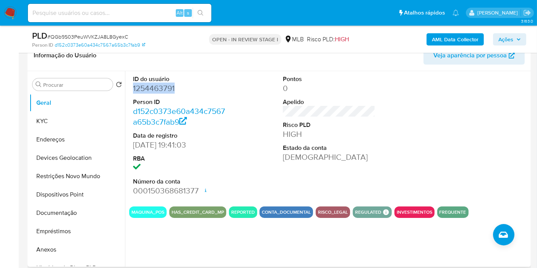
copy dd "1254463791"
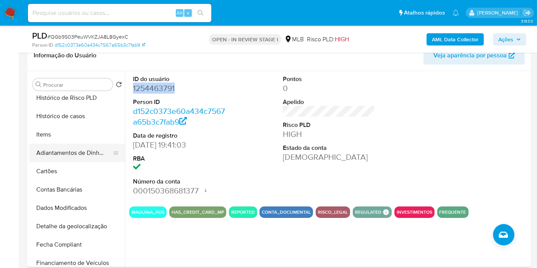
scroll to position [170, 0]
click at [63, 122] on button "Histórico de casos" at bounding box center [74, 116] width 90 height 18
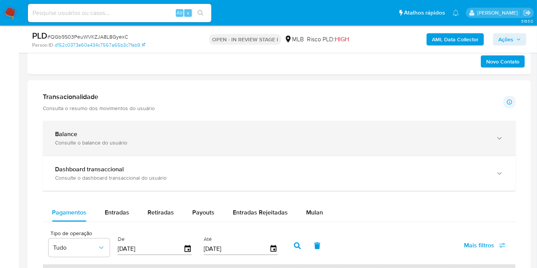
scroll to position [255, 0]
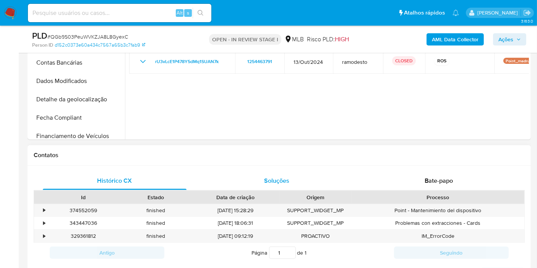
click at [273, 186] on div "Soluções" at bounding box center [277, 181] width 144 height 18
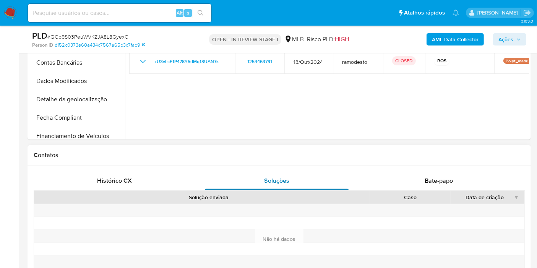
drag, startPoint x: 273, startPoint y: 186, endPoint x: 241, endPoint y: 171, distance: 35.2
click at [240, 172] on div "Soluções" at bounding box center [277, 181] width 144 height 18
click at [425, 179] on span "Bate-papo" at bounding box center [439, 180] width 28 height 9
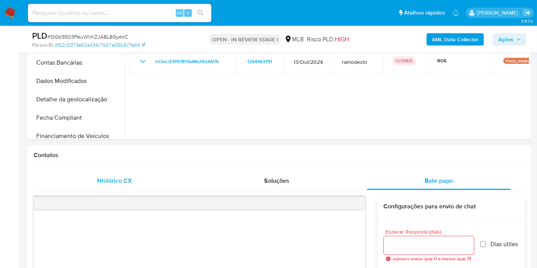
click at [114, 187] on div "Histórico CX" at bounding box center [115, 181] width 144 height 18
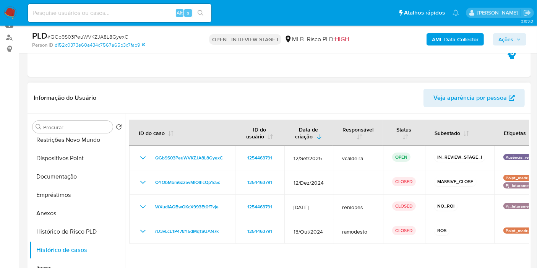
scroll to position [0, 0]
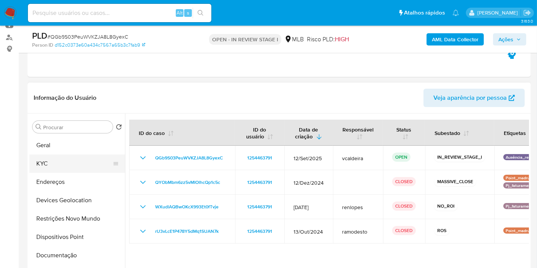
click at [63, 166] on button "KYC" at bounding box center [74, 164] width 90 height 18
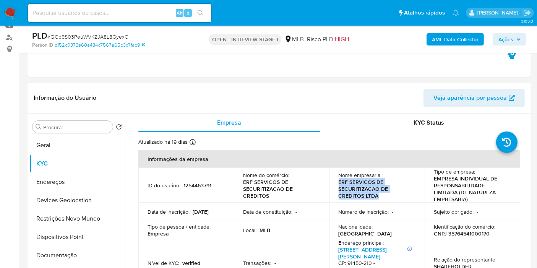
drag, startPoint x: 337, startPoint y: 183, endPoint x: 378, endPoint y: 193, distance: 42.1
click at [378, 193] on p "ERF SERVICOS DE SECURITIZACAO DE CREDITOS LTDA" at bounding box center [376, 189] width 74 height 21
copy p "ERF SERVICOS DE SECURITIZACAO DE CREDITOS LTDA"
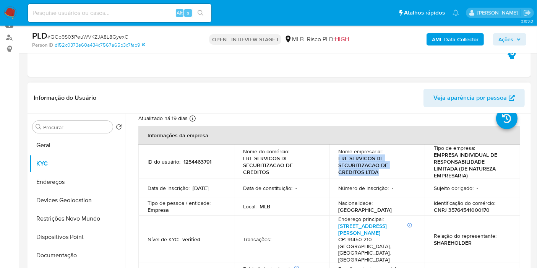
scroll to position [42, 0]
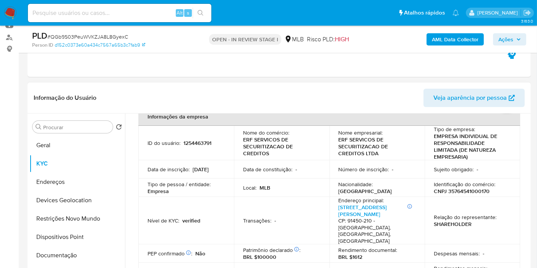
click at [461, 191] on p "CNPJ 35764541000170" at bounding box center [462, 191] width 56 height 7
copy p "35764541000170"
click at [69, 250] on button "Documentação" at bounding box center [74, 255] width 90 height 18
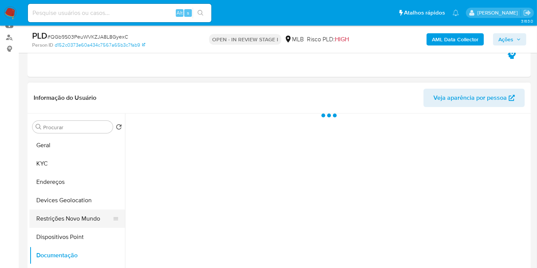
scroll to position [0, 0]
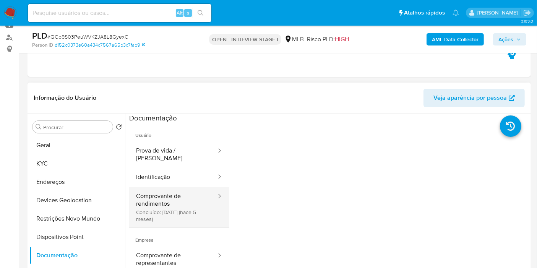
click at [169, 198] on button "Comprovante de rendimentos Concluído: 08/05/2025 (hace 5 meses)" at bounding box center [173, 207] width 88 height 41
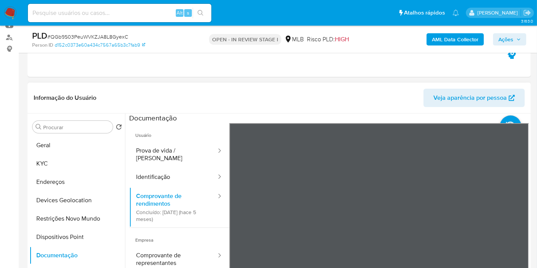
scroll to position [13, 0]
click at [78, 148] on button "Geral" at bounding box center [74, 145] width 90 height 18
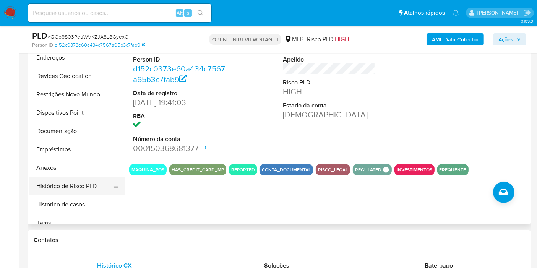
scroll to position [85, 0]
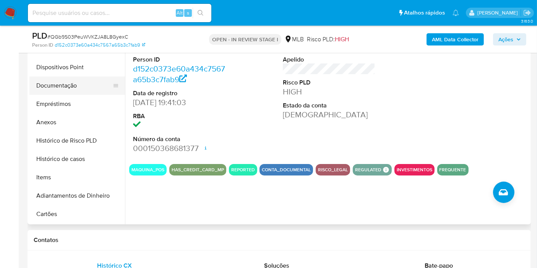
click at [71, 85] on button "Documentação" at bounding box center [74, 86] width 90 height 18
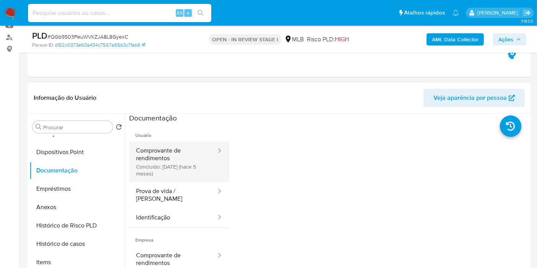
click at [175, 168] on button "Comprovante de rendimentos Concluído: 08/05/2025 (hace 5 meses)" at bounding box center [173, 162] width 88 height 41
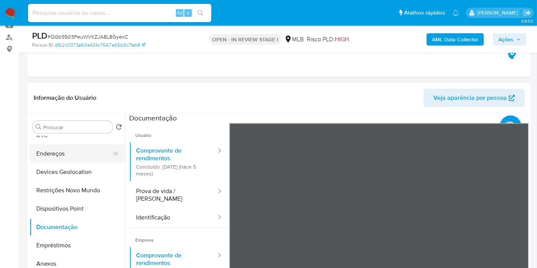
scroll to position [0, 0]
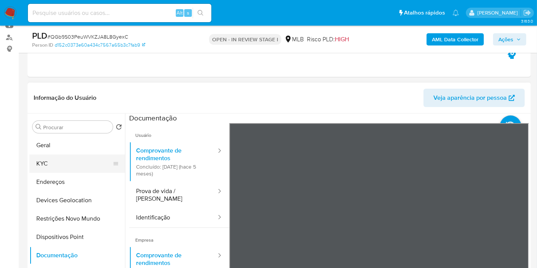
click at [62, 164] on button "KYC" at bounding box center [74, 164] width 90 height 18
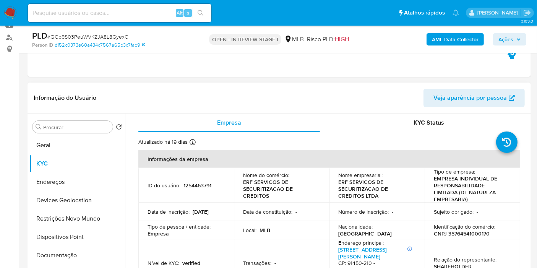
click at [451, 234] on p "CNPJ 35764541000170" at bounding box center [462, 233] width 56 height 7
copy p "35764541000170"
drag, startPoint x: 49, startPoint y: 142, endPoint x: 63, endPoint y: 140, distance: 13.8
click at [49, 142] on button "Geral" at bounding box center [74, 145] width 90 height 18
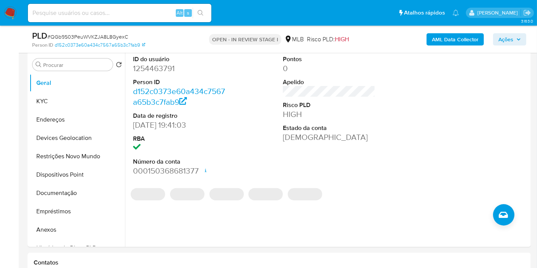
scroll to position [146, 0]
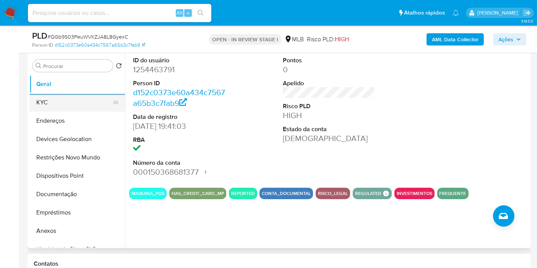
click at [67, 99] on button "KYC" at bounding box center [74, 102] width 90 height 18
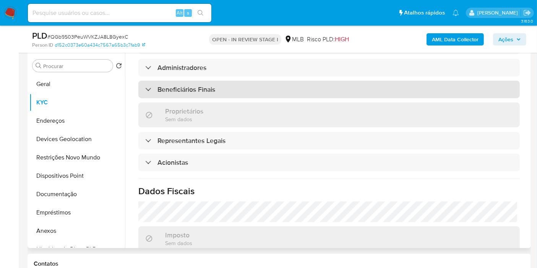
scroll to position [425, 0]
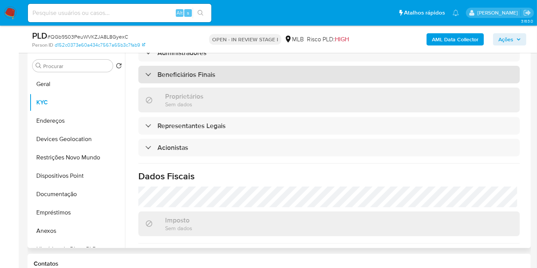
click at [194, 70] on h3 "Beneficiários Finais" at bounding box center [187, 74] width 58 height 8
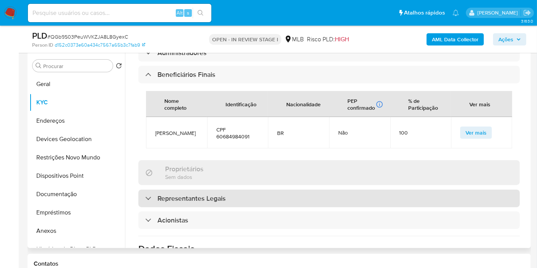
click at [168, 194] on h3 "Representantes Legais" at bounding box center [192, 198] width 68 height 8
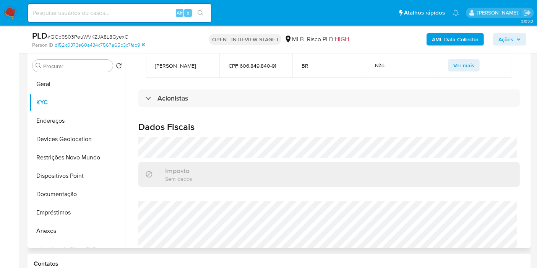
scroll to position [658, 0]
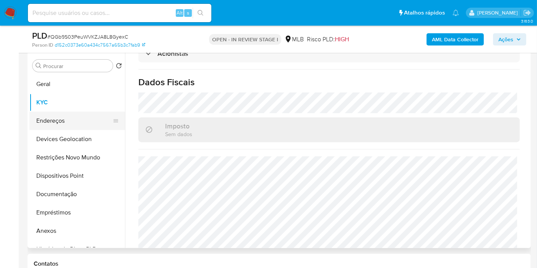
click at [58, 120] on button "Endereços" at bounding box center [74, 121] width 90 height 18
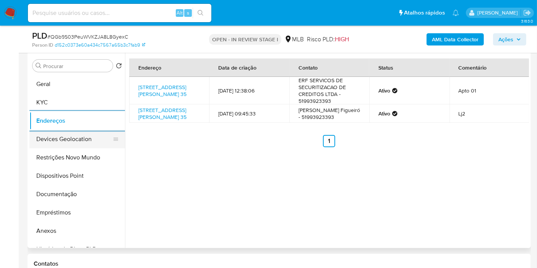
click at [68, 136] on button "Devices Geolocation" at bounding box center [74, 139] width 90 height 18
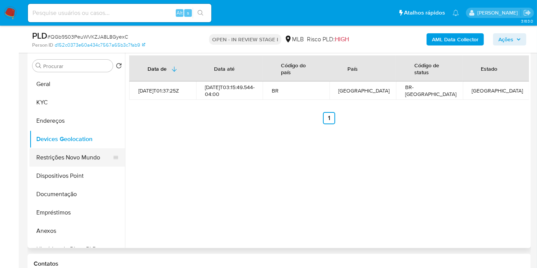
click at [44, 152] on button "Restrições Novo Mundo" at bounding box center [74, 157] width 90 height 18
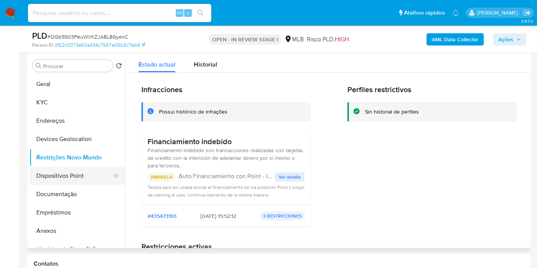
drag, startPoint x: 80, startPoint y: 179, endPoint x: 114, endPoint y: 178, distance: 34.4
click at [80, 179] on button "Dispositivos Point" at bounding box center [74, 176] width 90 height 18
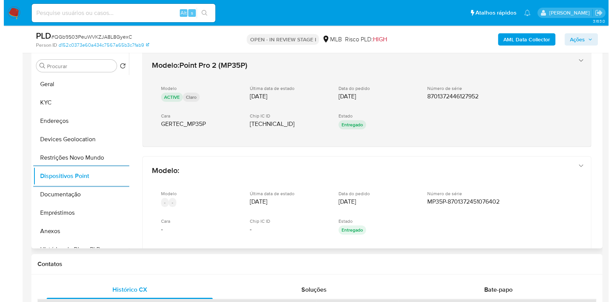
scroll to position [207, 0]
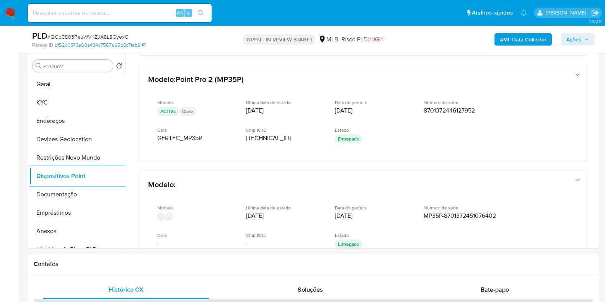
click at [514, 39] on b "AML Data Collector" at bounding box center [523, 39] width 47 height 12
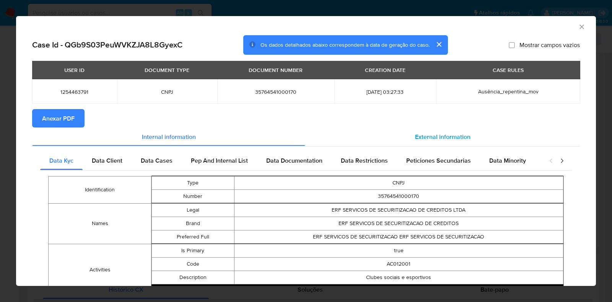
click at [443, 137] on span "External information" at bounding box center [442, 136] width 55 height 9
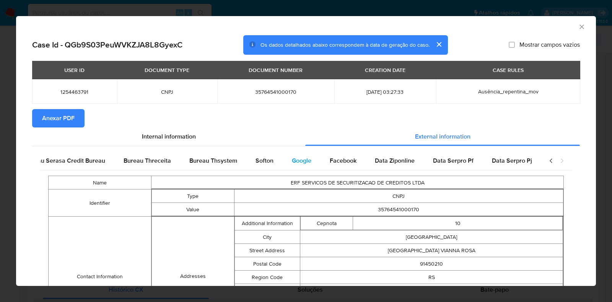
click at [321, 155] on div "Facebook" at bounding box center [343, 160] width 45 height 18
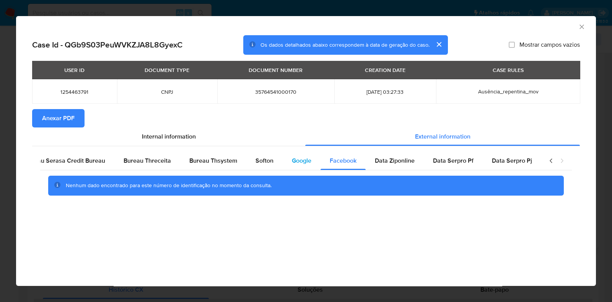
scroll to position [0, 183]
click at [299, 156] on div "Google" at bounding box center [307, 160] width 38 height 18
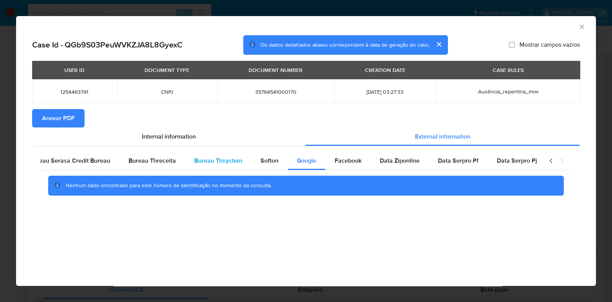
scroll to position [0, 0]
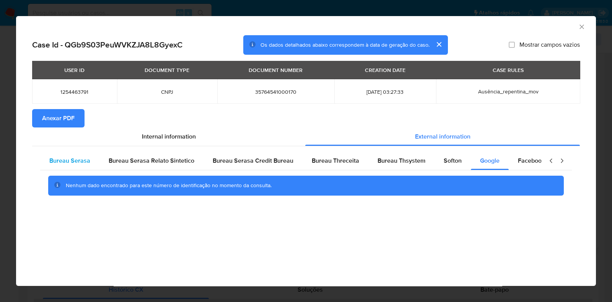
click at [69, 159] on span "Bureau Serasa" at bounding box center [69, 160] width 41 height 9
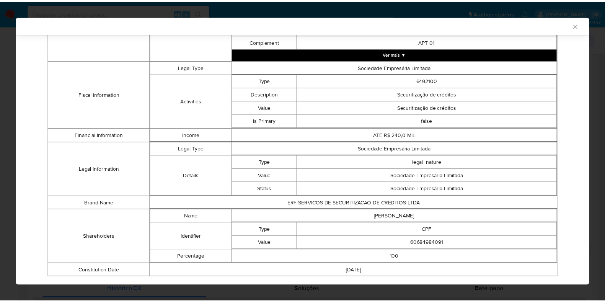
scroll to position [296, 0]
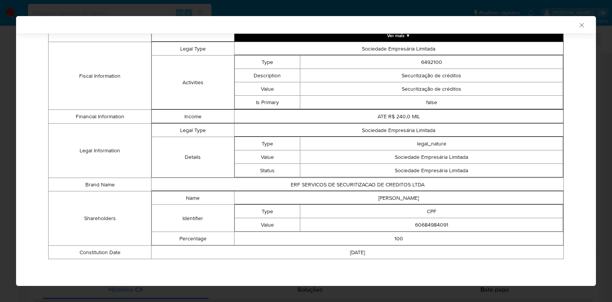
click at [537, 155] on div "Bureau Serasa Bureau Serasa Relato Sintetico Bureau Serasa Credit Bureau Bureau…" at bounding box center [306, 61] width 548 height 418
click at [537, 160] on div "Case Id - QGb9S03PeuWVKZJA8L8GyexC Os dados detalhados abaixo correspondem à da…" at bounding box center [306, 13] width 580 height 545
click at [537, 24] on icon "Fechar a janela" at bounding box center [582, 25] width 8 height 8
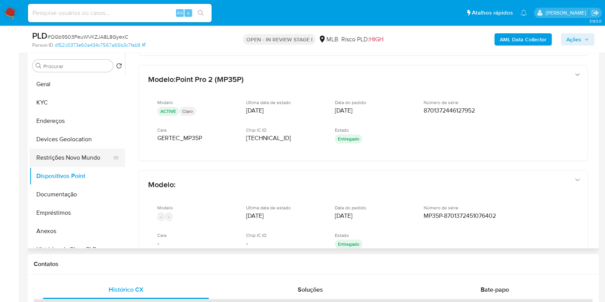
click at [52, 155] on button "Restrições Novo Mundo" at bounding box center [74, 157] width 90 height 18
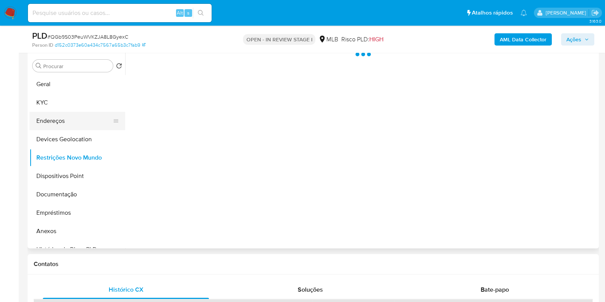
scroll to position [0, 0]
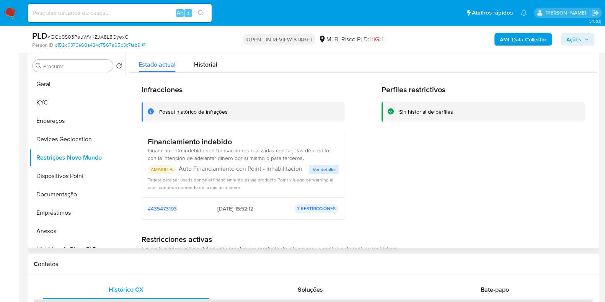
drag, startPoint x: 237, startPoint y: 139, endPoint x: 147, endPoint y: 143, distance: 89.6
click at [148, 143] on h3 "Financiamiento indebido" at bounding box center [243, 142] width 191 height 10
click at [61, 102] on button "KYC" at bounding box center [74, 102] width 90 height 18
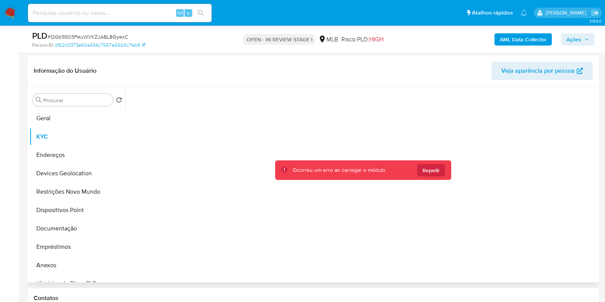
scroll to position [146, 0]
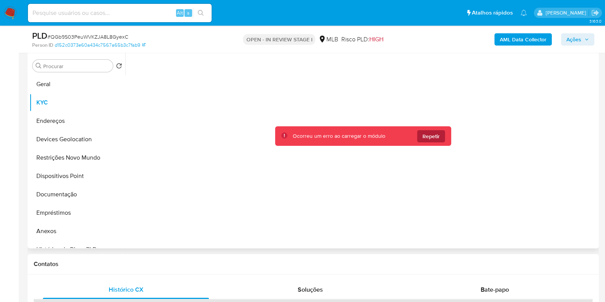
click at [428, 131] on span "Repetir" at bounding box center [430, 136] width 17 height 12
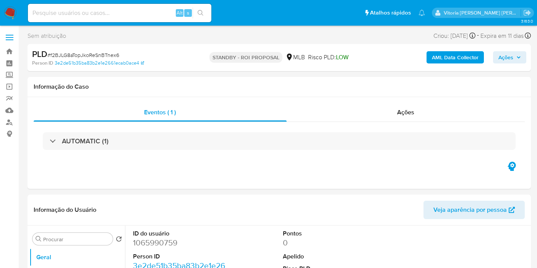
select select "10"
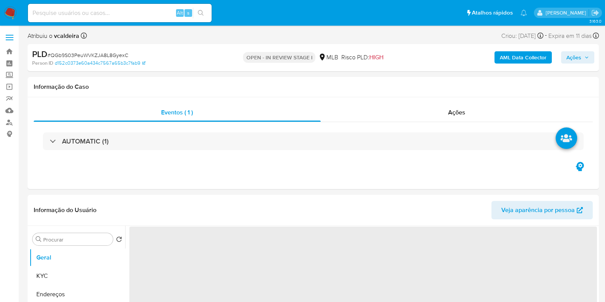
select select "10"
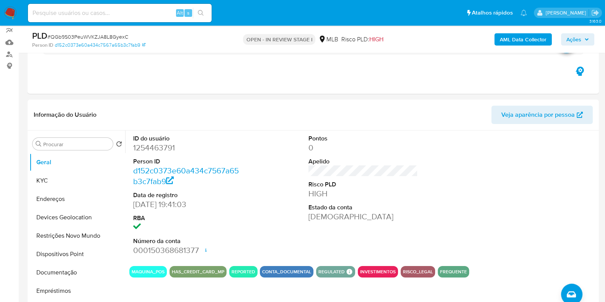
scroll to position [143, 0]
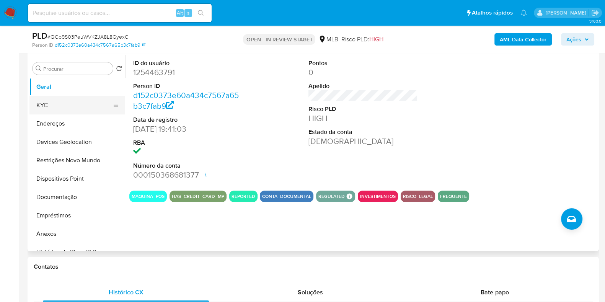
click at [63, 111] on button "KYC" at bounding box center [74, 105] width 90 height 18
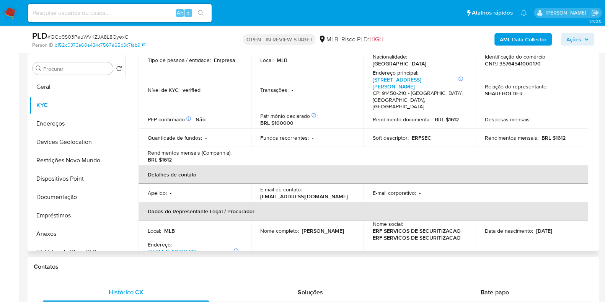
scroll to position [287, 0]
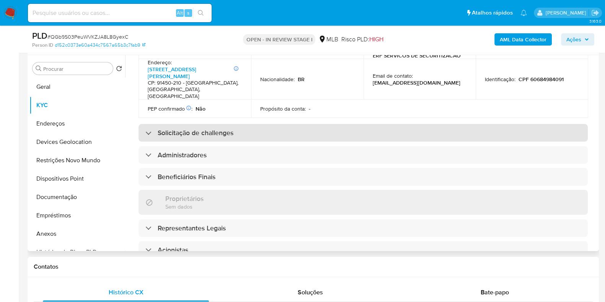
click at [187, 124] on div "Solicitação de challenges" at bounding box center [362, 133] width 449 height 18
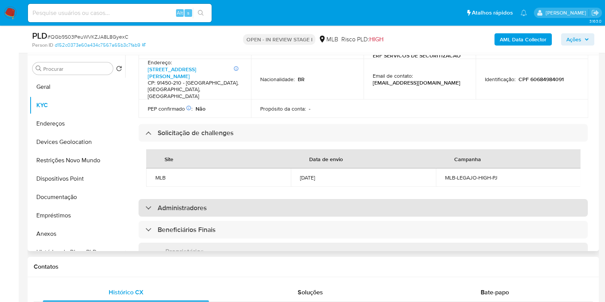
click at [172, 204] on h3 "Administradores" at bounding box center [182, 208] width 49 height 8
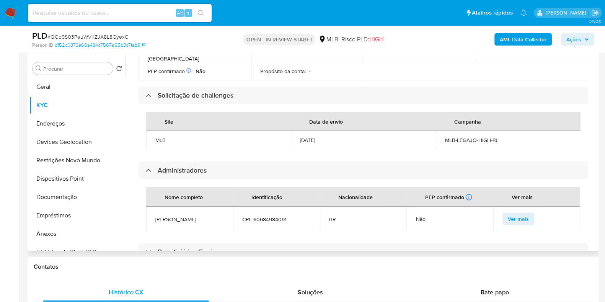
scroll to position [430, 0]
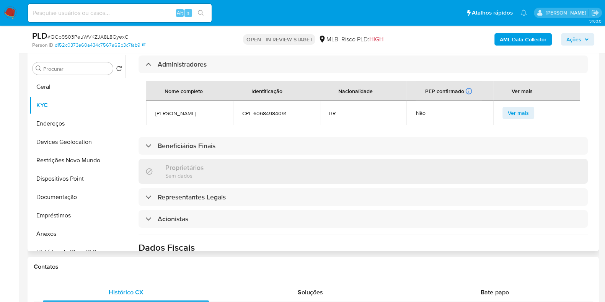
click at [207, 150] on div "Informações da empresa ID do usuário : 1254463791 Nome do comércio : ERF SERVIC…" at bounding box center [362, 38] width 449 height 754
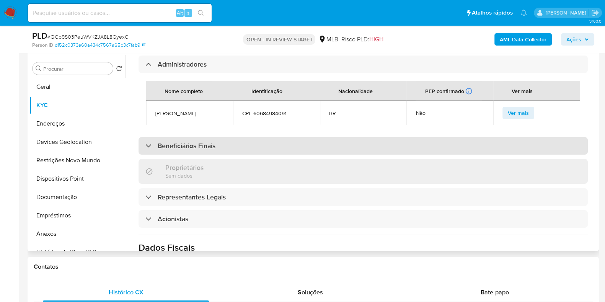
click at [207, 143] on h3 "Beneficiários Finais" at bounding box center [187, 146] width 58 height 8
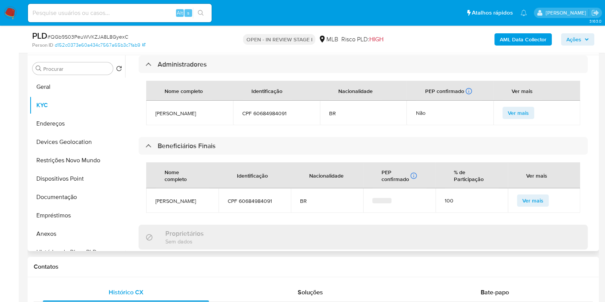
scroll to position [478, 0]
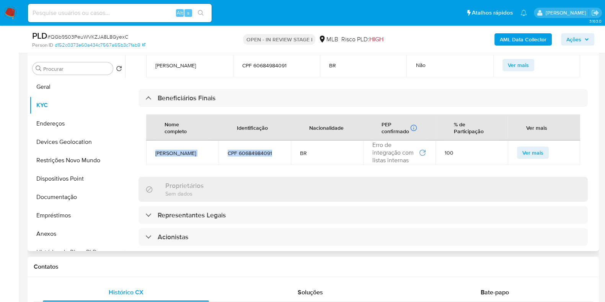
drag, startPoint x: 273, startPoint y: 153, endPoint x: 155, endPoint y: 146, distance: 117.6
click at [155, 146] on tr "[PERSON_NAME] Figueiro CPF 60684984091 BR Erro de integração com listas interna…" at bounding box center [363, 152] width 434 height 24
copy tr "[PERSON_NAME] Figueiro CPF 60684984091"
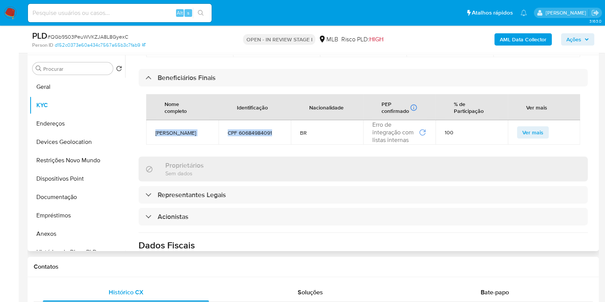
scroll to position [477, 0]
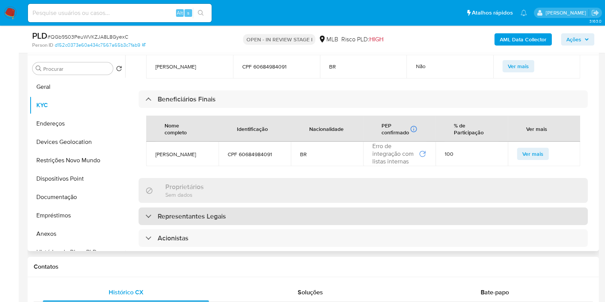
click at [179, 217] on h3 "Representantes Legais" at bounding box center [192, 216] width 68 height 8
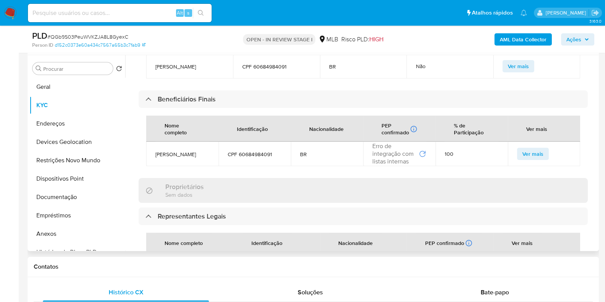
scroll to position [620, 0]
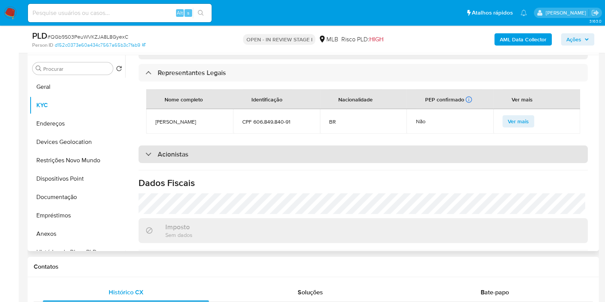
click at [208, 160] on div "Acionistas" at bounding box center [362, 154] width 449 height 18
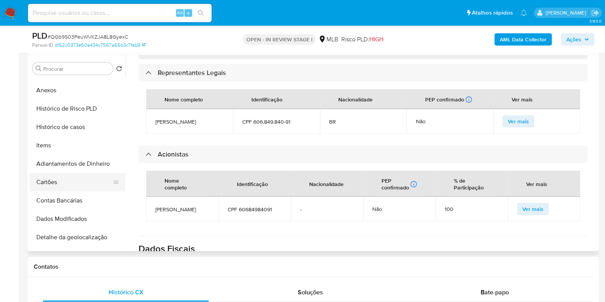
scroll to position [143, 0]
click at [61, 128] on button "Histórico de casos" at bounding box center [74, 127] width 90 height 18
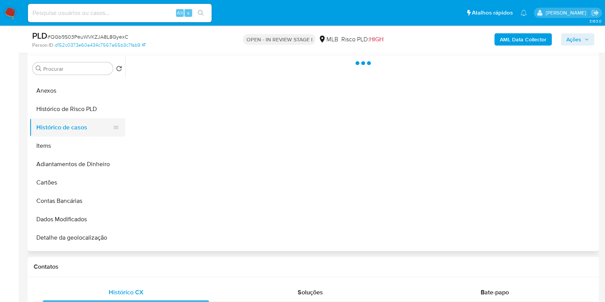
scroll to position [0, 0]
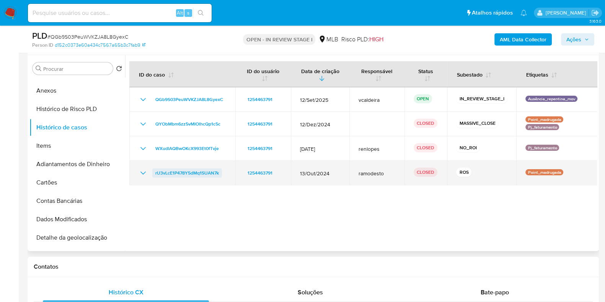
click at [208, 175] on span "rU3vLcE1P478Y5dMq1SUAN7k" at bounding box center [186, 172] width 63 height 9
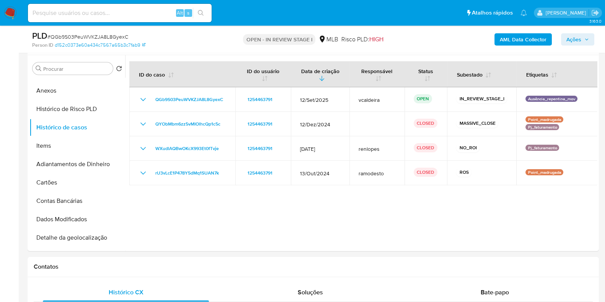
click at [115, 11] on input at bounding box center [120, 13] width 184 height 10
click at [577, 39] on span "Ações" at bounding box center [573, 39] width 15 height 12
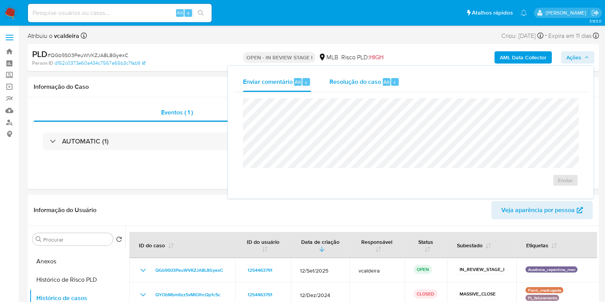
click at [360, 82] on span "Resolução do caso" at bounding box center [355, 81] width 52 height 9
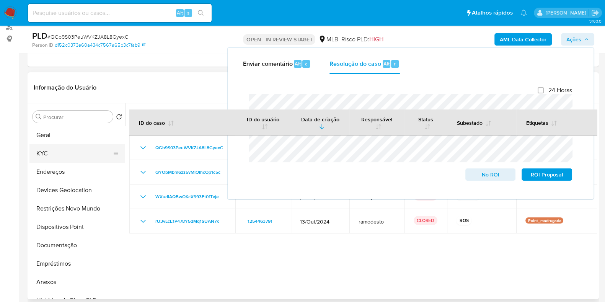
click at [47, 151] on button "KYC" at bounding box center [74, 153] width 90 height 18
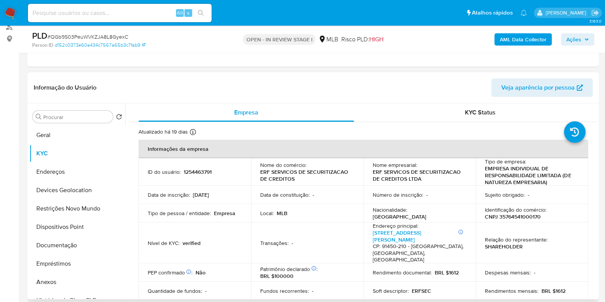
click at [521, 219] on p "CNPJ 35764541000170" at bounding box center [513, 216] width 56 height 7
copy p "35764541000170"
click at [562, 37] on button "Ações" at bounding box center [577, 39] width 33 height 12
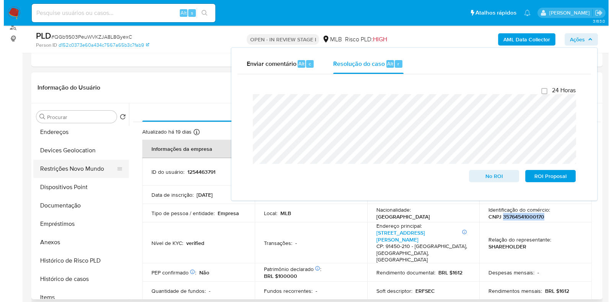
scroll to position [95, 0]
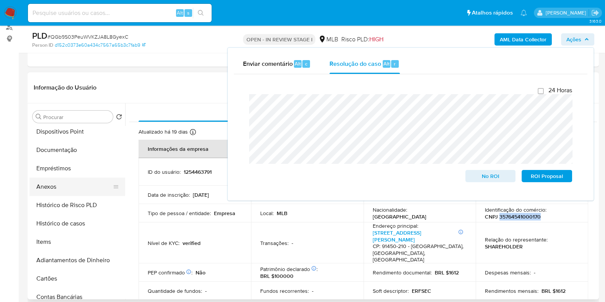
click at [60, 190] on button "Anexos" at bounding box center [74, 186] width 90 height 18
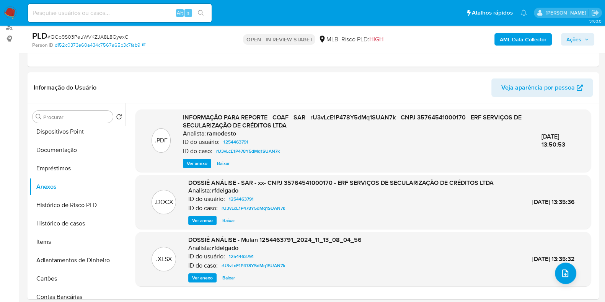
click at [549, 39] on button "AML Data Collector" at bounding box center [522, 39] width 57 height 12
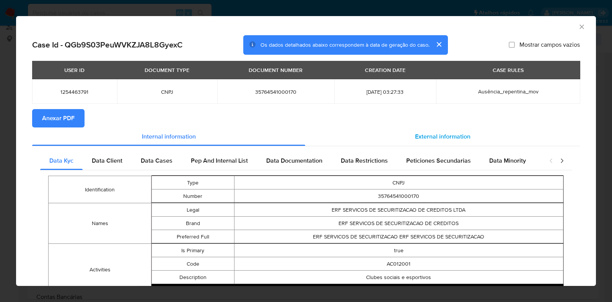
click at [416, 139] on span "External information" at bounding box center [442, 136] width 55 height 9
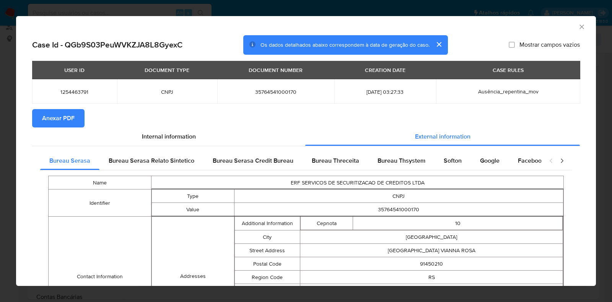
click at [67, 116] on span "Anexar PDF" at bounding box center [58, 118] width 33 height 17
click at [580, 28] on icon "Fechar a janela" at bounding box center [582, 26] width 4 height 4
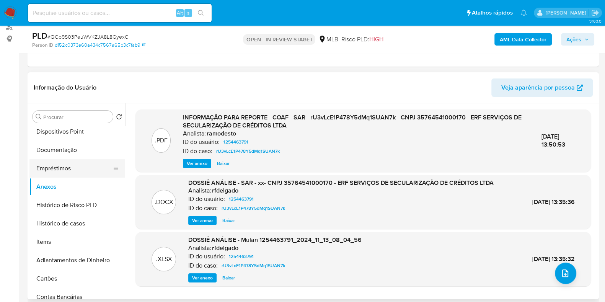
click at [67, 170] on button "Empréstimos" at bounding box center [74, 168] width 90 height 18
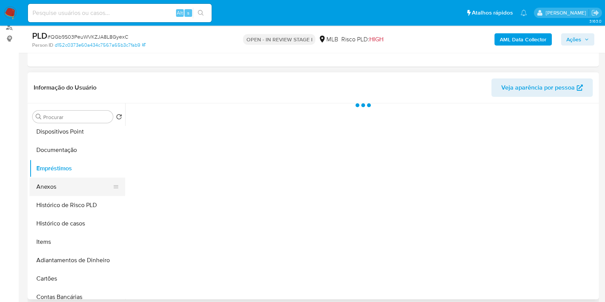
click at [62, 178] on button "Anexos" at bounding box center [74, 186] width 90 height 18
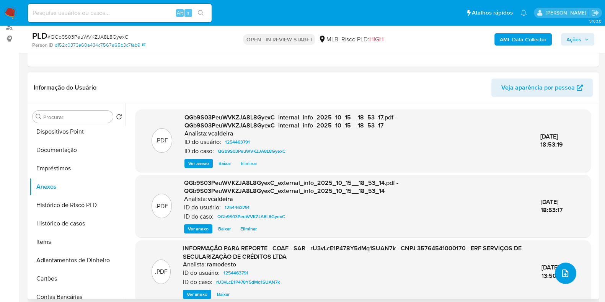
click at [555, 268] on button "upload-file" at bounding box center [565, 272] width 21 height 21
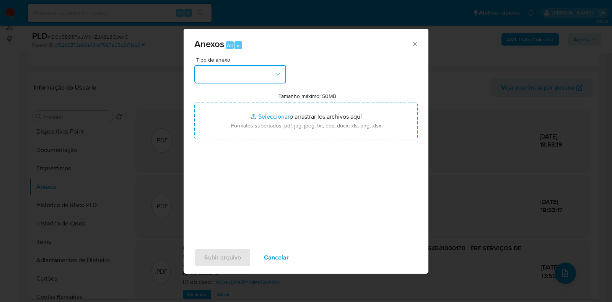
click at [266, 78] on button "button" at bounding box center [240, 74] width 92 height 18
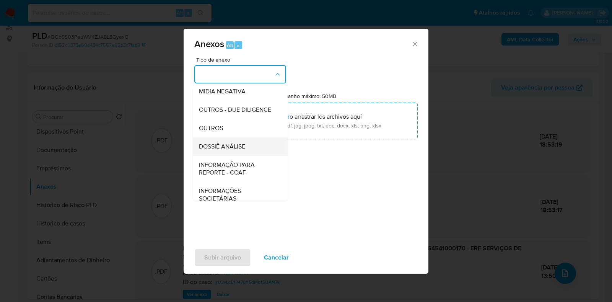
click at [230, 150] on span "DOSSIÊ ANÁLISE" at bounding box center [222, 147] width 46 height 8
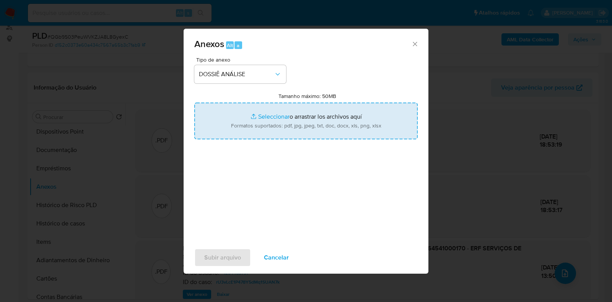
click at [270, 123] on input "Tamanho máximo: 50MB Seleccionar archivos" at bounding box center [305, 121] width 223 height 37
type input "C:\fakepath\2º SAR - (xxx) - CNPJ 35764541000170 - ERF SERVIÇOS DE SECURITIZAÇÃ…"
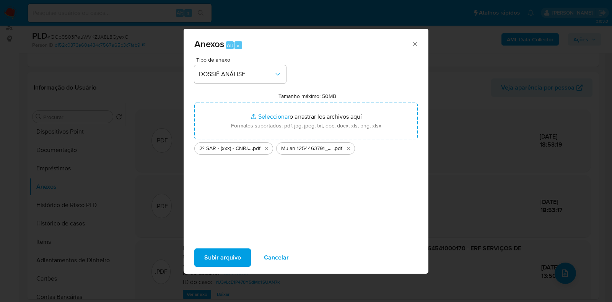
click at [227, 253] on span "Subir arquivo" at bounding box center [222, 257] width 37 height 17
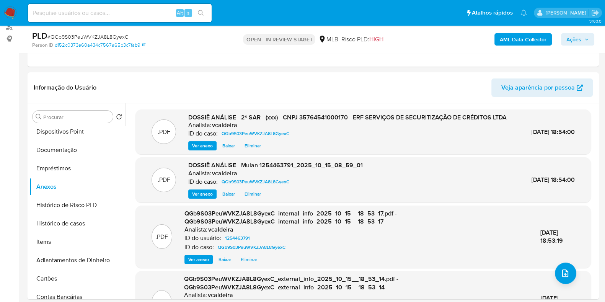
click at [578, 38] on span "Ações" at bounding box center [573, 39] width 15 height 12
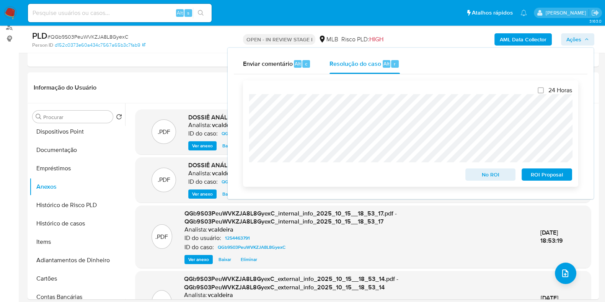
click at [541, 178] on span "ROI Proposal" at bounding box center [547, 174] width 40 height 11
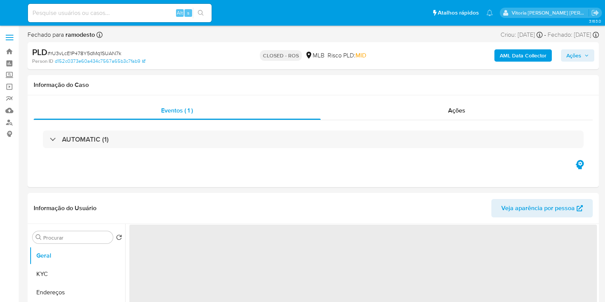
select select "10"
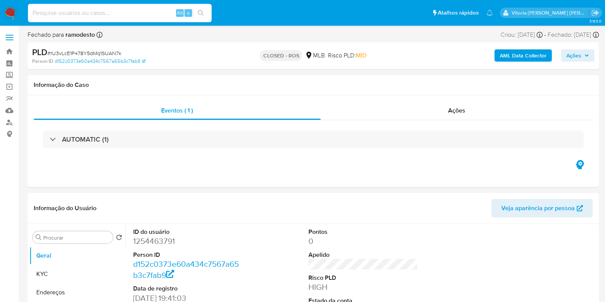
click at [63, 18] on input at bounding box center [120, 13] width 184 height 10
paste input "1249853637"
type input "1249853637"
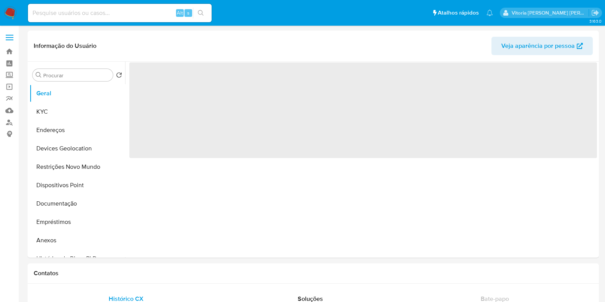
select select "10"
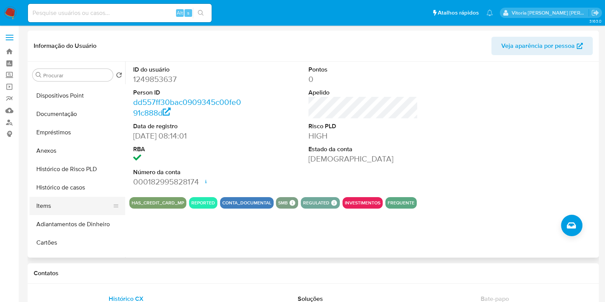
scroll to position [95, 0]
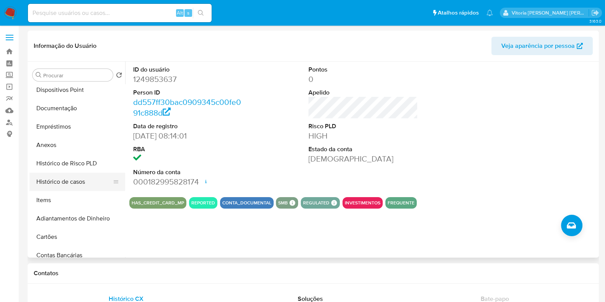
click at [70, 184] on button "Histórico de casos" at bounding box center [74, 182] width 90 height 18
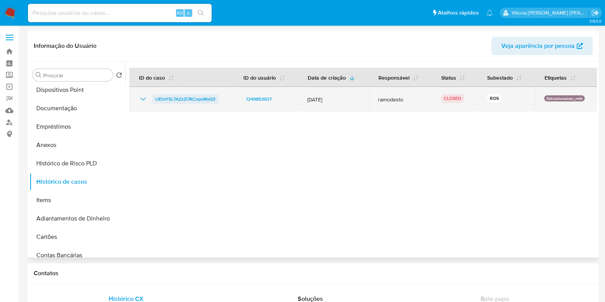
click at [183, 100] on span "lJEhrY5L7AZzZl7KCopsMvQ3" at bounding box center [185, 98] width 60 height 9
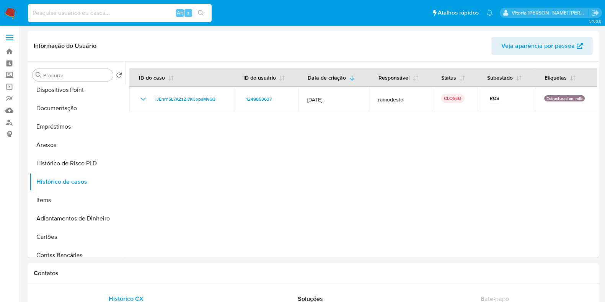
click at [114, 10] on input at bounding box center [120, 13] width 184 height 10
paste input "Tib2wSp2gl5YmTkfCp2RGywx"
type input "Tib2wSp2gl5YmTkfCp2RGywx"
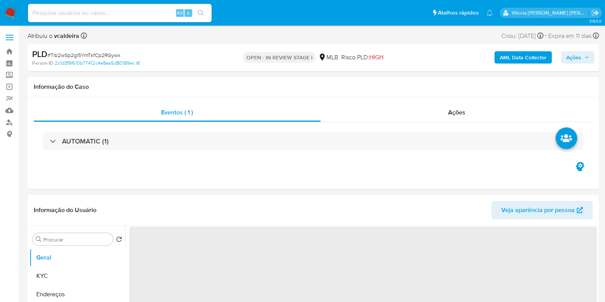
select select "10"
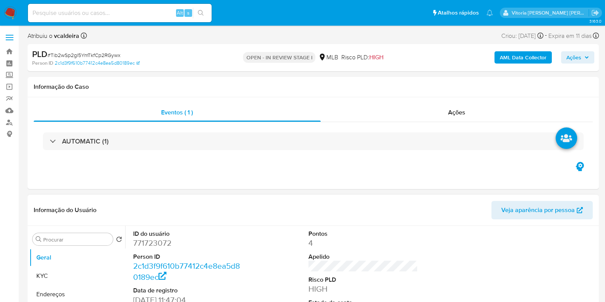
click at [163, 243] on dd "771723072" at bounding box center [187, 243] width 109 height 11
click at [163, 244] on dd "771723072" at bounding box center [187, 243] width 109 height 11
copy dd "771723072"
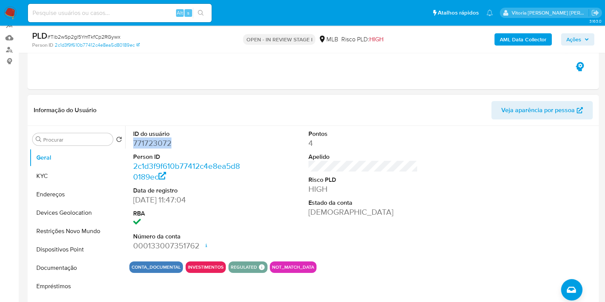
scroll to position [143, 0]
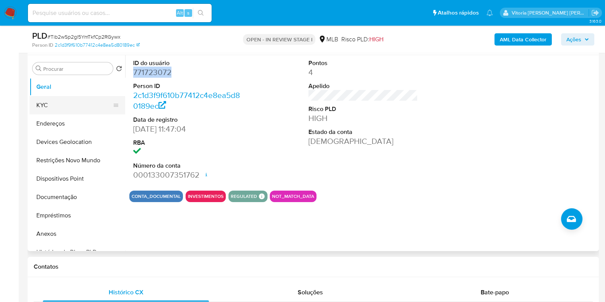
click at [54, 100] on button "KYC" at bounding box center [74, 105] width 90 height 18
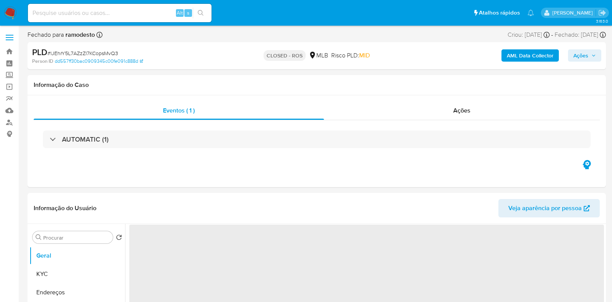
select select "10"
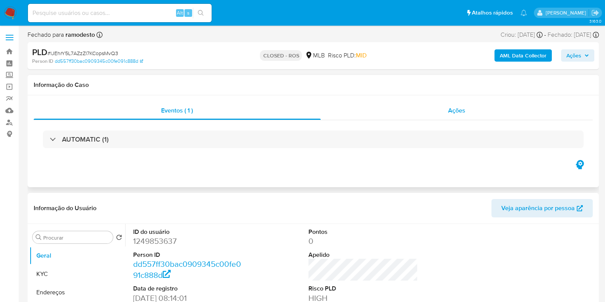
click at [453, 119] on div "Ações" at bounding box center [457, 110] width 272 height 18
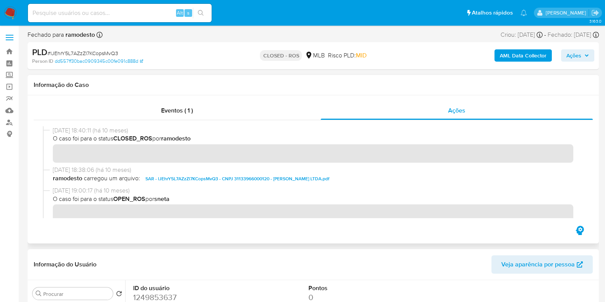
drag, startPoint x: 85, startPoint y: 132, endPoint x: 46, endPoint y: 127, distance: 39.3
click at [46, 127] on div "[DATE] 18:40:11 (há 10 meses) O caso foi para o status CLOSED_ROS por ramodesto" at bounding box center [313, 145] width 541 height 39
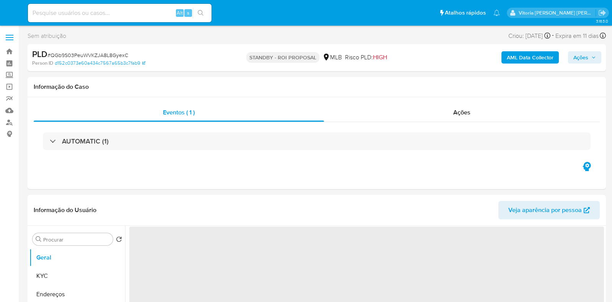
select select "10"
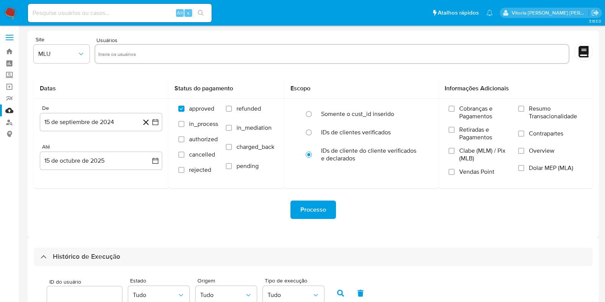
select select "10"
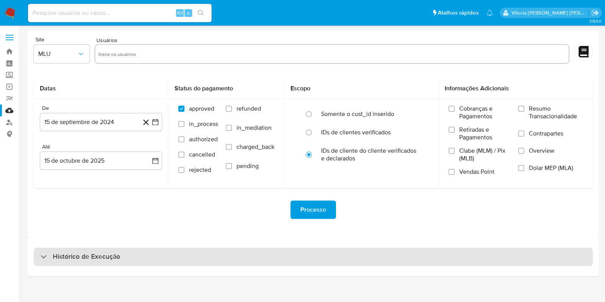
click at [75, 261] on div "Histórico de Execução" at bounding box center [313, 256] width 559 height 18
select select "10"
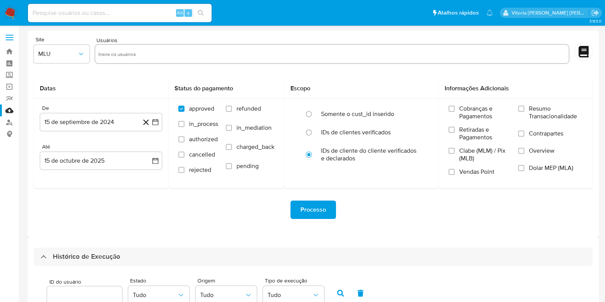
click at [13, 14] on img at bounding box center [10, 13] width 13 height 13
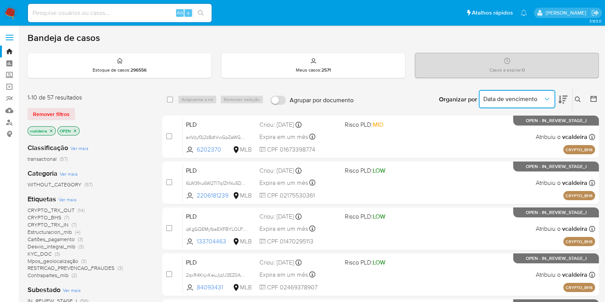
click at [545, 96] on icon "Organizar por" at bounding box center [547, 99] width 8 height 8
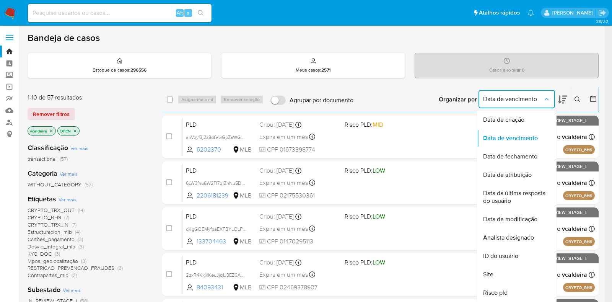
click at [545, 96] on icon "Organizar por" at bounding box center [547, 99] width 8 height 8
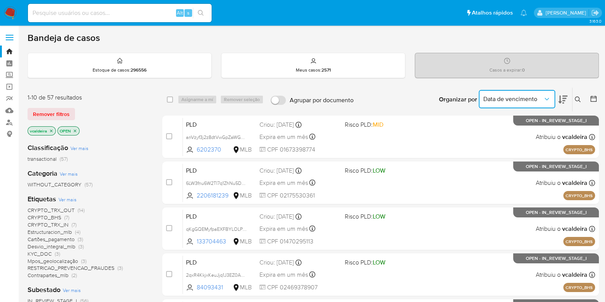
click at [545, 96] on icon "Organizar por" at bounding box center [547, 99] width 8 height 8
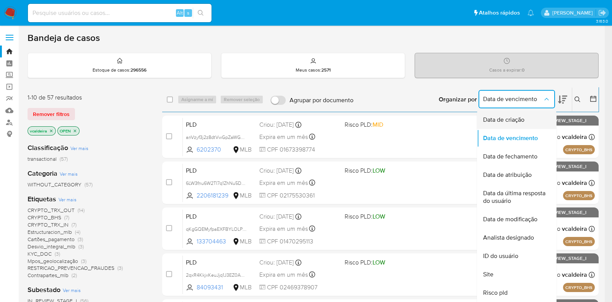
click at [525, 112] on div "Data de criação" at bounding box center [514, 120] width 63 height 18
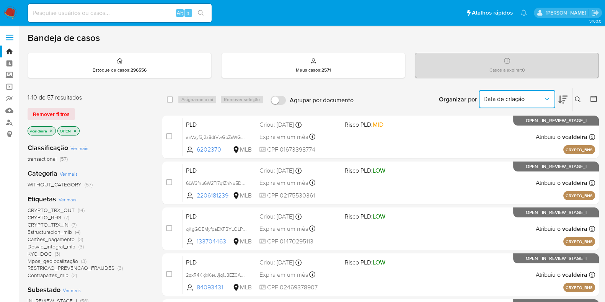
click at [549, 96] on icon "Organizar por" at bounding box center [547, 99] width 8 height 8
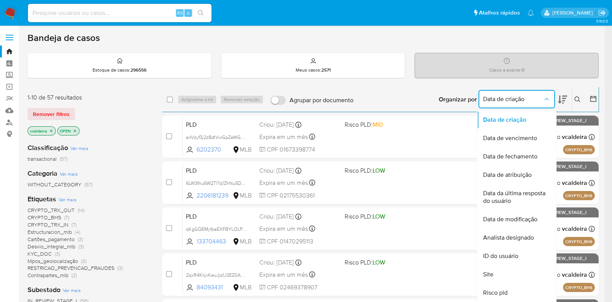
click at [548, 96] on icon "Organizar por" at bounding box center [547, 99] width 8 height 8
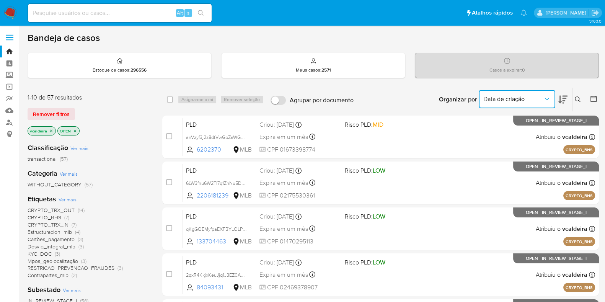
click at [596, 98] on icon at bounding box center [593, 99] width 8 height 8
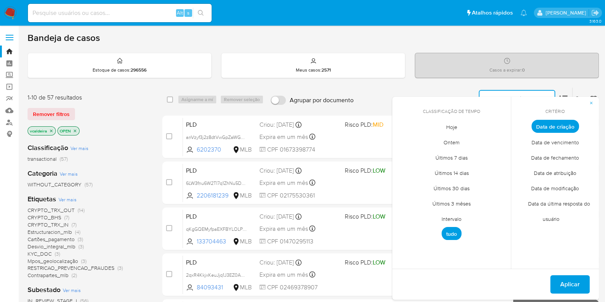
click at [451, 221] on span "Intervalo" at bounding box center [451, 219] width 36 height 16
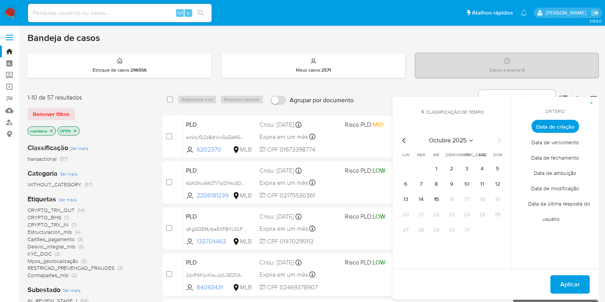
click at [466, 137] on span "octubre 2025" at bounding box center [447, 141] width 37 height 8
click at [484, 209] on span "sep" at bounding box center [484, 211] width 9 height 8
click at [403, 168] on button "1" at bounding box center [405, 169] width 12 height 12
click at [422, 230] on button "30" at bounding box center [421, 230] width 12 height 12
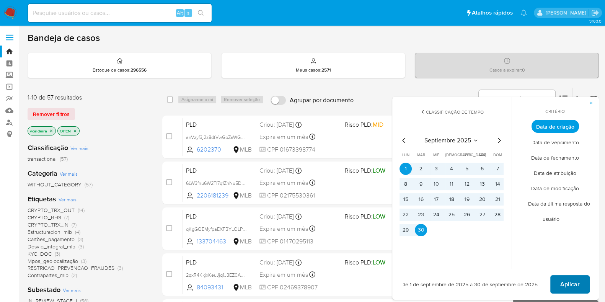
click at [564, 284] on span "Aplicar" at bounding box center [570, 284] width 20 height 17
